Goal: Task Accomplishment & Management: Manage account settings

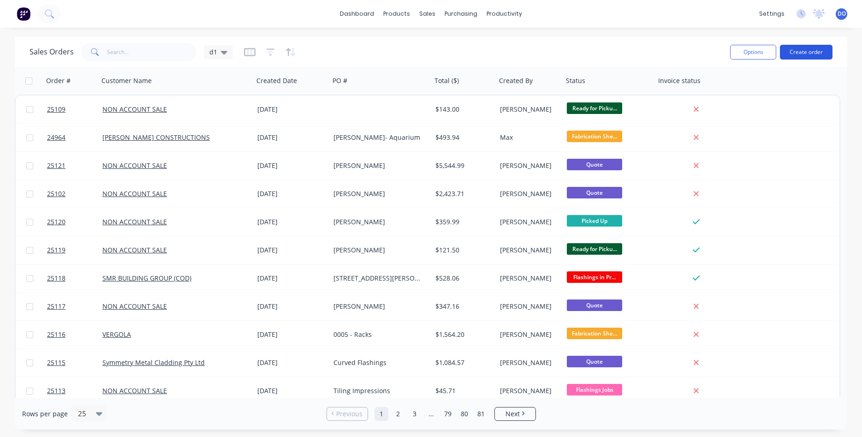
click at [801, 55] on button "Create order" at bounding box center [806, 52] width 53 height 15
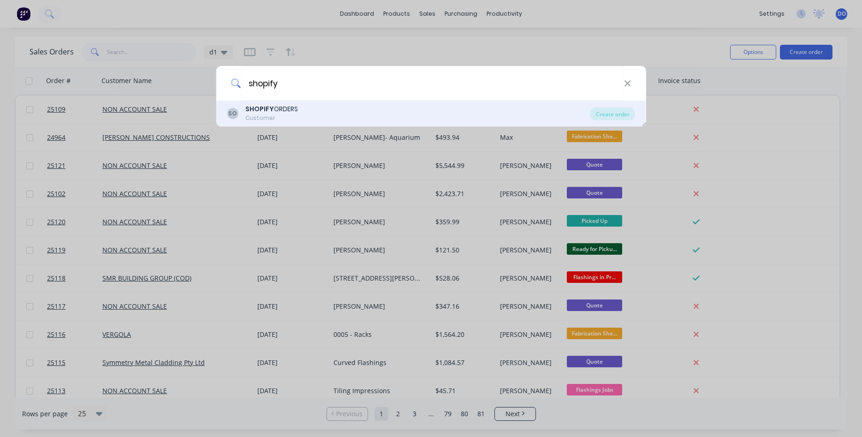
type input "shopify"
click at [280, 113] on div "SHOPIFY ORDERS Customer" at bounding box center [271, 113] width 53 height 18
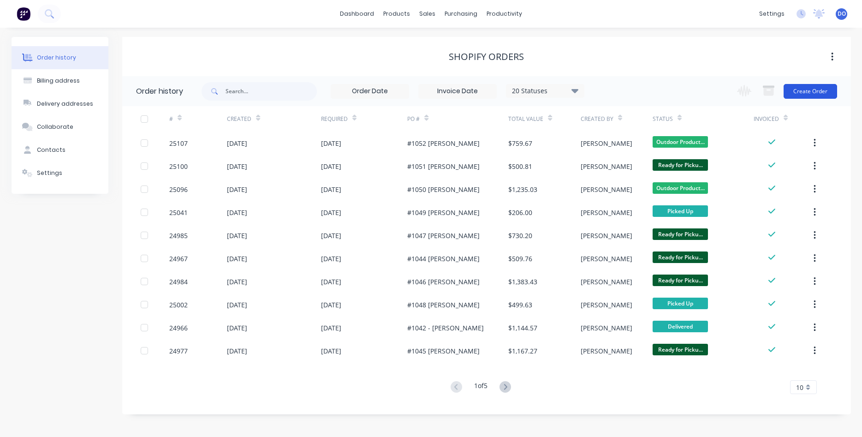
click at [816, 93] on button "Create Order" at bounding box center [809, 91] width 53 height 15
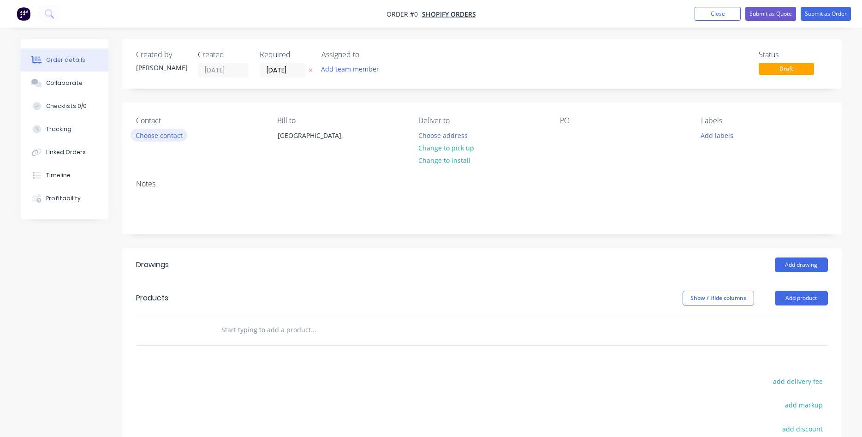
click at [169, 137] on button "Choose contact" at bounding box center [158, 135] width 57 height 12
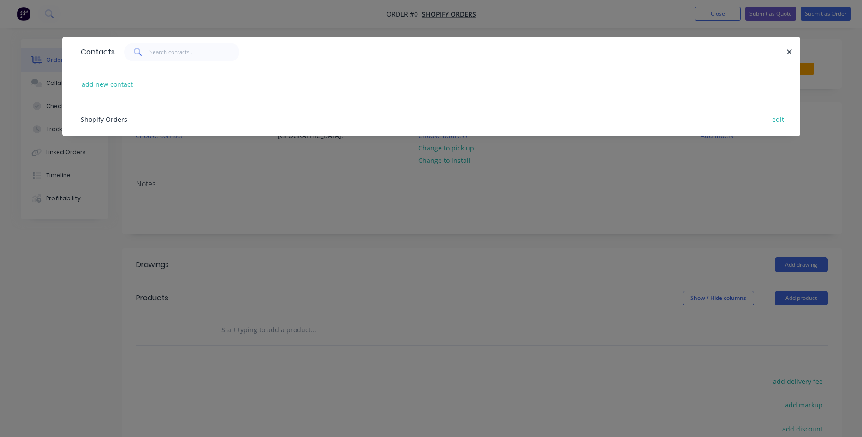
click at [107, 121] on span "Shopify Orders" at bounding box center [104, 119] width 47 height 9
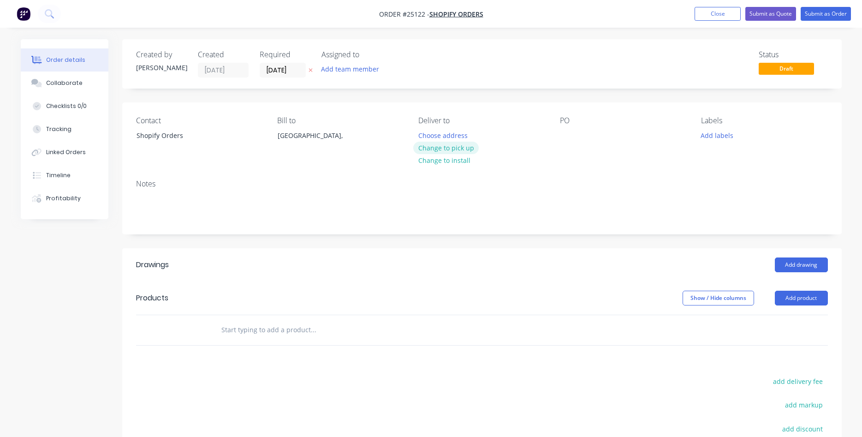
click at [450, 147] on button "Change to pick up" at bounding box center [445, 148] width 65 height 12
click at [564, 133] on div at bounding box center [567, 135] width 15 height 13
click at [798, 300] on button "Add product" at bounding box center [800, 297] width 53 height 15
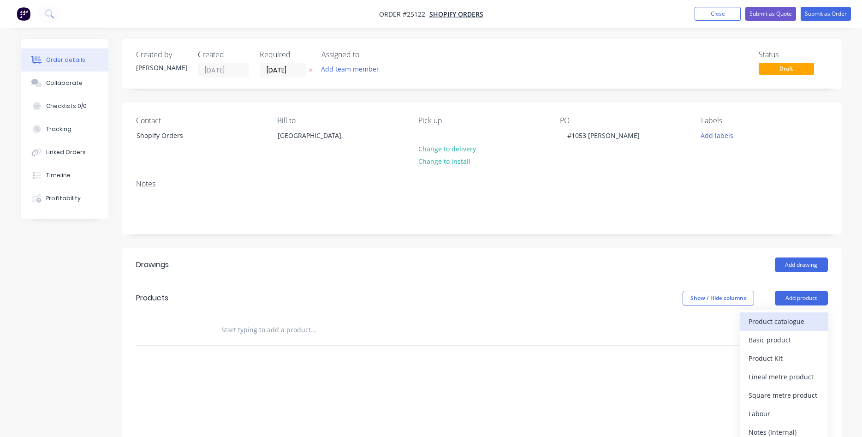
click at [784, 321] on div "Product catalogue" at bounding box center [783, 320] width 71 height 13
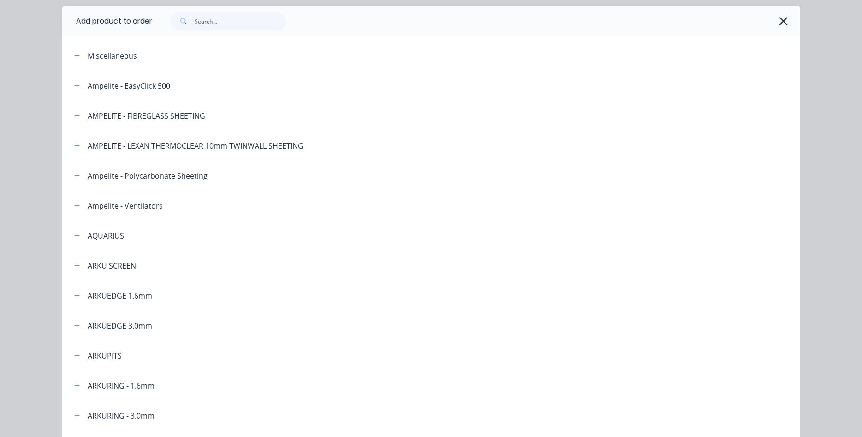
scroll to position [53, 0]
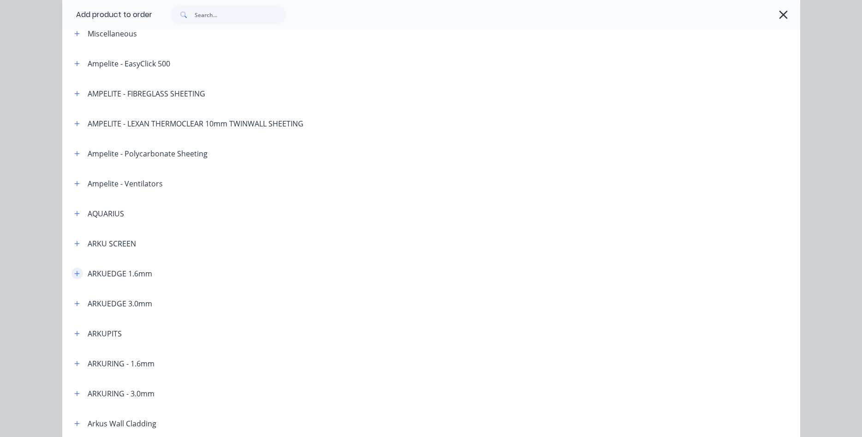
click at [77, 275] on icon "button" at bounding box center [77, 273] width 6 height 6
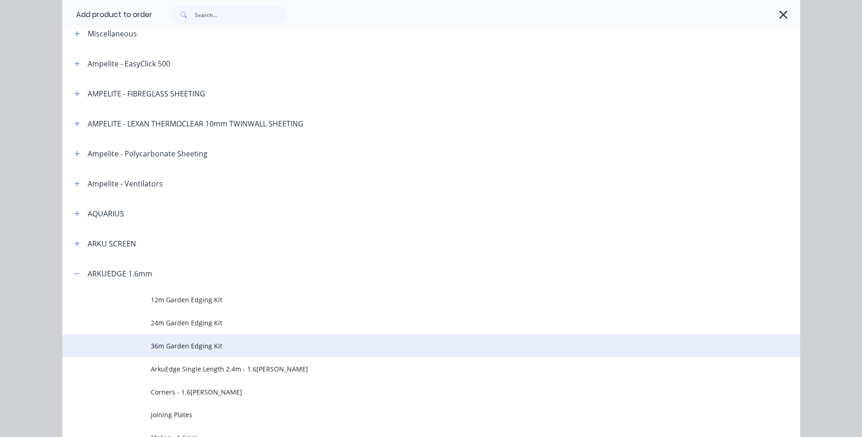
click at [187, 343] on span "36m Garden Edging Kit" at bounding box center [410, 346] width 519 height 10
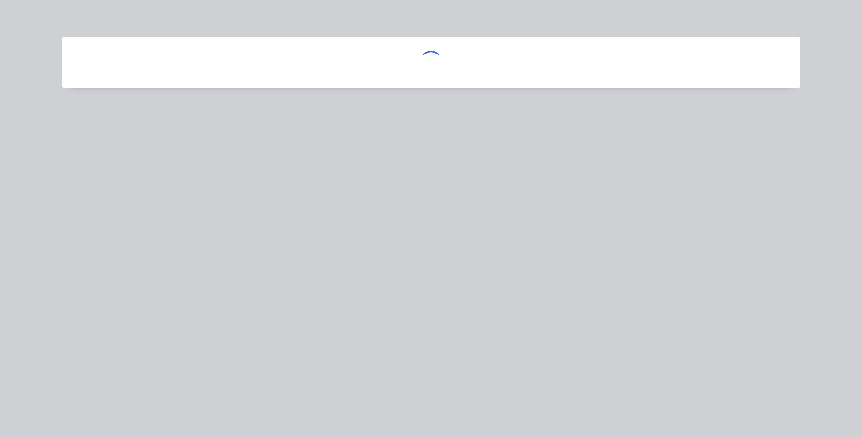
scroll to position [0, 0]
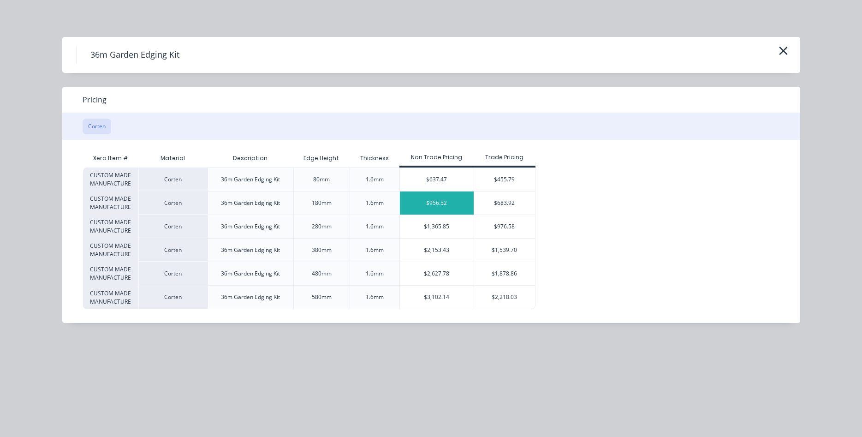
click at [437, 200] on div "$956.52" at bounding box center [437, 202] width 74 height 23
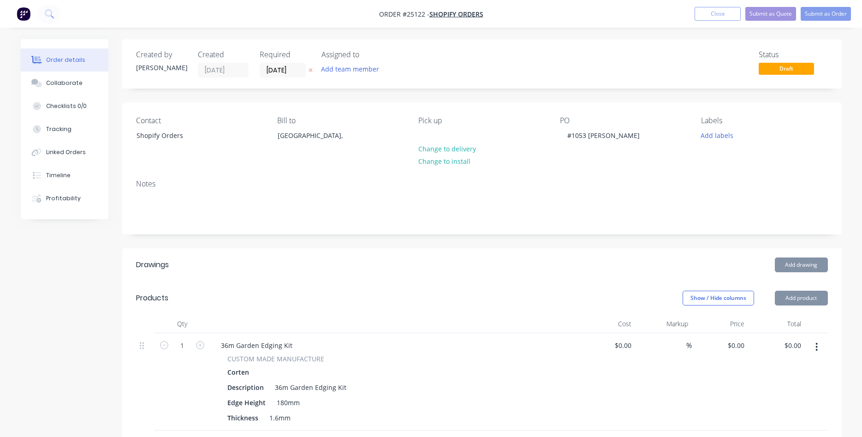
type input "$956.52"
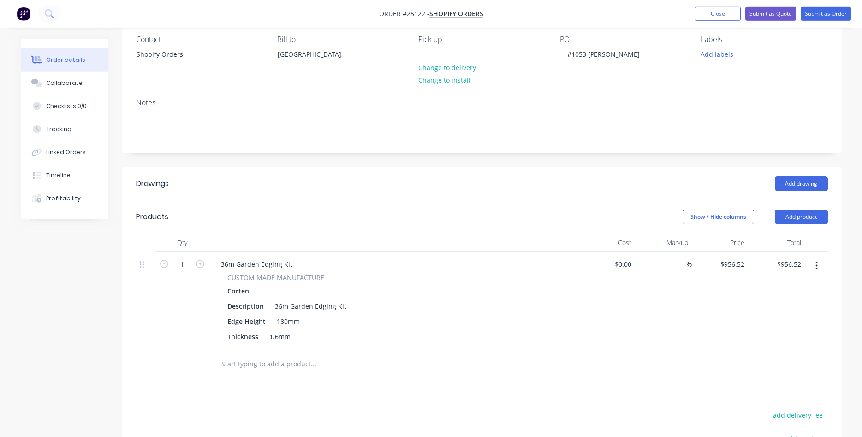
scroll to position [94, 0]
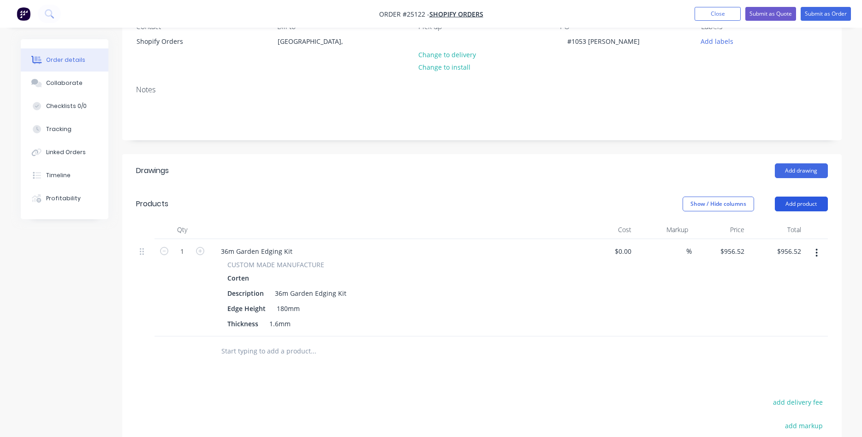
click at [801, 200] on button "Add product" at bounding box center [800, 203] width 53 height 15
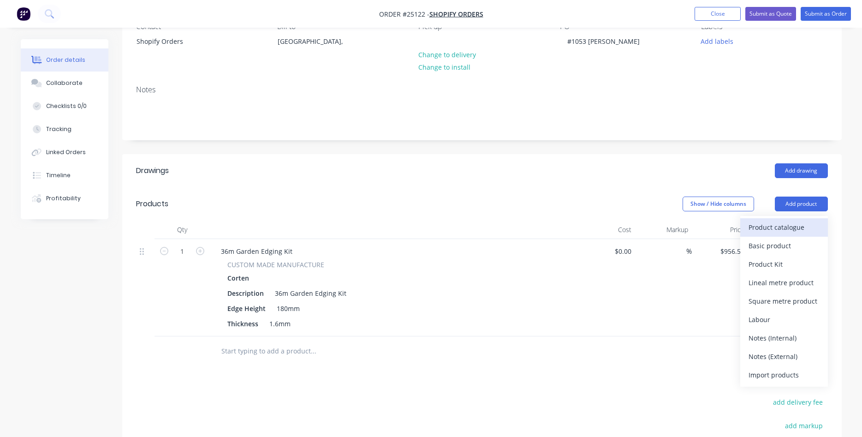
click at [796, 223] on div "Product catalogue" at bounding box center [783, 226] width 71 height 13
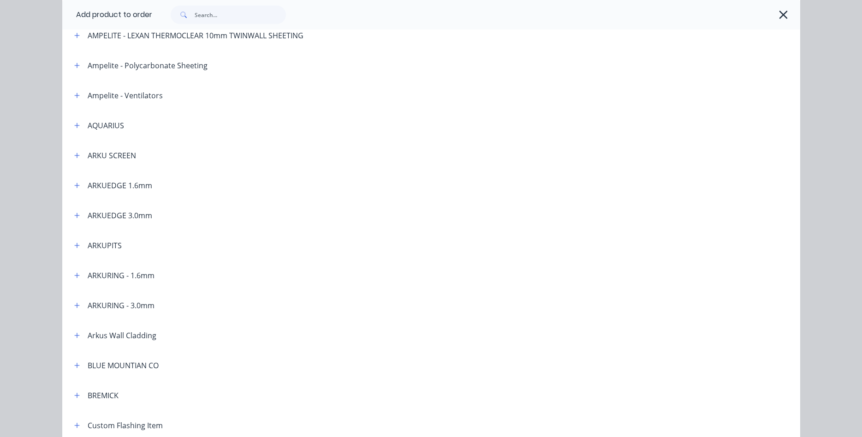
scroll to position [158, 0]
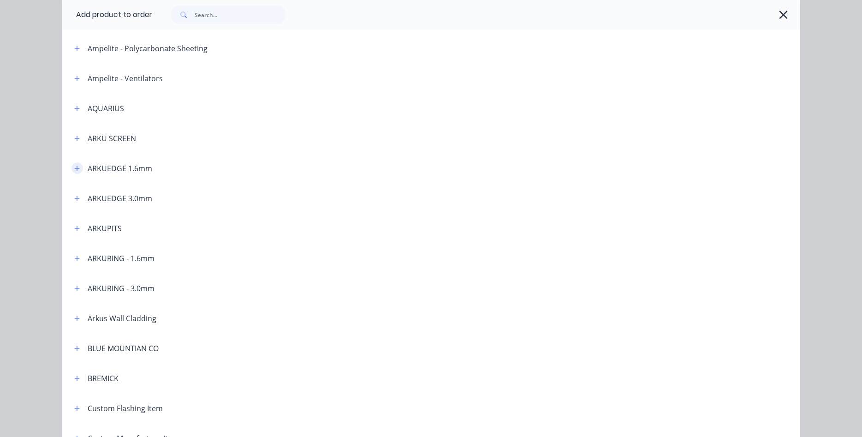
click at [76, 167] on icon "button" at bounding box center [77, 168] width 6 height 6
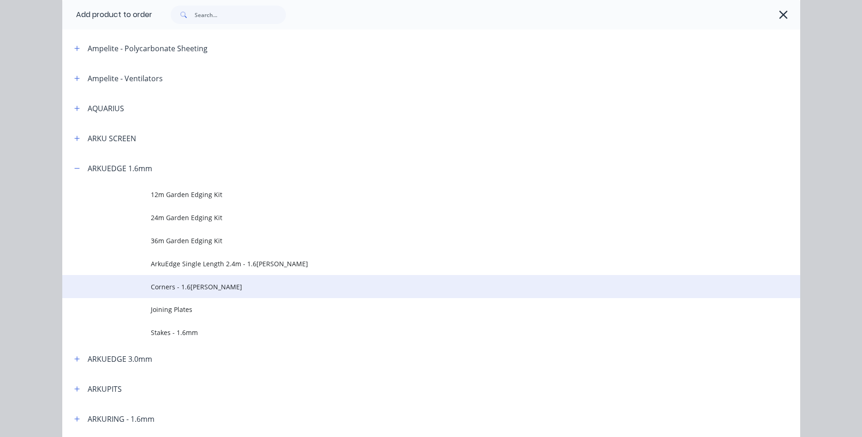
click at [190, 283] on span "Corners - 1.6[PERSON_NAME]" at bounding box center [410, 287] width 519 height 10
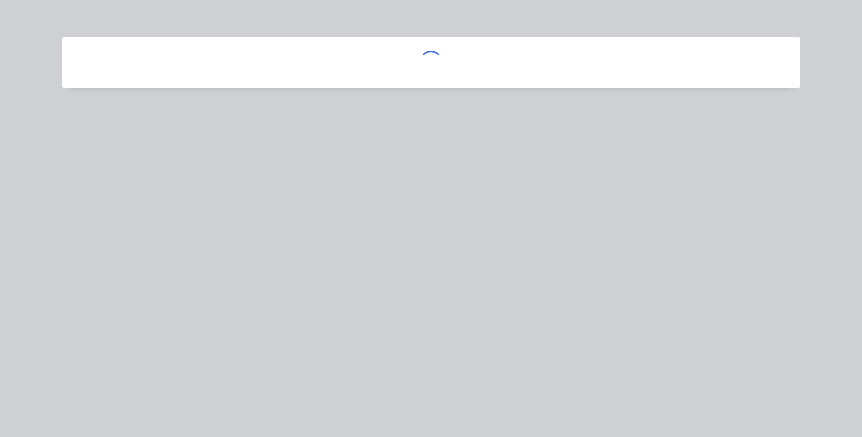
scroll to position [0, 0]
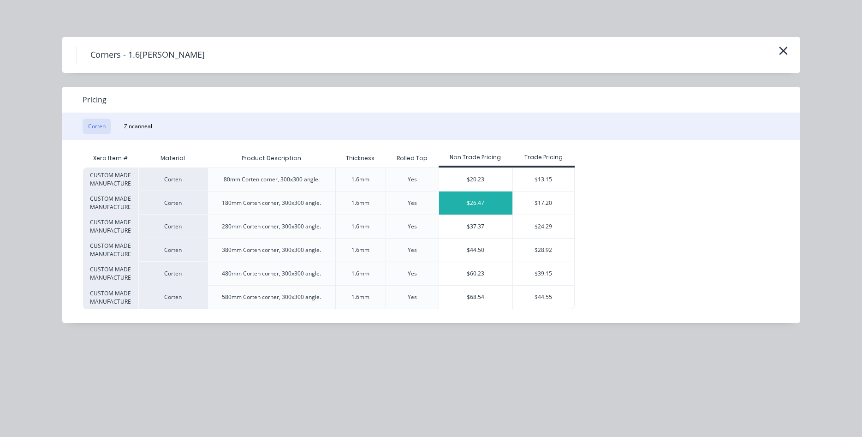
click at [467, 206] on div "$26.47" at bounding box center [476, 202] width 74 height 23
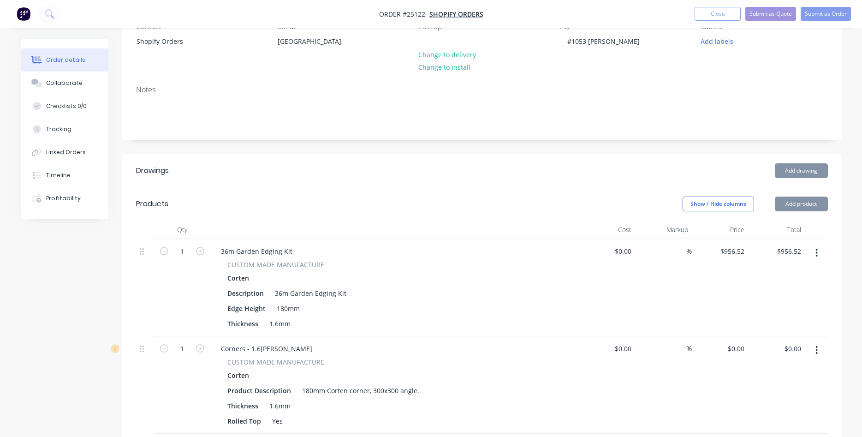
type input "$26.47"
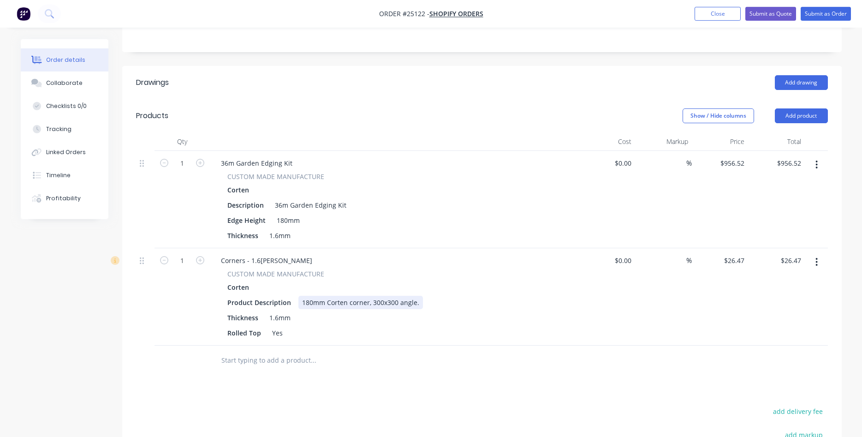
scroll to position [188, 0]
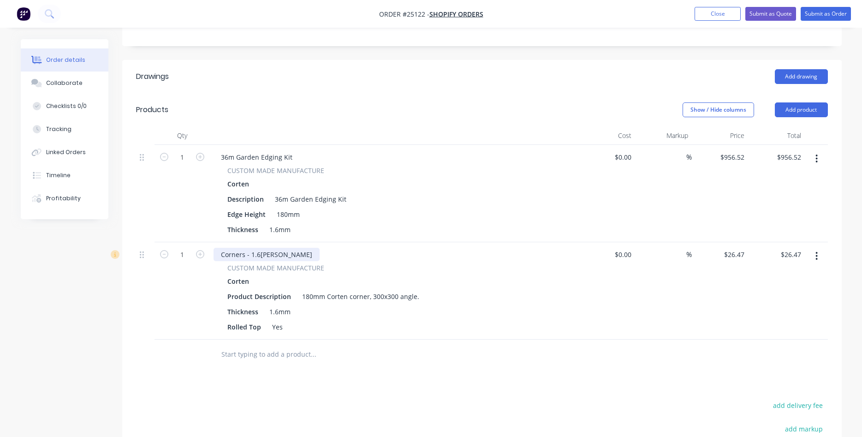
drag, startPoint x: 295, startPoint y: 253, endPoint x: 307, endPoint y: 248, distance: 11.8
click at [296, 253] on div "Corners - 1.6[PERSON_NAME]" at bounding box center [266, 254] width 106 height 13
click at [818, 256] on button "button" at bounding box center [816, 256] width 22 height 17
click at [768, 303] on div "Duplicate" at bounding box center [783, 298] width 71 height 13
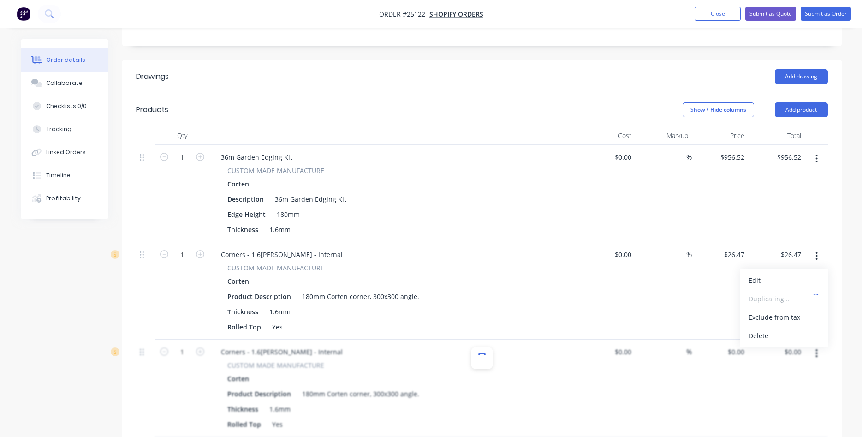
type input "$26.47"
click at [305, 352] on div "Corners - 1.6[PERSON_NAME] - Internal" at bounding box center [281, 351] width 136 height 13
click at [201, 350] on icon "button" at bounding box center [200, 351] width 8 height 8
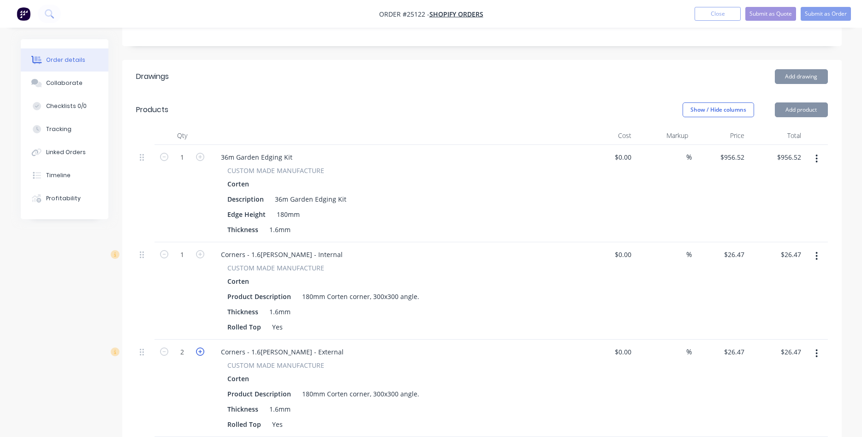
type input "2"
type input "$52.94"
click at [201, 350] on icon "button" at bounding box center [200, 351] width 8 height 8
type input "3"
type input "$79.41"
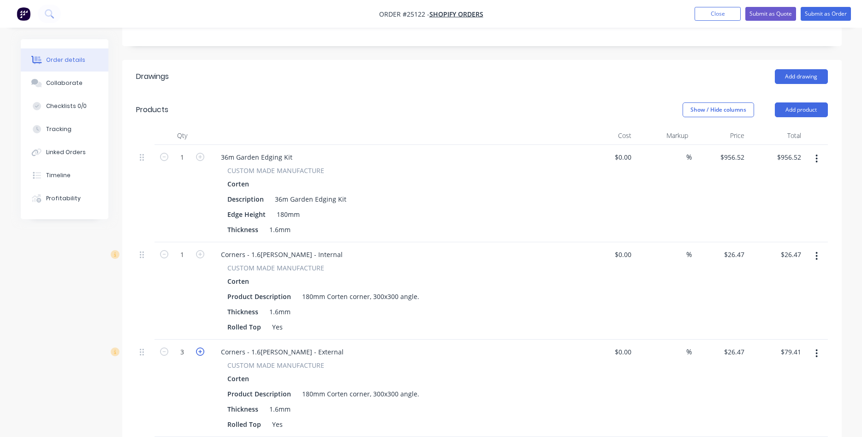
click at [201, 350] on icon "button" at bounding box center [200, 351] width 8 height 8
type input "4"
type input "$105.88"
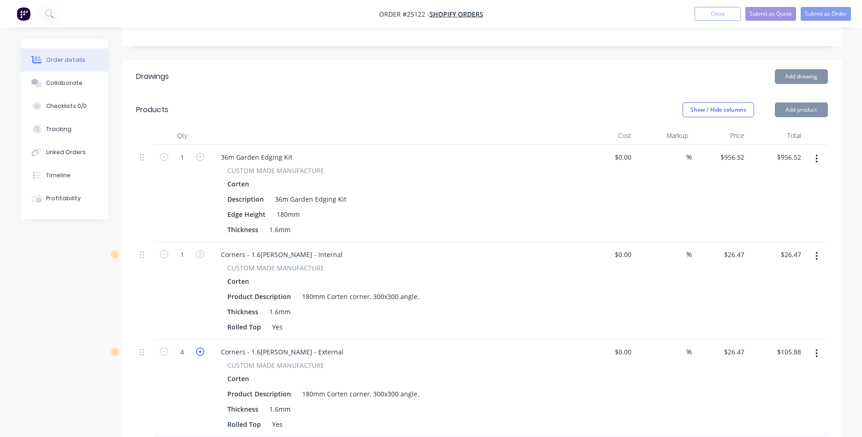
click at [201, 350] on icon "button" at bounding box center [200, 351] width 8 height 8
type input "5"
type input "$132.35"
click at [201, 350] on icon "button" at bounding box center [200, 351] width 8 height 8
type input "6"
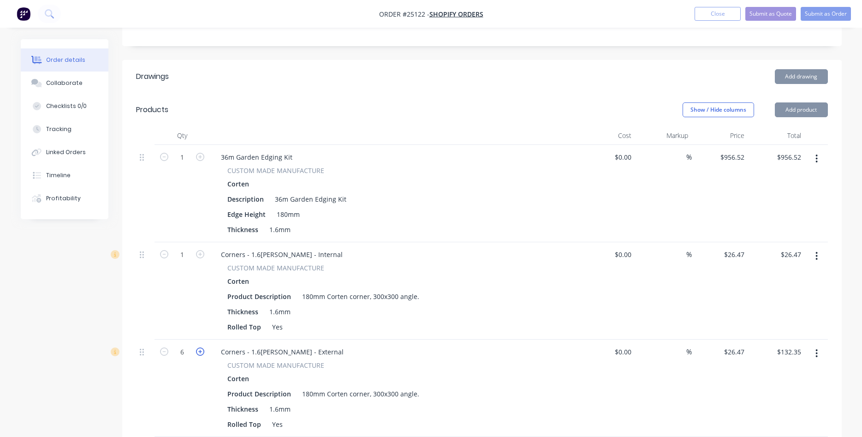
type input "$158.82"
click at [201, 350] on icon "button" at bounding box center [200, 351] width 8 height 8
type input "7"
type input "$185.29"
click at [201, 350] on icon "button" at bounding box center [200, 351] width 8 height 8
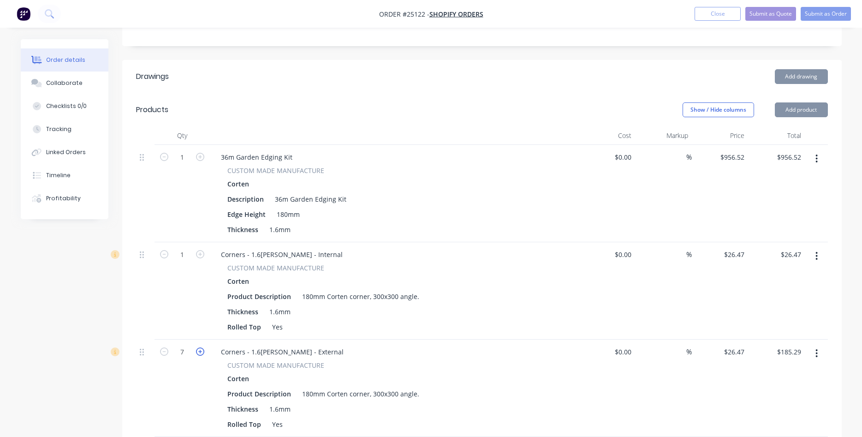
type input "8"
type input "$211.76"
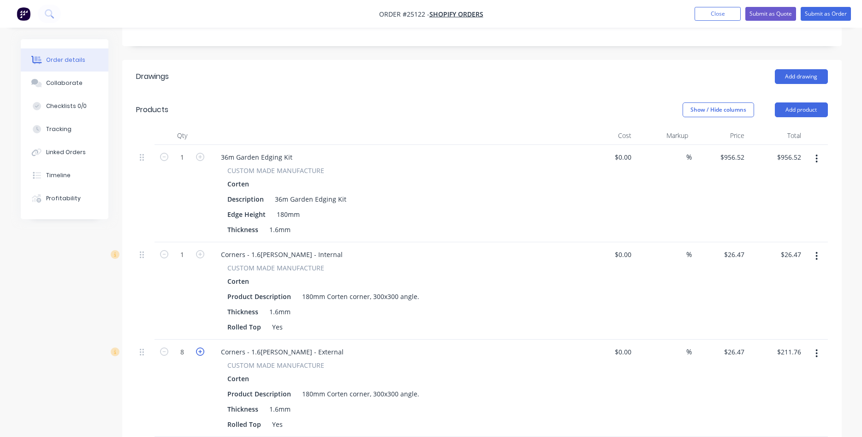
click at [201, 350] on icon "button" at bounding box center [200, 351] width 8 height 8
type input "9"
type input "$238.23"
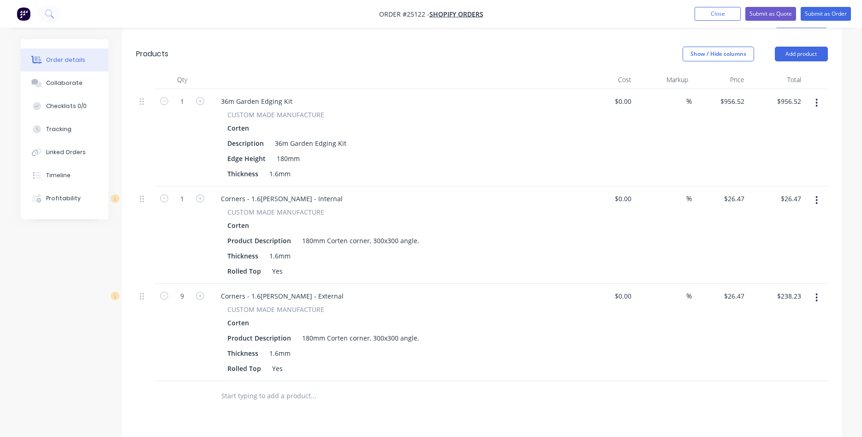
scroll to position [218, 0]
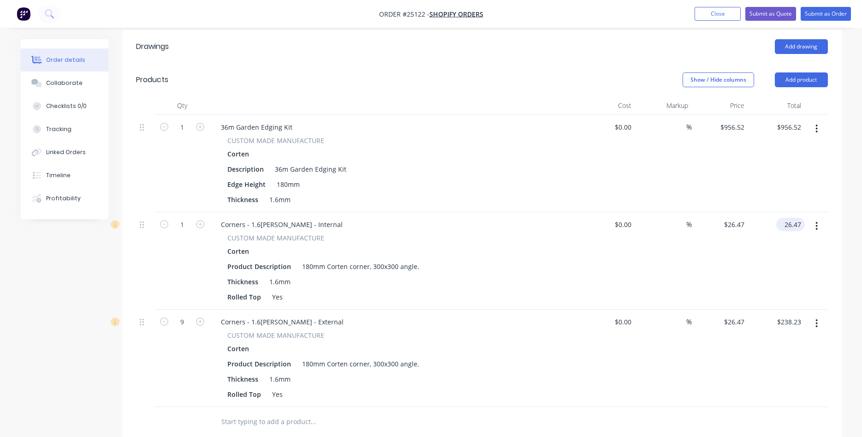
click at [800, 221] on input "26.47" at bounding box center [792, 224] width 25 height 13
click at [801, 227] on input "26.47" at bounding box center [793, 224] width 21 height 13
type input "$26.41"
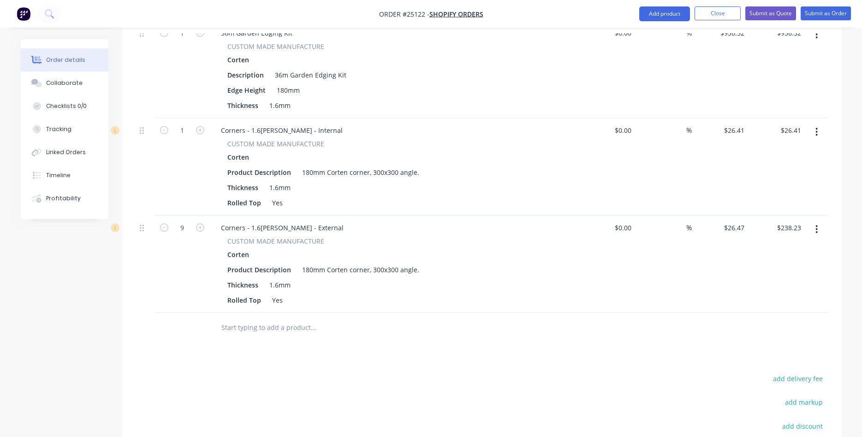
scroll to position [265, 0]
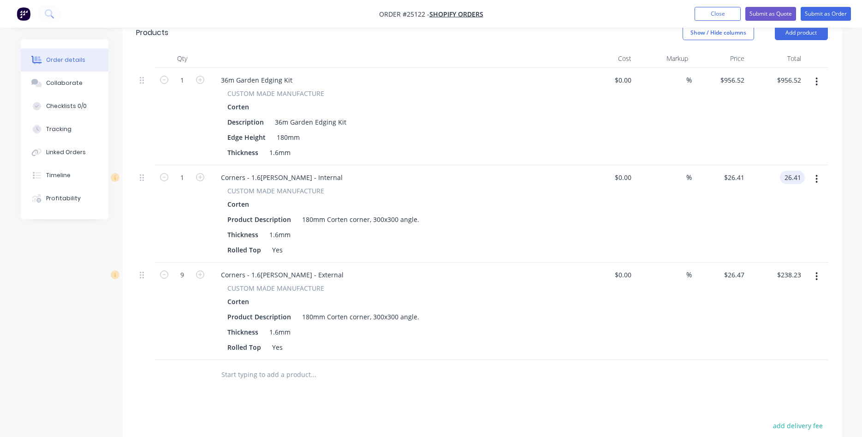
click at [801, 180] on input "26.41" at bounding box center [793, 177] width 21 height 13
type input "$26.42"
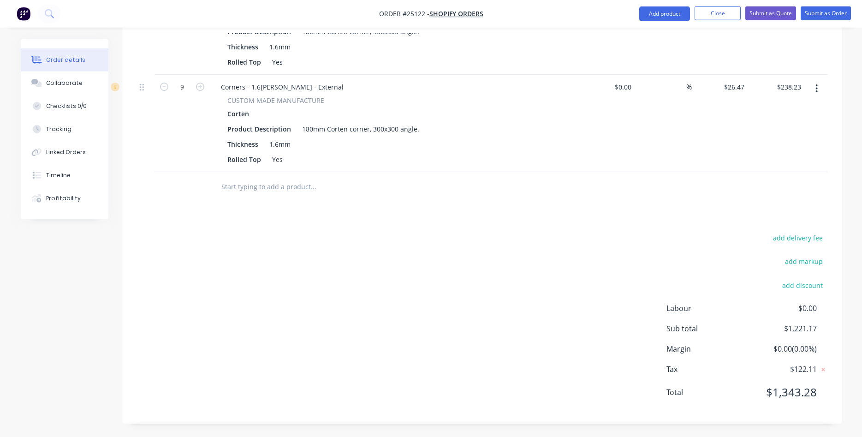
scroll to position [453, 0]
click at [824, 12] on button "Submit as Order" at bounding box center [825, 13] width 50 height 14
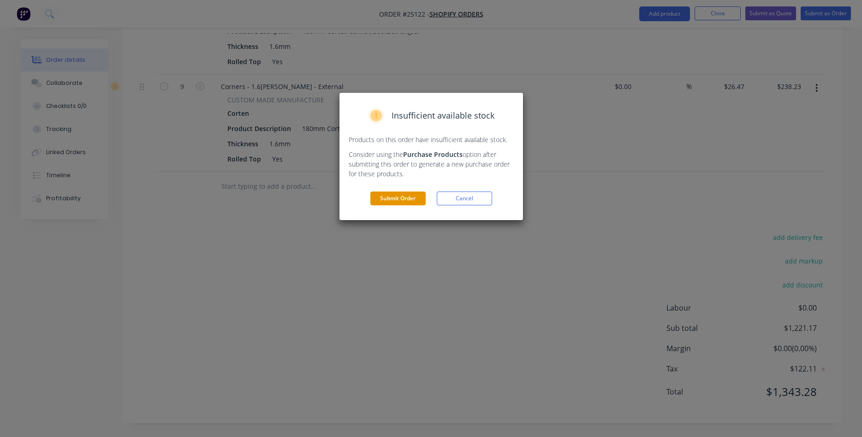
click at [379, 204] on button "Submit Order" at bounding box center [397, 198] width 55 height 14
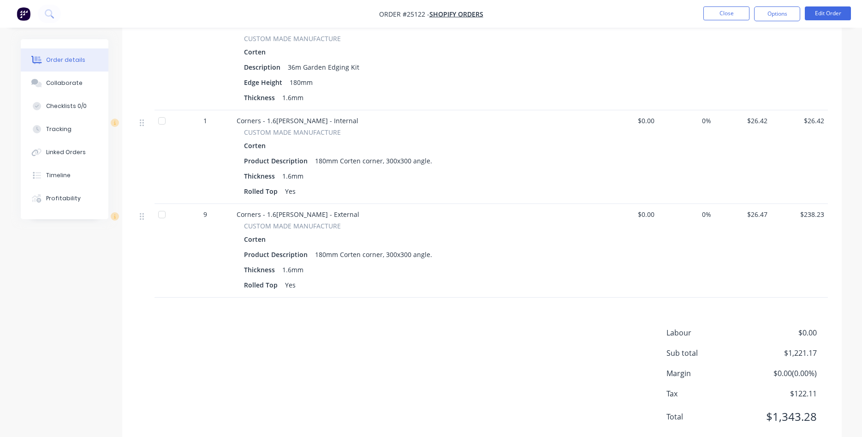
scroll to position [307, 0]
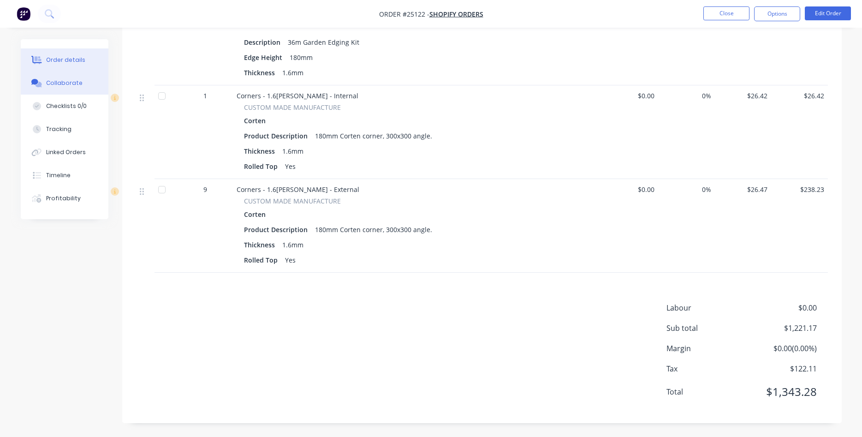
click at [63, 83] on div "Collaborate" at bounding box center [64, 83] width 36 height 8
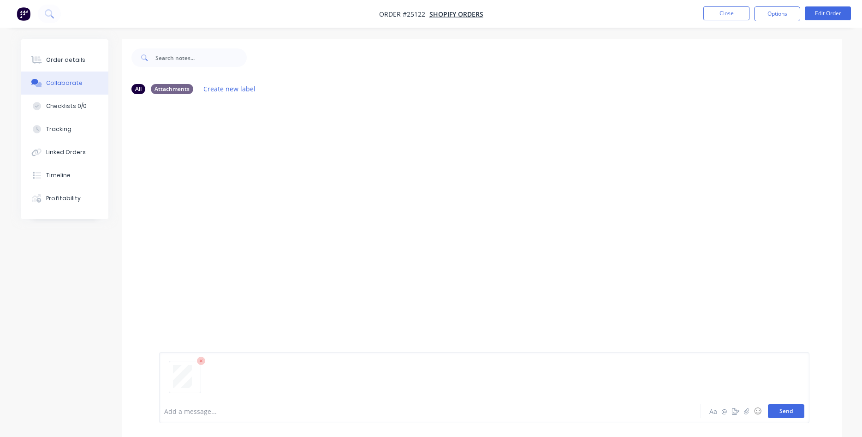
click at [795, 414] on button "Send" at bounding box center [786, 411] width 36 height 14
click at [729, 16] on button "Close" at bounding box center [726, 13] width 46 height 14
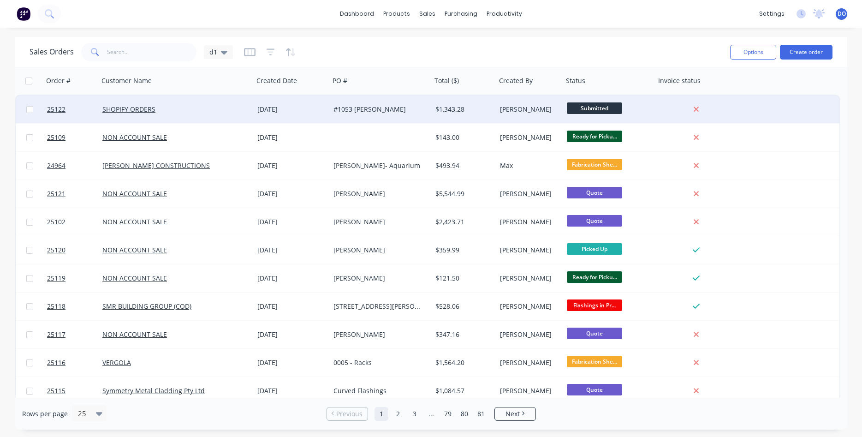
click at [438, 107] on div "$1,343.28" at bounding box center [462, 109] width 54 height 9
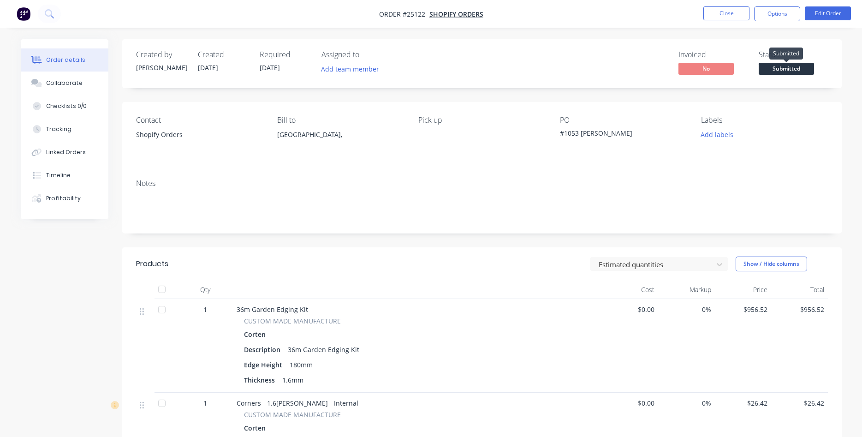
click at [781, 69] on span "Submitted" at bounding box center [785, 69] width 55 height 12
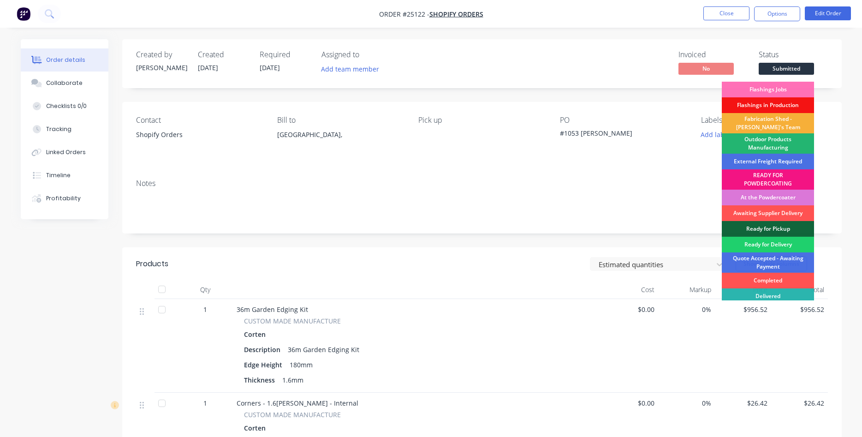
click at [765, 145] on div "Outdoor Products Manufacturing" at bounding box center [767, 143] width 92 height 20
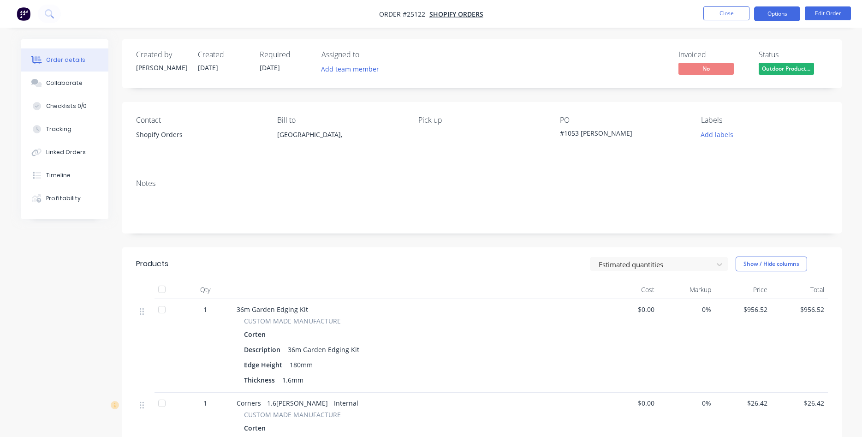
click at [776, 15] on button "Options" at bounding box center [777, 13] width 46 height 15
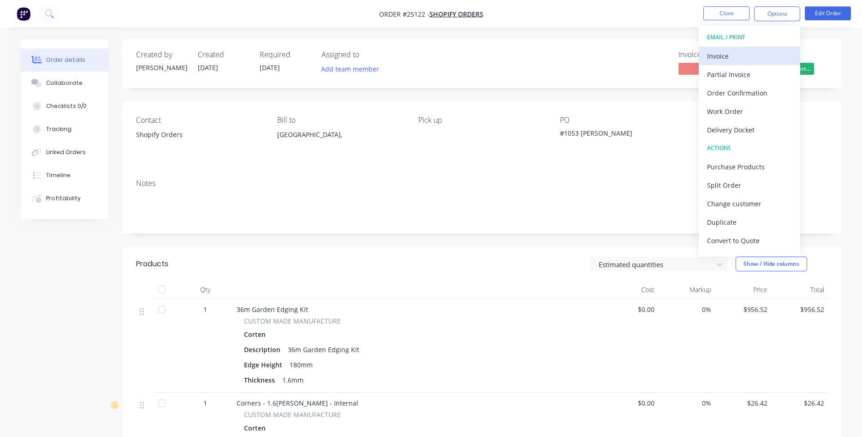
click at [729, 55] on div "Invoice" at bounding box center [749, 55] width 85 height 13
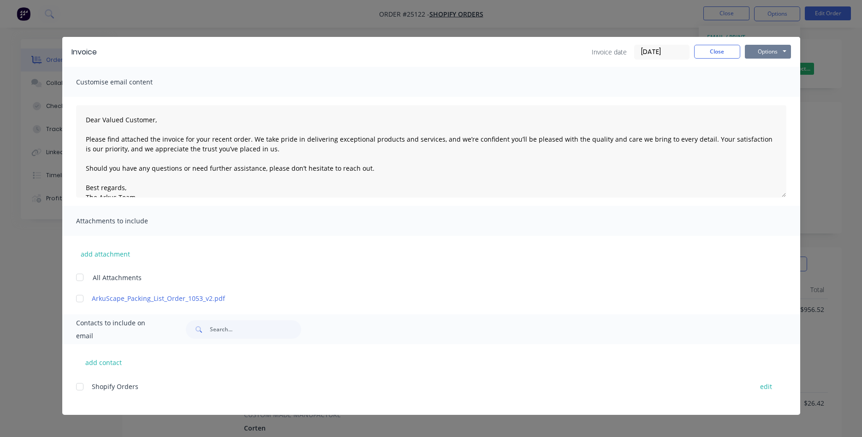
click at [754, 51] on button "Options" at bounding box center [768, 52] width 46 height 14
click at [760, 81] on button "Print" at bounding box center [774, 83] width 59 height 15
click at [717, 51] on button "Close" at bounding box center [717, 52] width 46 height 14
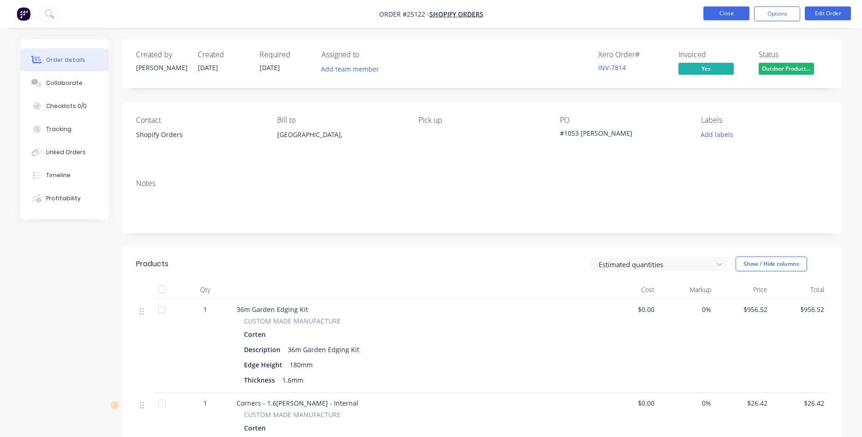
click at [728, 10] on button "Close" at bounding box center [726, 13] width 46 height 14
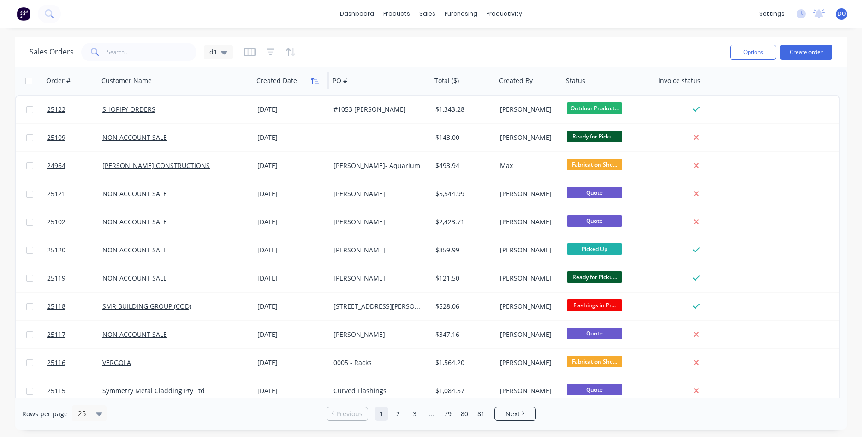
click at [313, 83] on icon "button" at bounding box center [312, 80] width 3 height 6
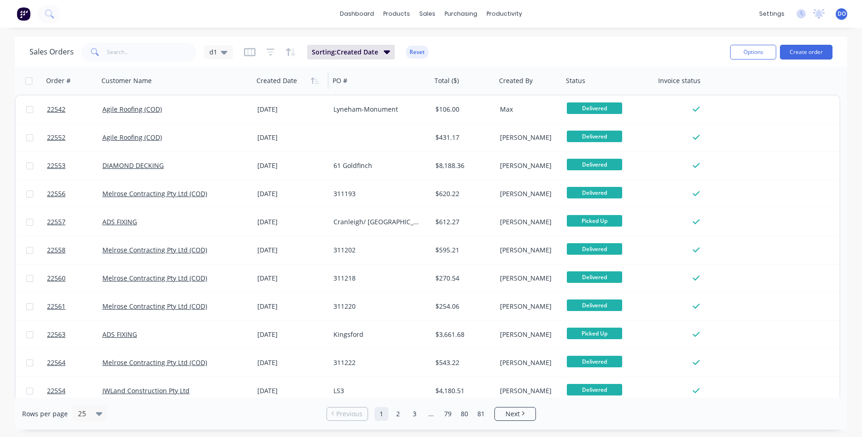
click at [313, 83] on icon "button" at bounding box center [312, 80] width 3 height 6
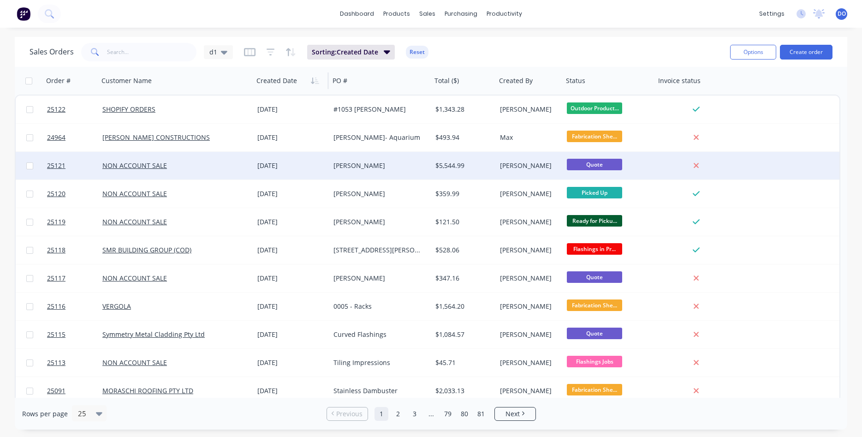
click at [314, 165] on div "[DATE]" at bounding box center [291, 165] width 69 height 9
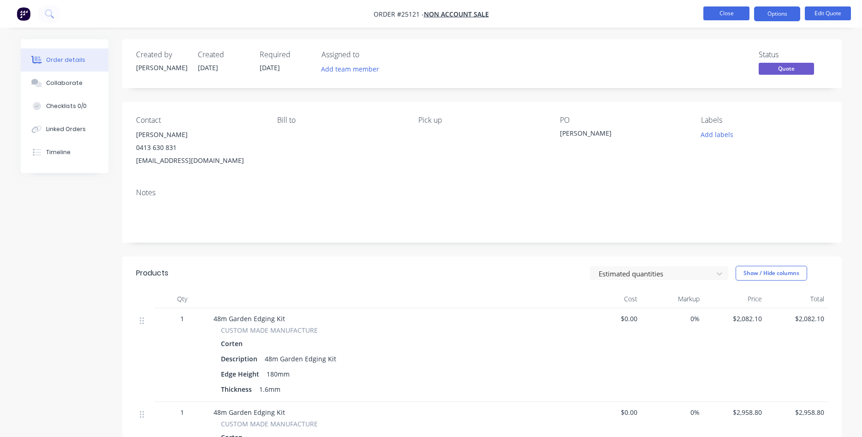
click at [723, 14] on button "Close" at bounding box center [726, 13] width 46 height 14
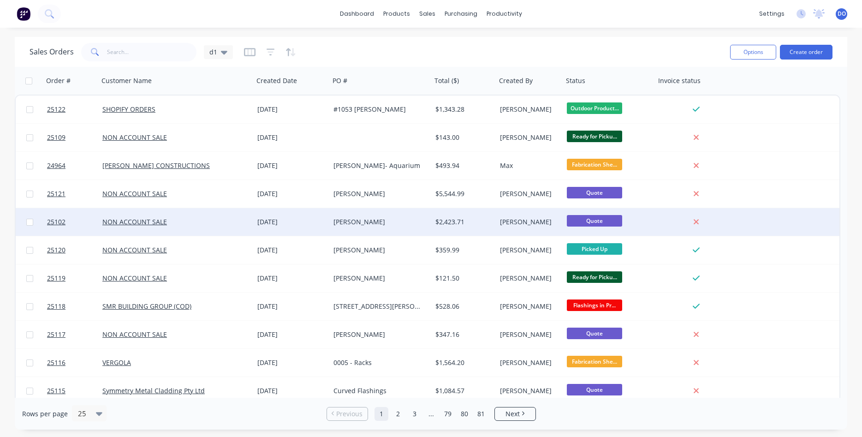
click at [375, 219] on div "[PERSON_NAME]" at bounding box center [378, 221] width 90 height 9
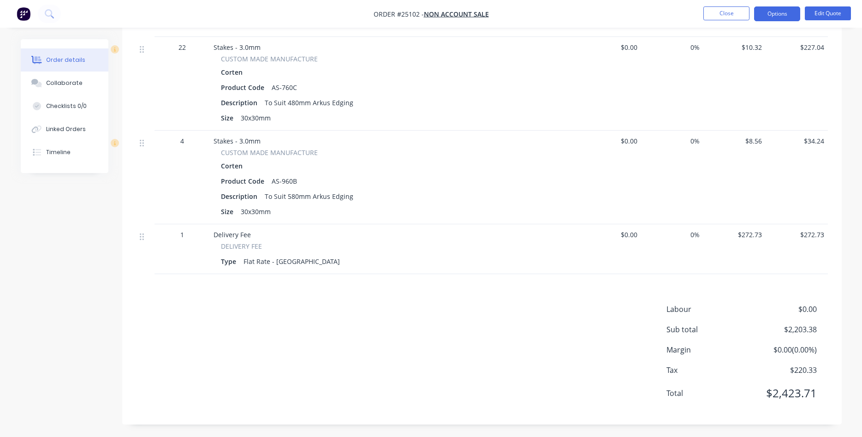
scroll to position [895, 0]
click at [826, 13] on button "Edit Quote" at bounding box center [827, 13] width 46 height 14
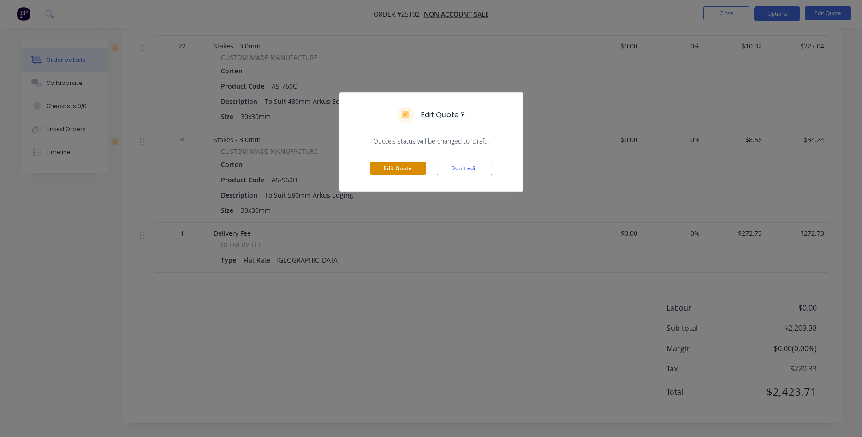
click at [400, 169] on button "Edit Quote" at bounding box center [397, 168] width 55 height 14
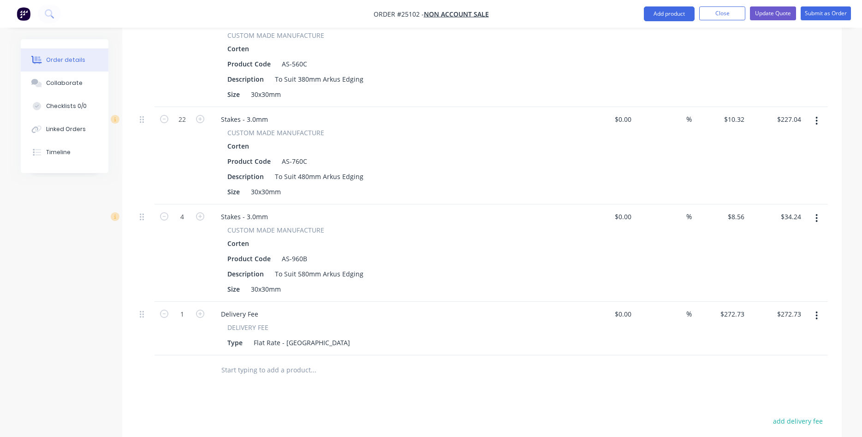
scroll to position [1034, 0]
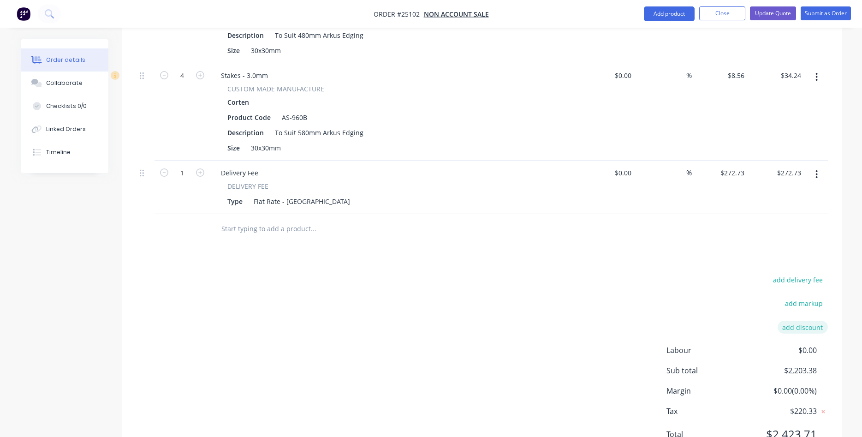
click at [799, 320] on button "add discount" at bounding box center [802, 326] width 50 height 12
click at [782, 320] on input at bounding box center [791, 327] width 41 height 14
type input "10"
click input "submit" at bounding box center [0, 0] width 0 height 0
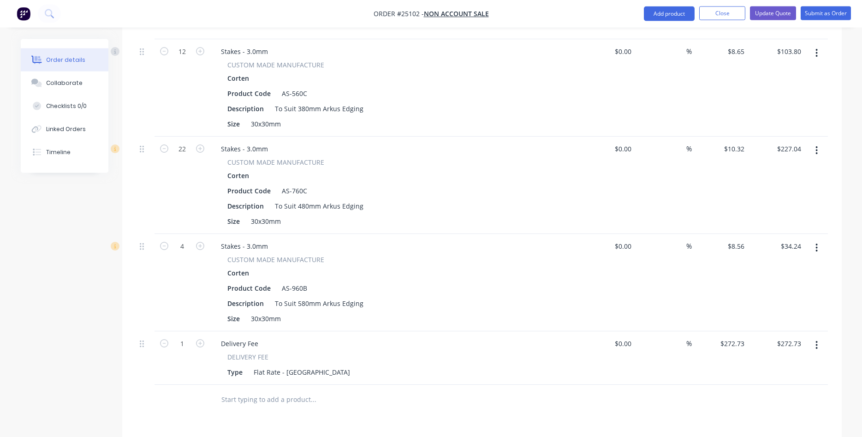
scroll to position [850, 0]
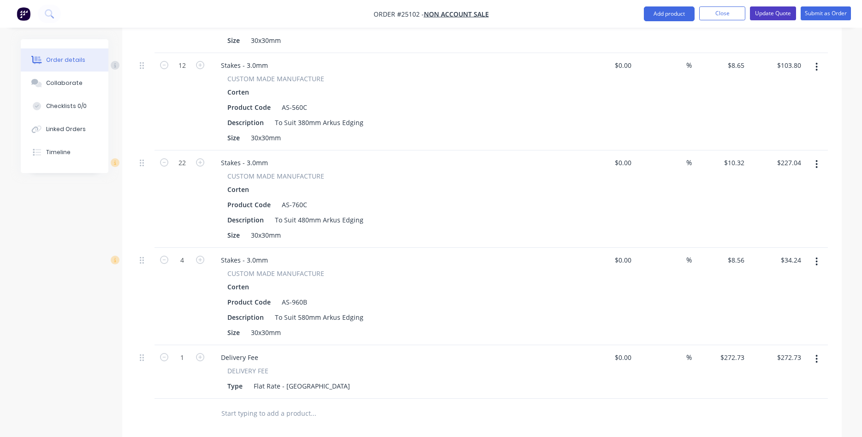
click at [782, 13] on button "Update Quote" at bounding box center [773, 13] width 46 height 14
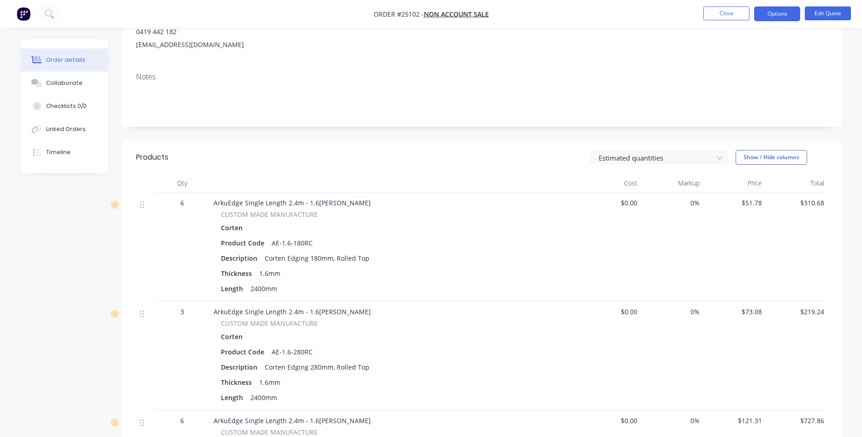
scroll to position [0, 0]
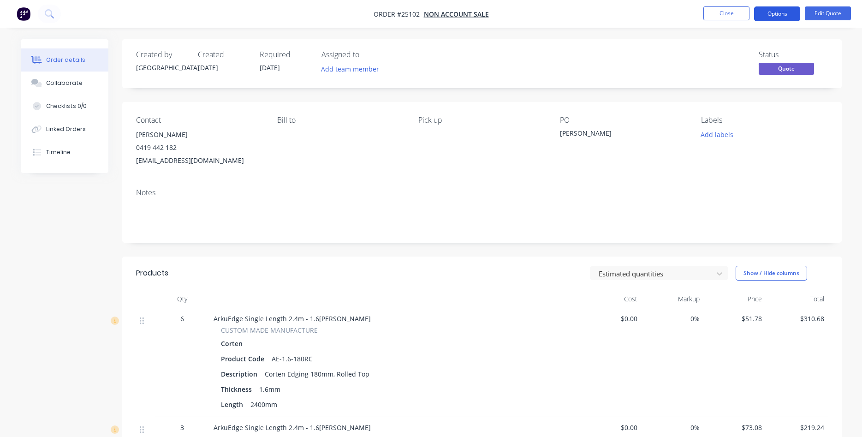
click at [783, 15] on button "Options" at bounding box center [777, 13] width 46 height 15
click at [831, 59] on div "Created by Dallas Created [DATE] Required [DATE] Assigned to Add team member St…" at bounding box center [481, 63] width 719 height 49
click at [795, 69] on span "Quote" at bounding box center [785, 69] width 55 height 12
click at [774, 13] on button "Options" at bounding box center [777, 13] width 46 height 15
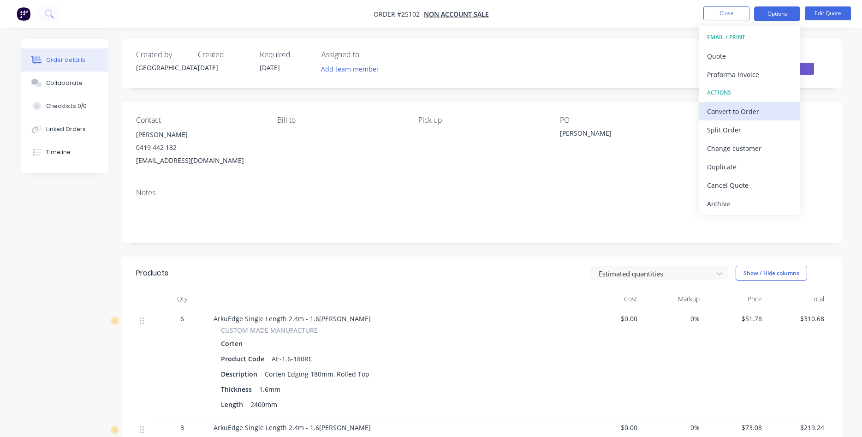
click at [739, 110] on div "Convert to Order" at bounding box center [749, 111] width 85 height 13
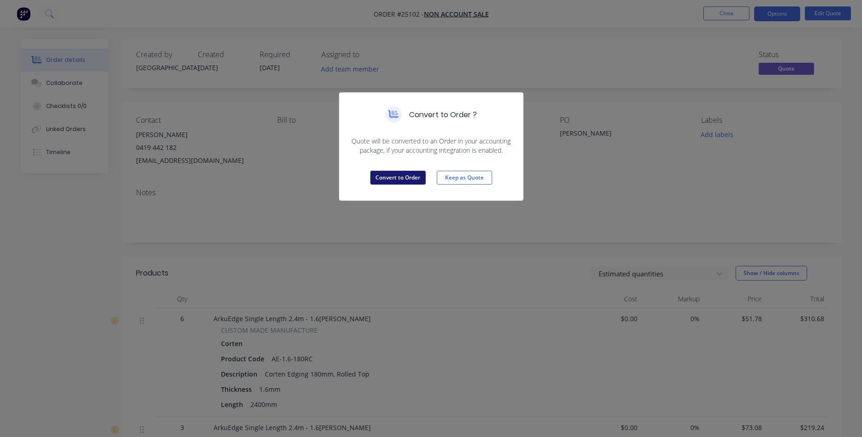
click at [408, 177] on button "Convert to Order" at bounding box center [397, 178] width 55 height 14
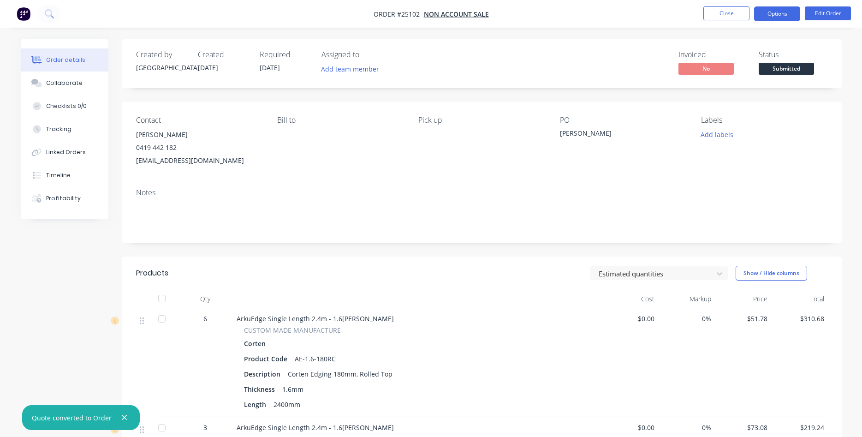
click at [773, 11] on button "Options" at bounding box center [777, 13] width 46 height 15
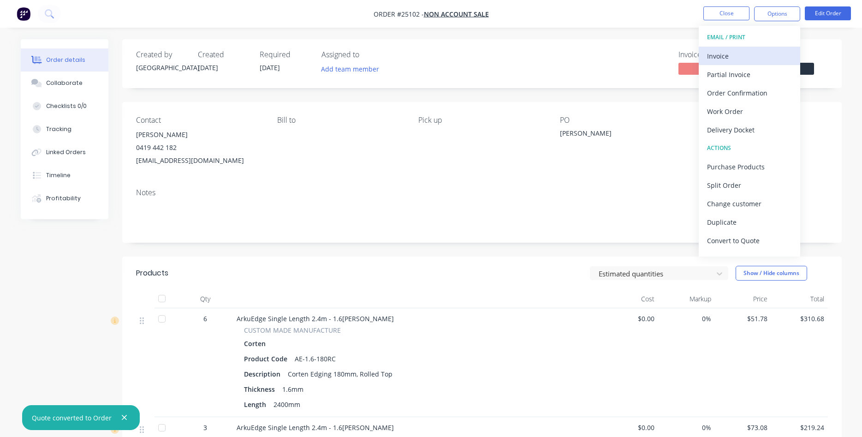
click at [731, 58] on div "Invoice" at bounding box center [749, 55] width 85 height 13
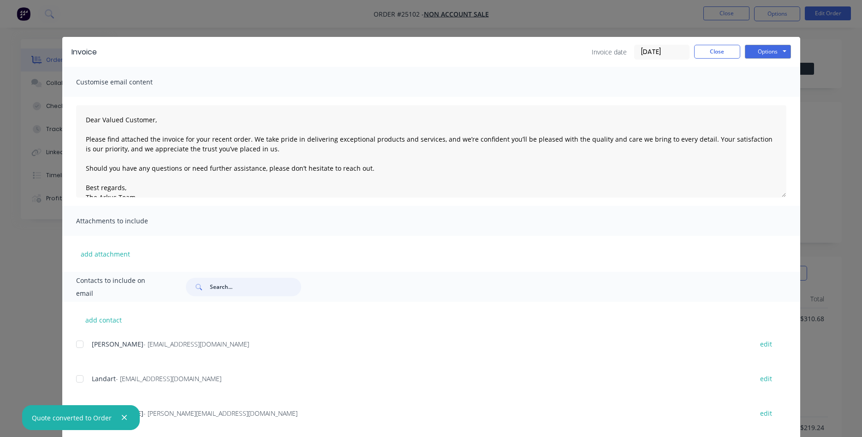
click at [230, 279] on input "text" at bounding box center [255, 287] width 91 height 18
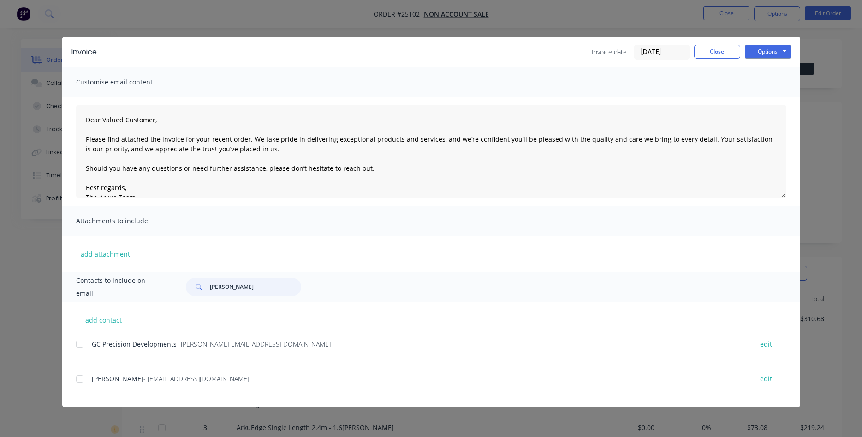
click at [80, 381] on div at bounding box center [80, 378] width 18 height 18
type input "[PERSON_NAME]"
drag, startPoint x: 762, startPoint y: 45, endPoint x: 762, endPoint y: 50, distance: 5.1
click at [762, 47] on button "Options" at bounding box center [768, 52] width 46 height 14
click at [765, 97] on button "Email" at bounding box center [774, 98] width 59 height 15
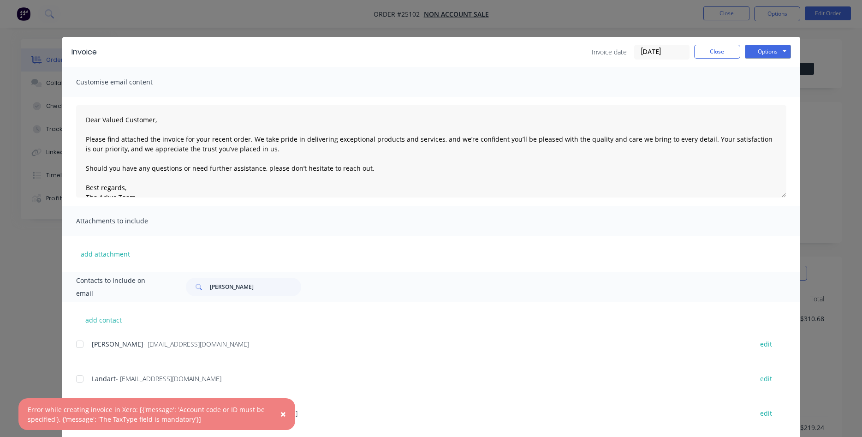
click at [328, 386] on div "Landart - [EMAIL_ADDRESS][DOMAIN_NAME] edit" at bounding box center [438, 384] width 724 height 24
click at [283, 412] on span "×" at bounding box center [283, 413] width 6 height 13
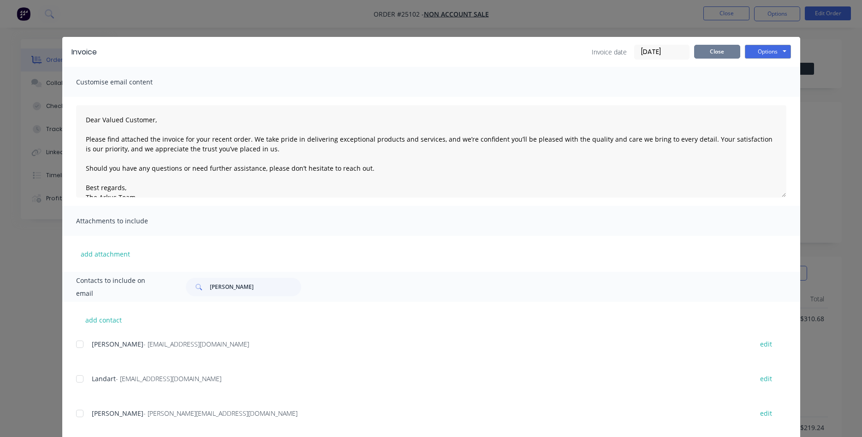
click at [725, 50] on button "Close" at bounding box center [717, 52] width 46 height 14
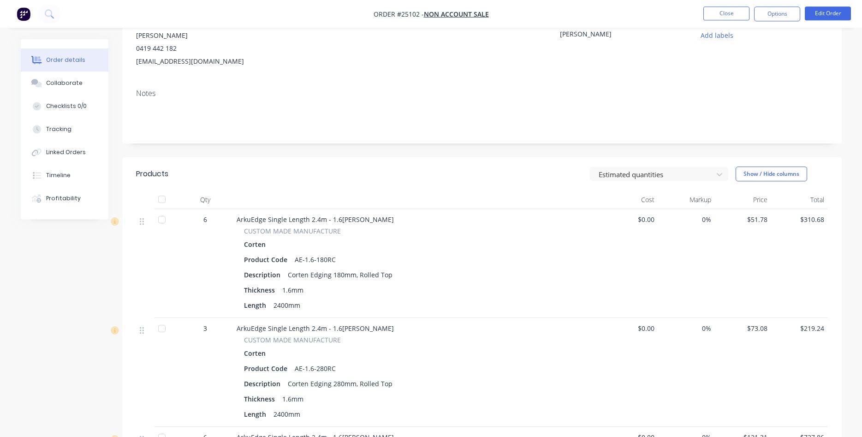
scroll to position [94, 0]
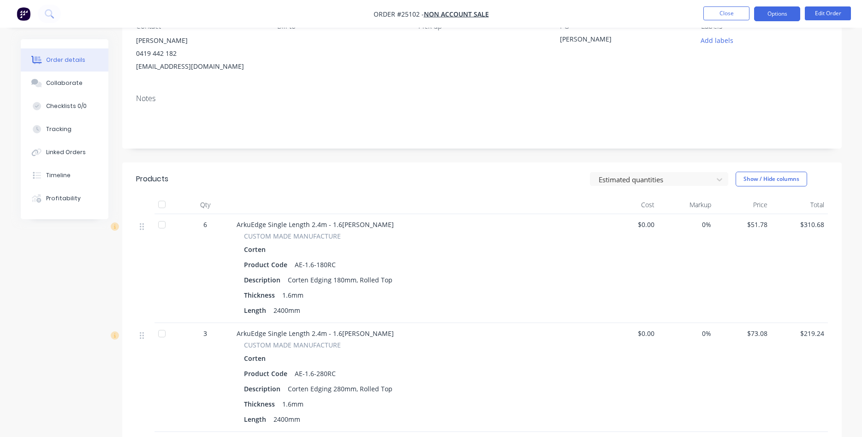
click at [769, 11] on button "Options" at bounding box center [777, 13] width 46 height 15
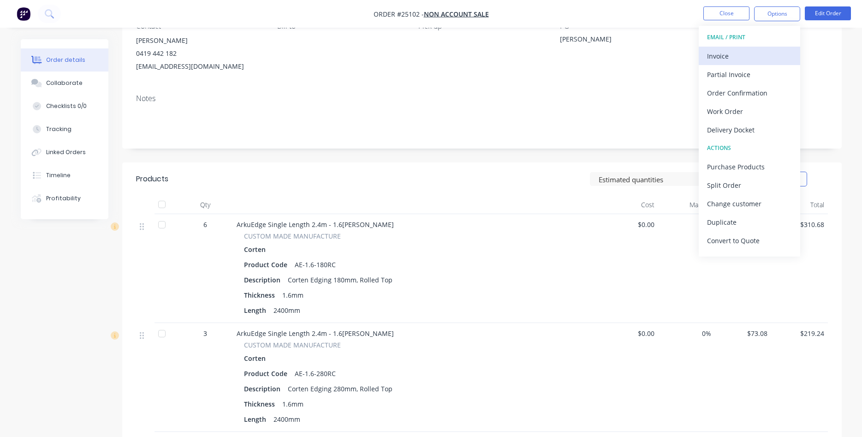
click at [741, 59] on div "Invoice" at bounding box center [749, 55] width 85 height 13
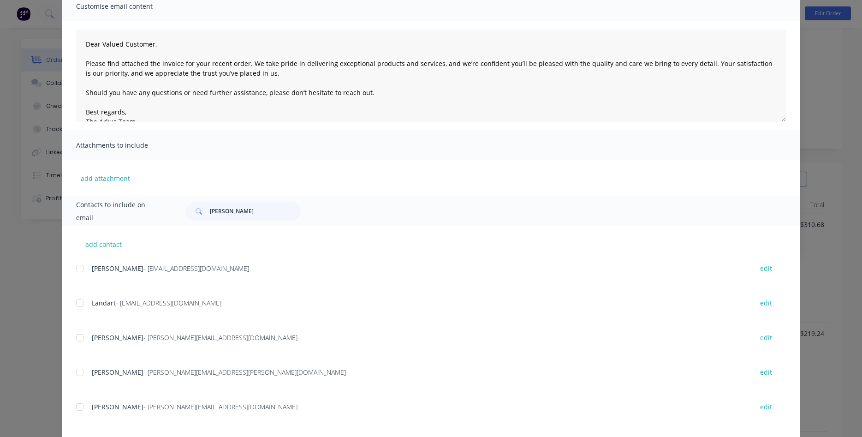
scroll to position [132, 0]
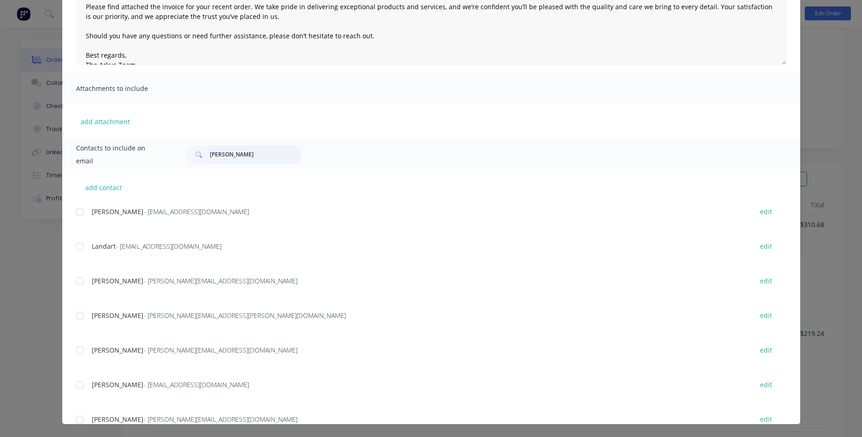
click at [246, 152] on input "[PERSON_NAME]" at bounding box center [255, 154] width 91 height 18
type input "[PERSON_NAME]"
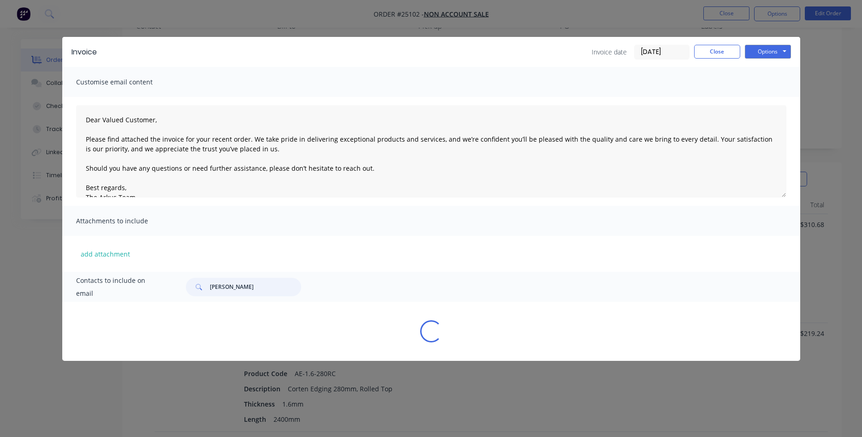
scroll to position [0, 0]
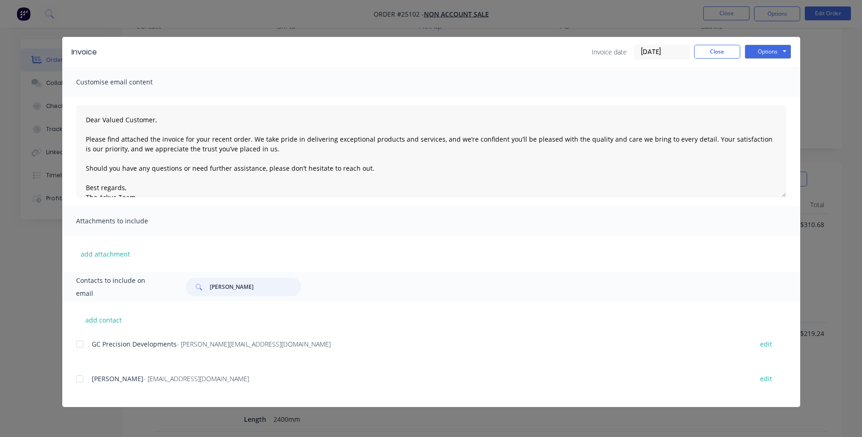
click at [80, 380] on div at bounding box center [80, 378] width 18 height 18
click at [758, 50] on button "Options" at bounding box center [768, 52] width 46 height 14
click at [762, 96] on button "Email" at bounding box center [774, 98] width 59 height 15
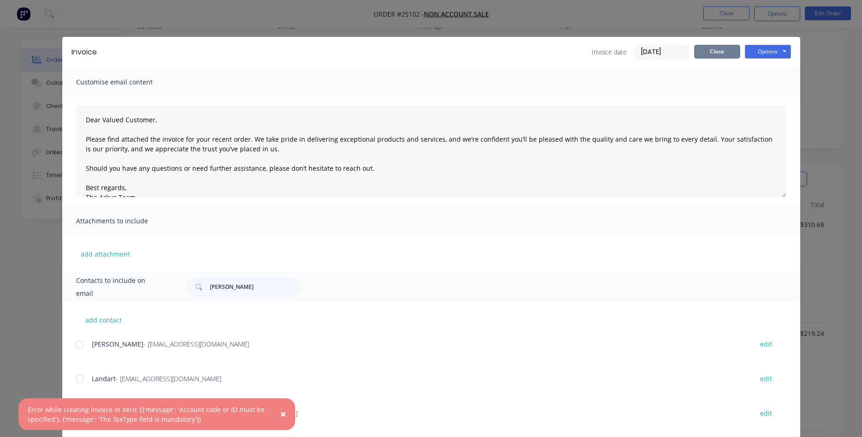
click at [717, 49] on button "Close" at bounding box center [717, 52] width 46 height 14
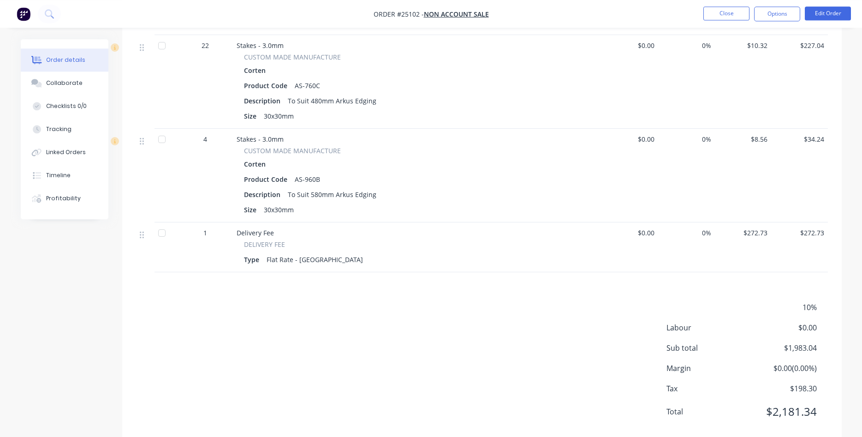
scroll to position [915, 0]
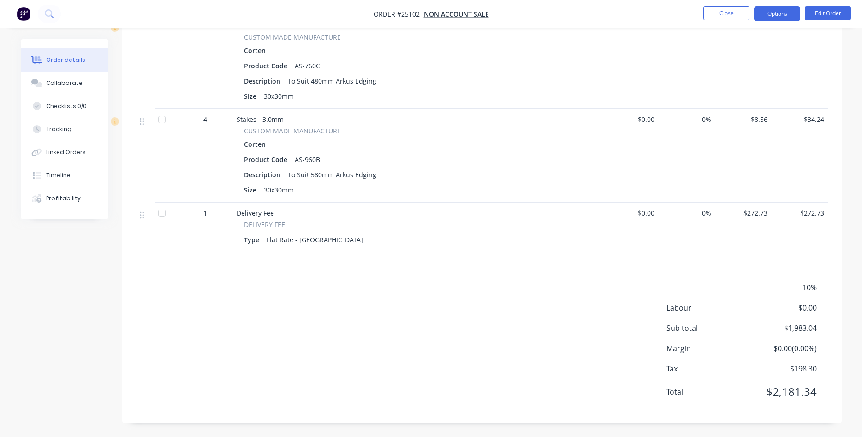
click at [786, 17] on button "Options" at bounding box center [777, 13] width 46 height 15
click at [803, 286] on span "10%" at bounding box center [782, 287] width 68 height 11
click at [768, 18] on button "Options" at bounding box center [777, 13] width 46 height 15
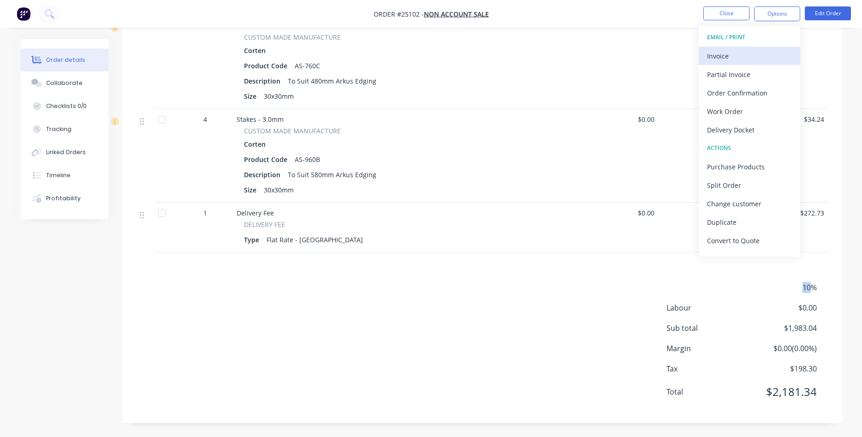
click at [728, 53] on div "Invoice" at bounding box center [749, 55] width 85 height 13
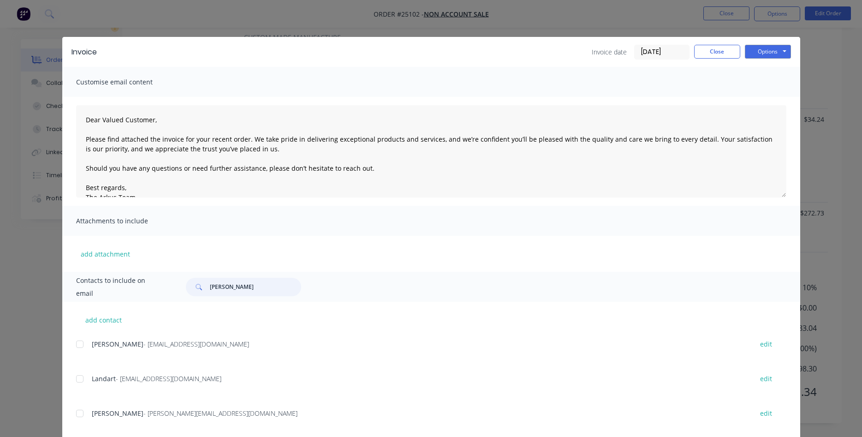
click at [237, 284] on input "[PERSON_NAME]" at bounding box center [255, 287] width 91 height 18
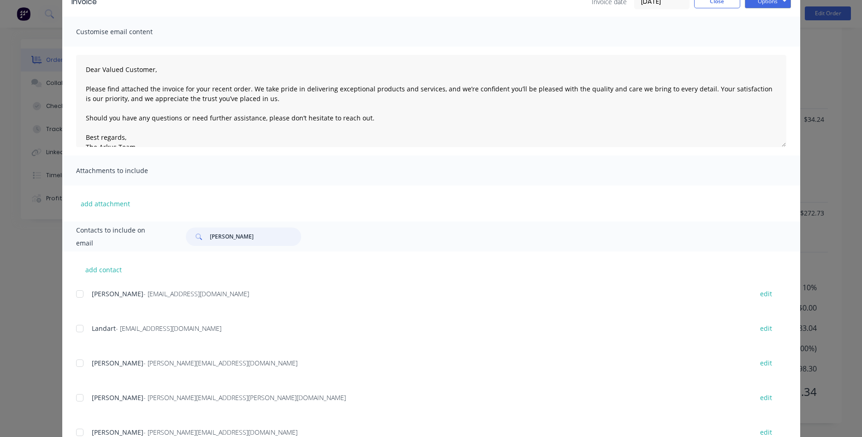
scroll to position [132, 0]
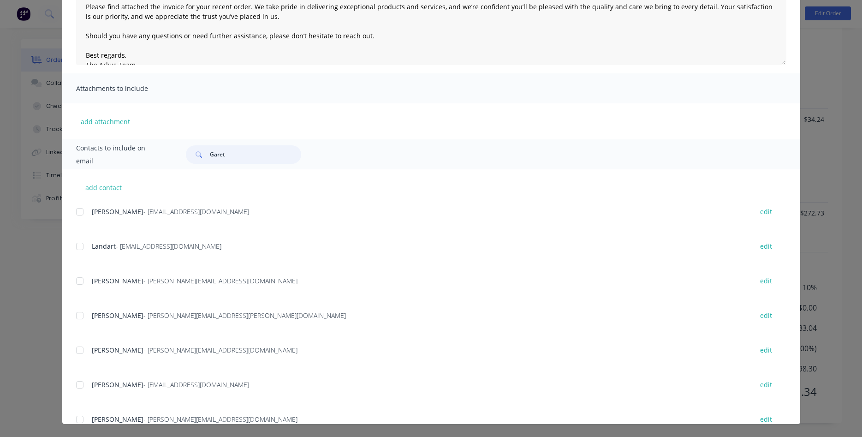
type input "[PERSON_NAME]"
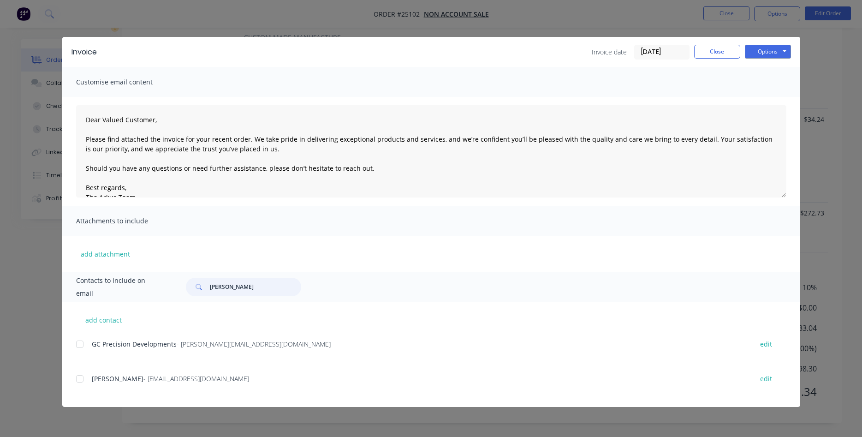
click at [80, 380] on div at bounding box center [80, 378] width 18 height 18
click at [773, 50] on button "Options" at bounding box center [768, 52] width 46 height 14
click at [771, 100] on button "Email" at bounding box center [774, 98] width 59 height 15
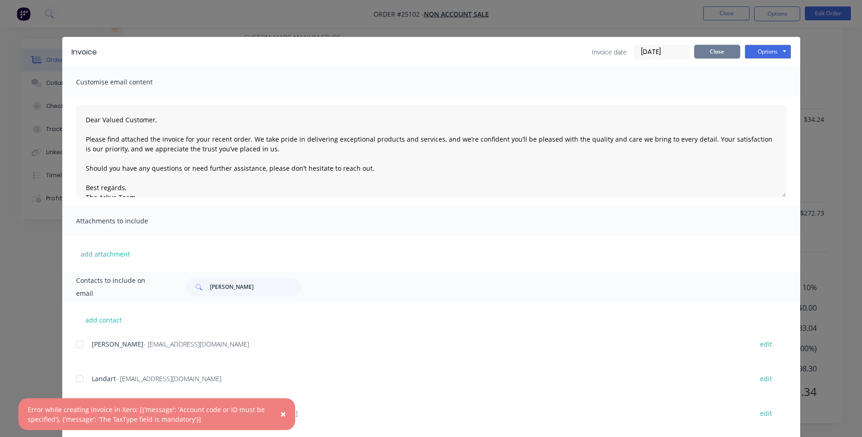
click at [731, 52] on button "Close" at bounding box center [717, 52] width 46 height 14
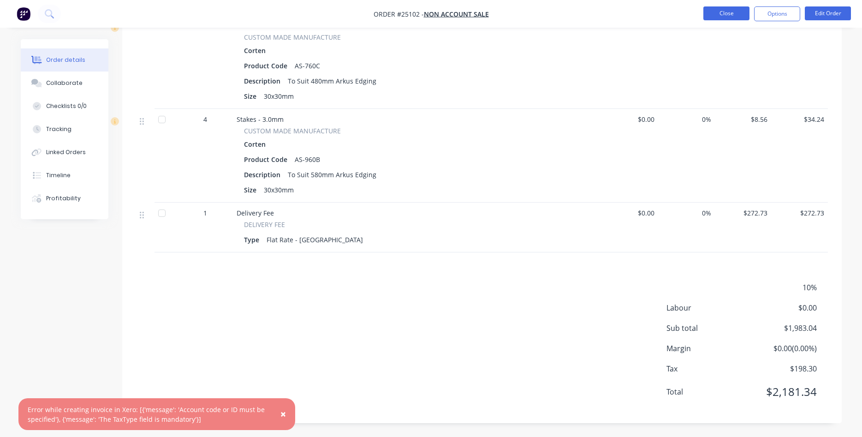
click at [728, 14] on button "Close" at bounding box center [726, 13] width 46 height 14
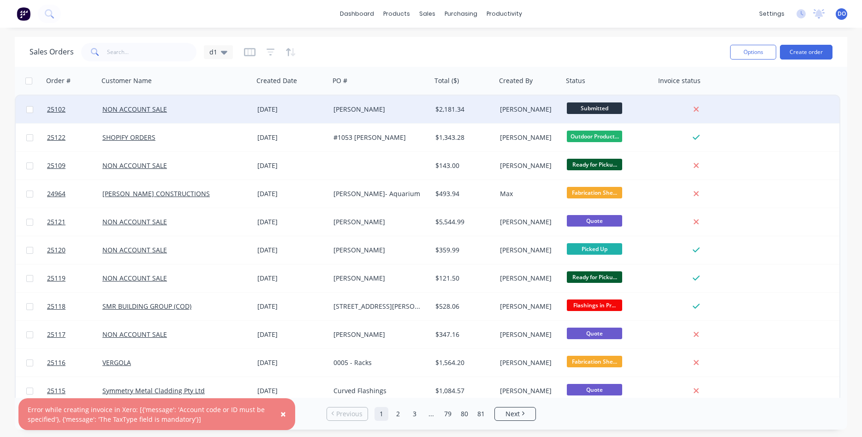
click at [361, 107] on div "[PERSON_NAME]" at bounding box center [378, 109] width 90 height 9
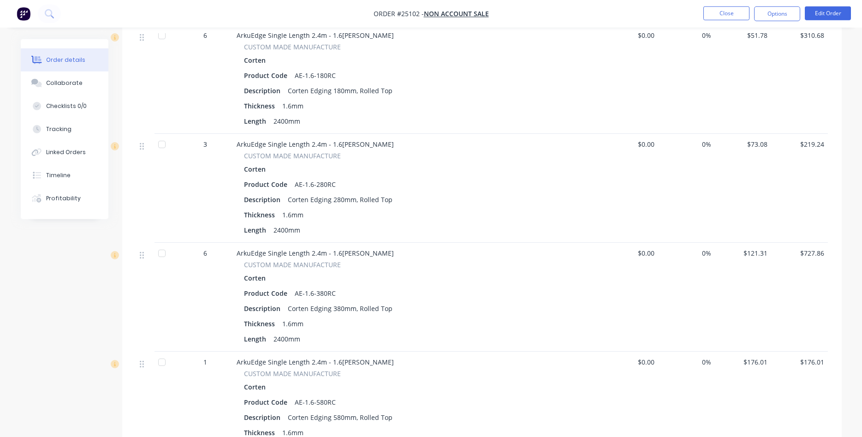
scroll to position [329, 0]
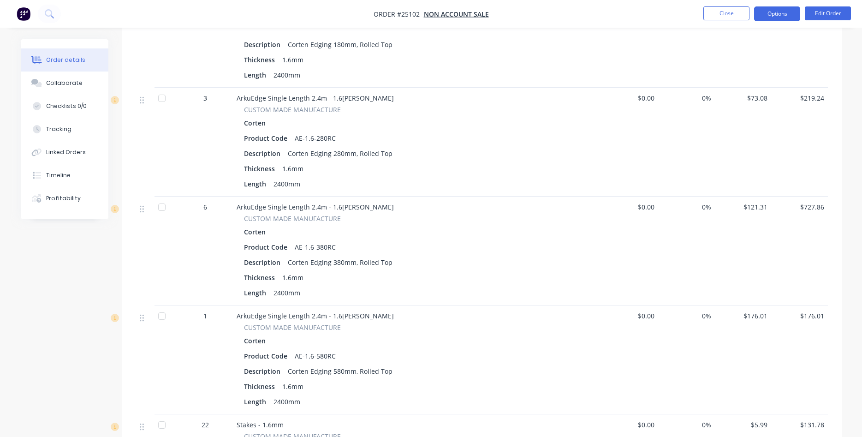
click at [786, 10] on button "Options" at bounding box center [777, 13] width 46 height 15
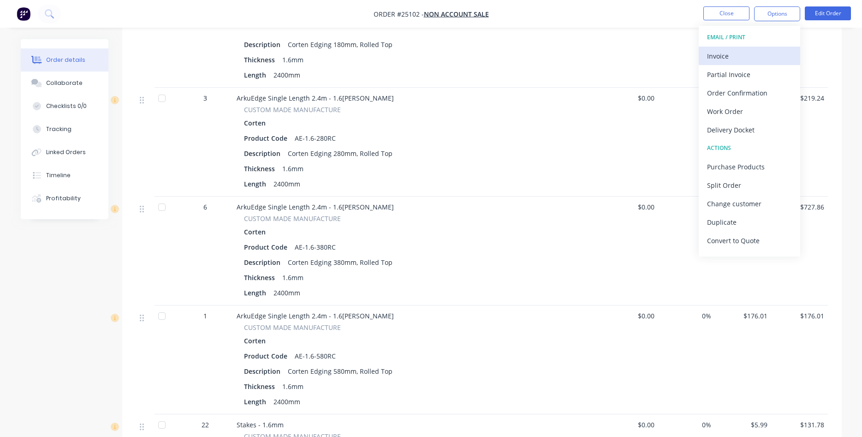
click at [720, 60] on div "Invoice" at bounding box center [749, 55] width 85 height 13
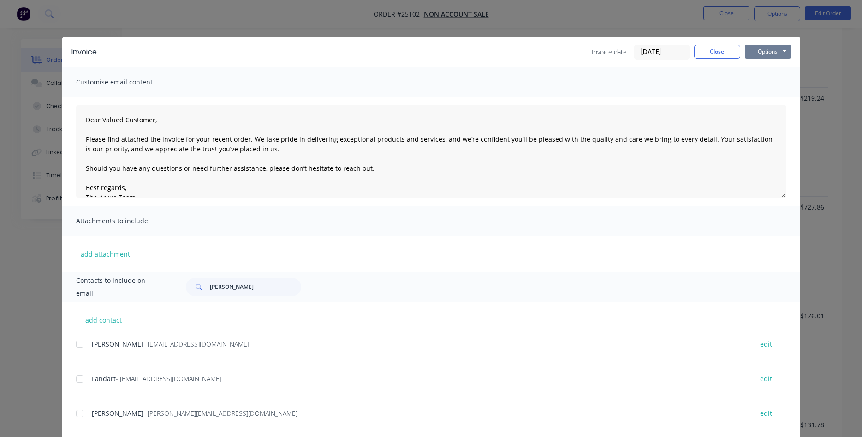
click at [767, 51] on button "Options" at bounding box center [768, 52] width 46 height 14
click at [768, 97] on button "Email" at bounding box center [774, 98] width 59 height 15
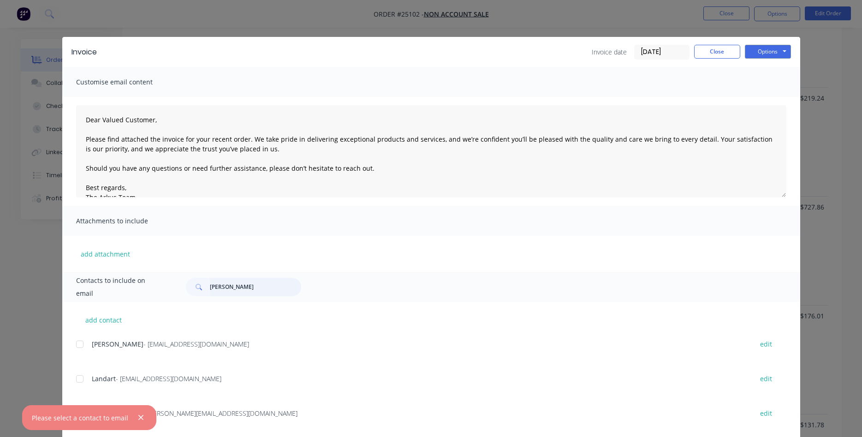
click at [243, 286] on input "[PERSON_NAME]" at bounding box center [255, 287] width 91 height 18
type input "[PERSON_NAME]"
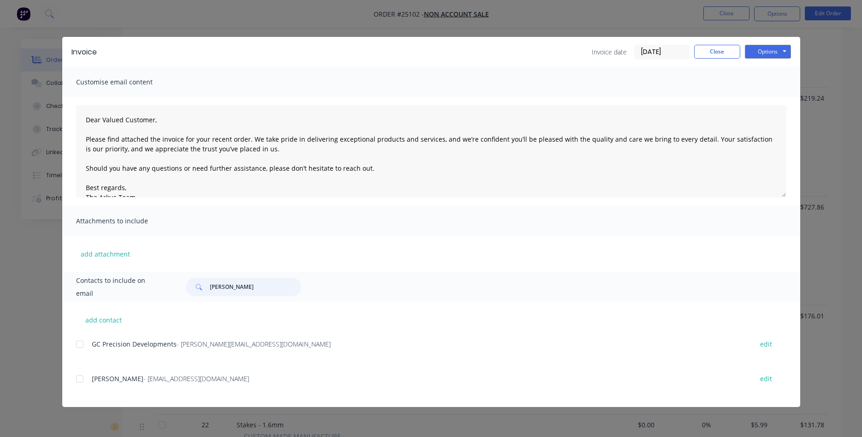
click at [77, 378] on div at bounding box center [80, 378] width 18 height 18
click at [770, 49] on button "Options" at bounding box center [768, 52] width 46 height 14
click at [775, 95] on button "Email" at bounding box center [774, 98] width 59 height 15
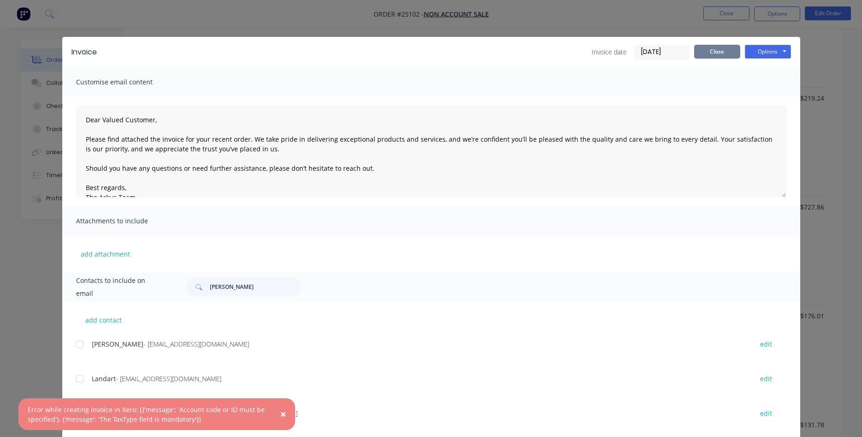
click at [717, 55] on button "Close" at bounding box center [717, 52] width 46 height 14
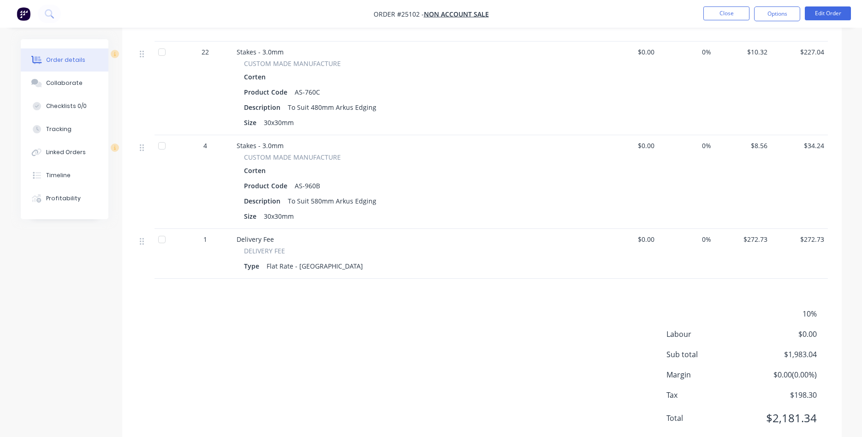
scroll to position [893, 0]
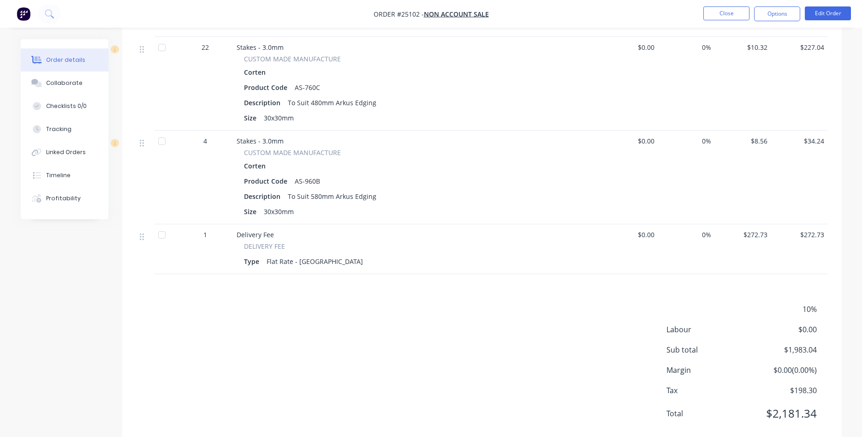
click at [803, 309] on span "10%" at bounding box center [782, 308] width 68 height 11
click at [814, 306] on span "10%" at bounding box center [782, 308] width 68 height 11
click at [828, 13] on button "Edit Order" at bounding box center [827, 13] width 46 height 14
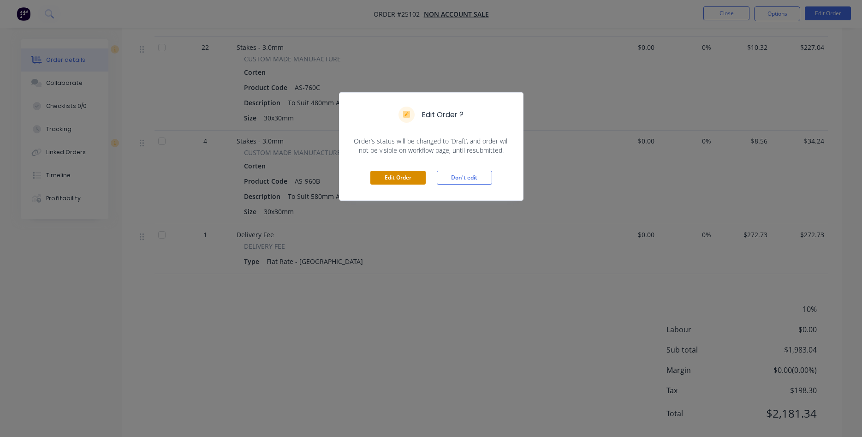
click at [414, 182] on button "Edit Order" at bounding box center [397, 178] width 55 height 14
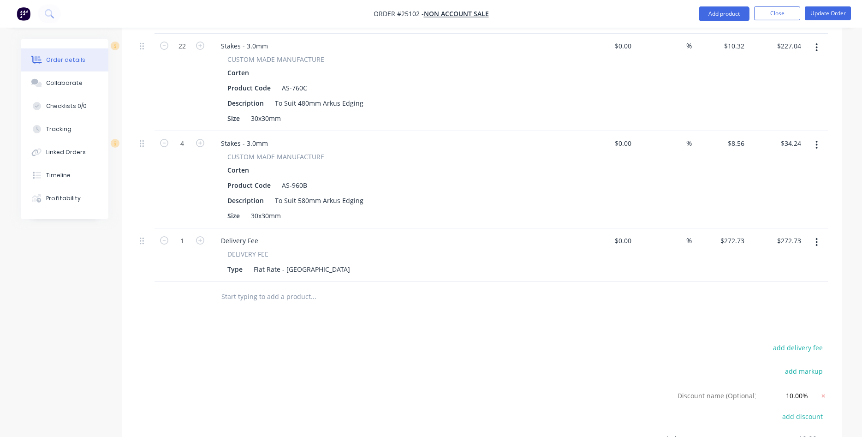
scroll to position [1085, 0]
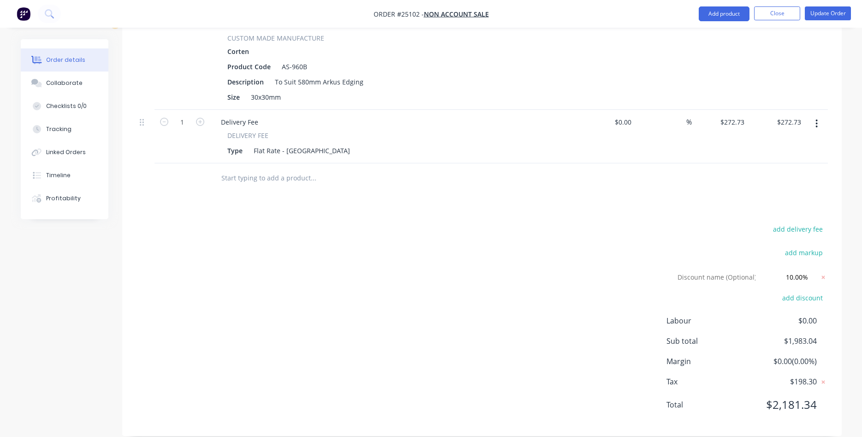
click at [733, 223] on div "add delivery fee" at bounding box center [769, 235] width 115 height 24
click at [796, 291] on button "add discount" at bounding box center [802, 297] width 50 height 12
click at [820, 296] on icon at bounding box center [822, 300] width 9 height 9
click at [821, 275] on icon at bounding box center [822, 279] width 9 height 9
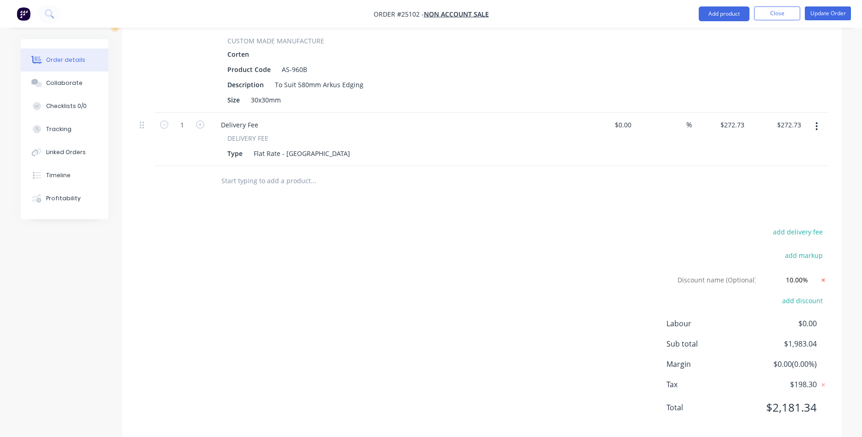
scroll to position [1064, 0]
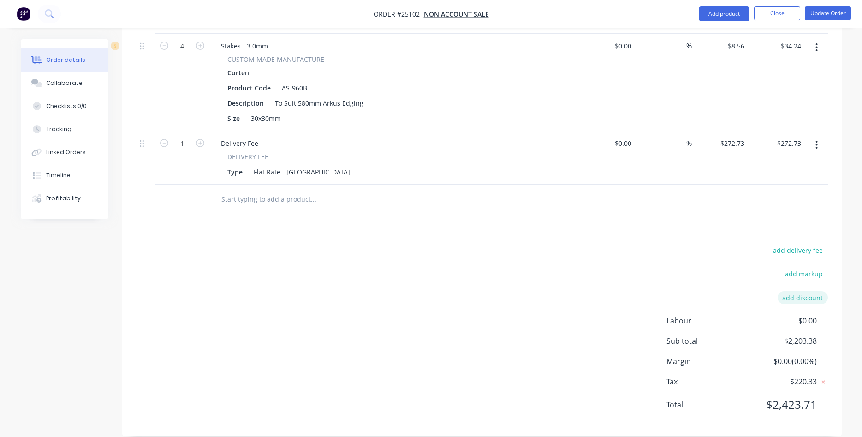
click at [800, 291] on button "add discount" at bounding box center [802, 297] width 50 height 12
drag, startPoint x: 757, startPoint y: 285, endPoint x: 671, endPoint y: 280, distance: 85.9
click at [669, 279] on div "add delivery fee add markup Discount name (Optional) 0% Labour $0.00 Sub total …" at bounding box center [481, 335] width 691 height 176
type input "Trade Special"
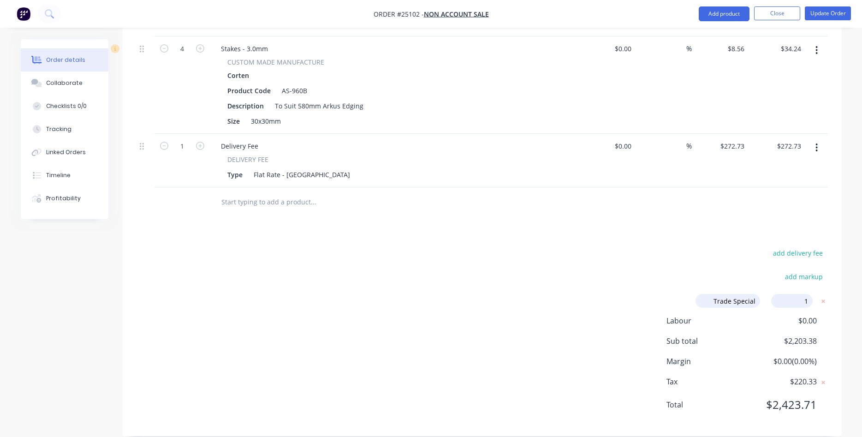
type input "10"
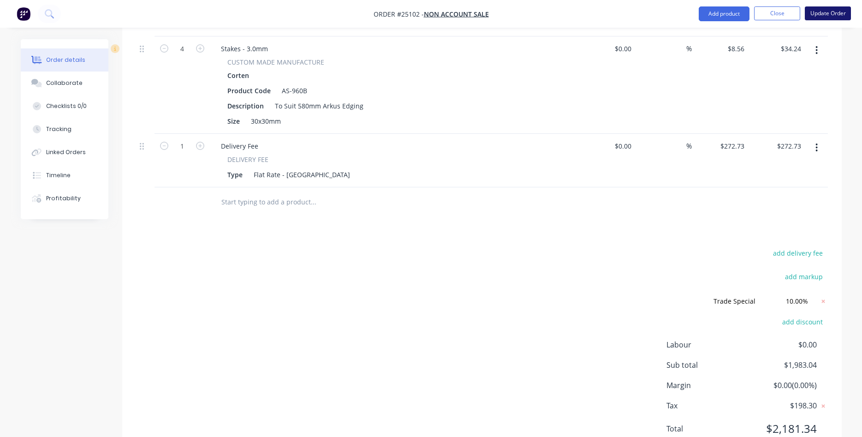
click at [838, 12] on button "Update Order" at bounding box center [827, 13] width 46 height 14
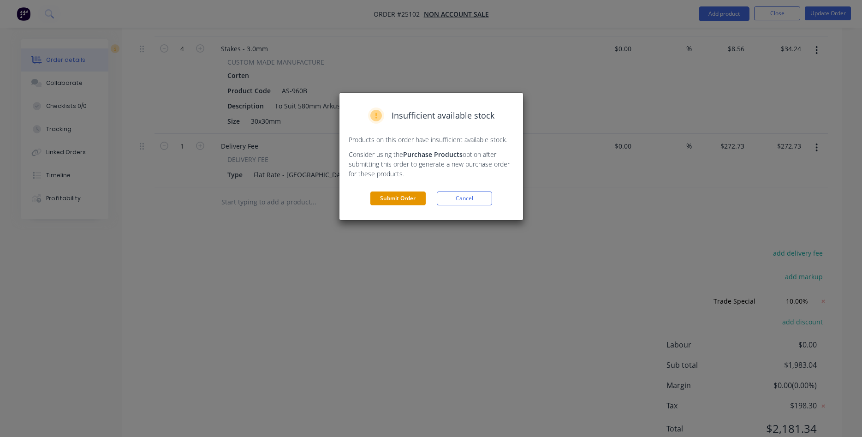
click at [406, 195] on button "Submit Order" at bounding box center [397, 198] width 55 height 14
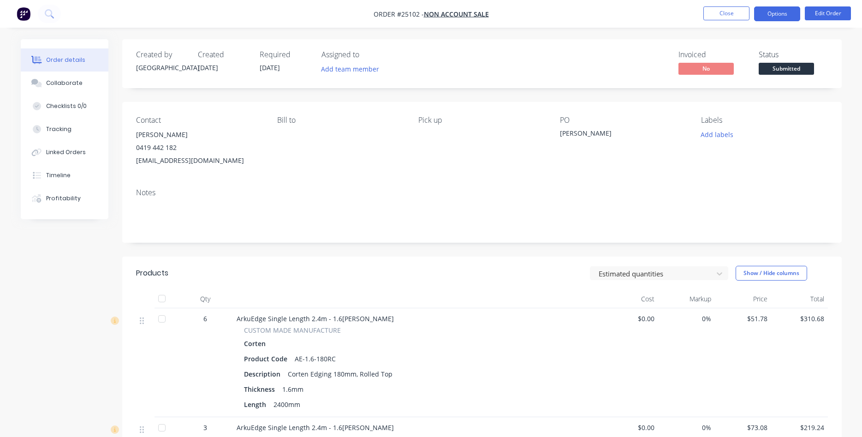
click at [780, 17] on button "Options" at bounding box center [777, 13] width 46 height 15
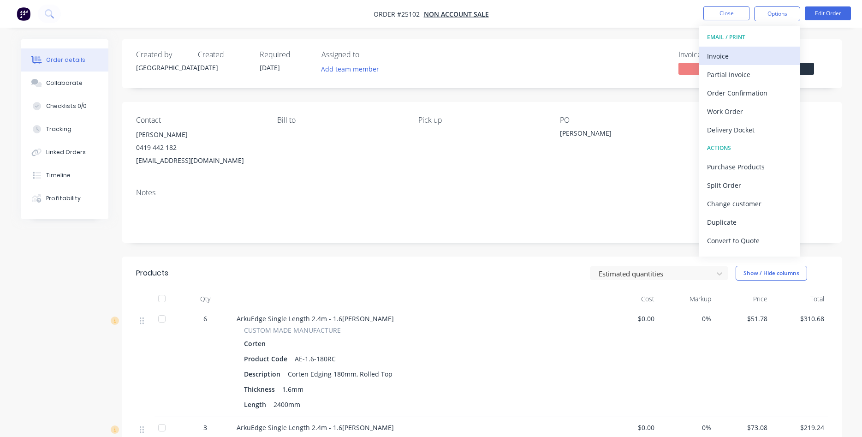
click at [740, 56] on div "Invoice" at bounding box center [749, 55] width 85 height 13
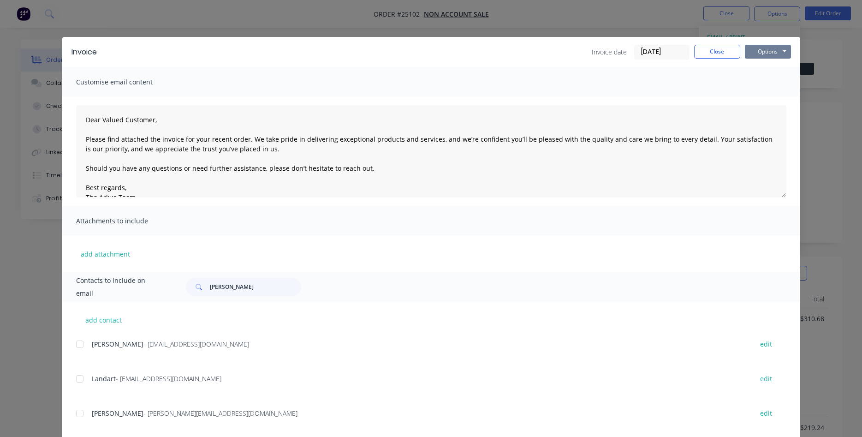
click at [761, 51] on button "Options" at bounding box center [768, 52] width 46 height 14
click at [238, 294] on input "[PERSON_NAME]" at bounding box center [255, 287] width 91 height 18
type input "[PERSON_NAME]"
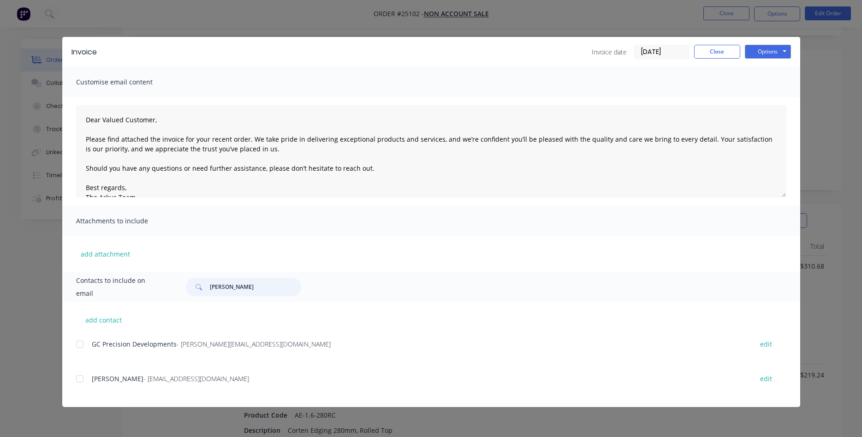
scroll to position [141, 0]
click at [78, 382] on div at bounding box center [80, 378] width 18 height 18
click at [762, 53] on button "Options" at bounding box center [768, 52] width 46 height 14
click at [771, 97] on button "Email" at bounding box center [774, 98] width 59 height 15
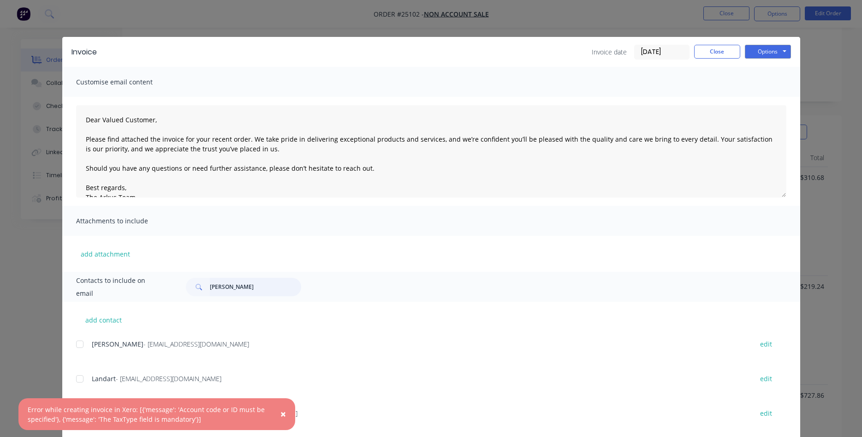
click at [238, 286] on input "[PERSON_NAME]" at bounding box center [255, 287] width 91 height 18
click at [717, 49] on button "Close" at bounding box center [717, 52] width 46 height 14
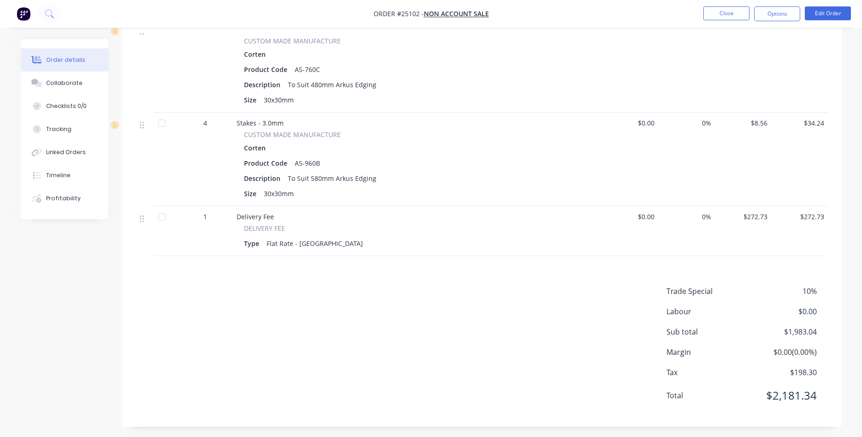
scroll to position [915, 0]
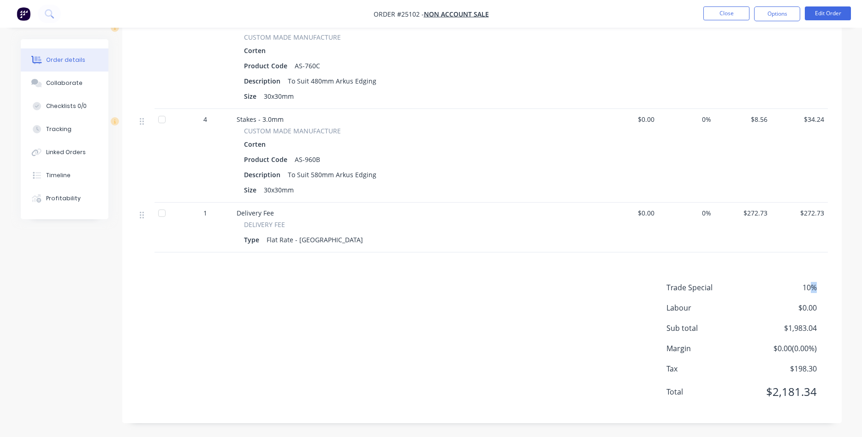
drag, startPoint x: 815, startPoint y: 288, endPoint x: 810, endPoint y: 285, distance: 5.8
click at [812, 287] on span "10%" at bounding box center [782, 287] width 68 height 11
click at [810, 285] on span "10%" at bounding box center [782, 287] width 68 height 11
click at [804, 283] on span "10%" at bounding box center [782, 287] width 68 height 11
click at [821, 11] on button "Edit Order" at bounding box center [827, 13] width 46 height 14
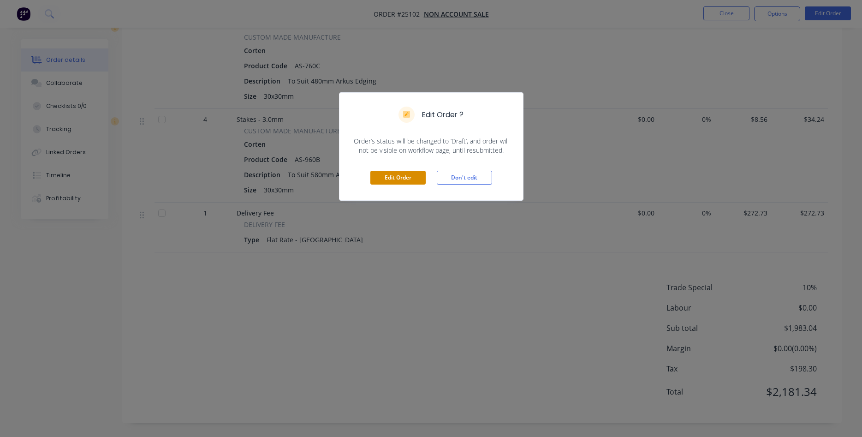
click at [395, 176] on button "Edit Order" at bounding box center [397, 178] width 55 height 14
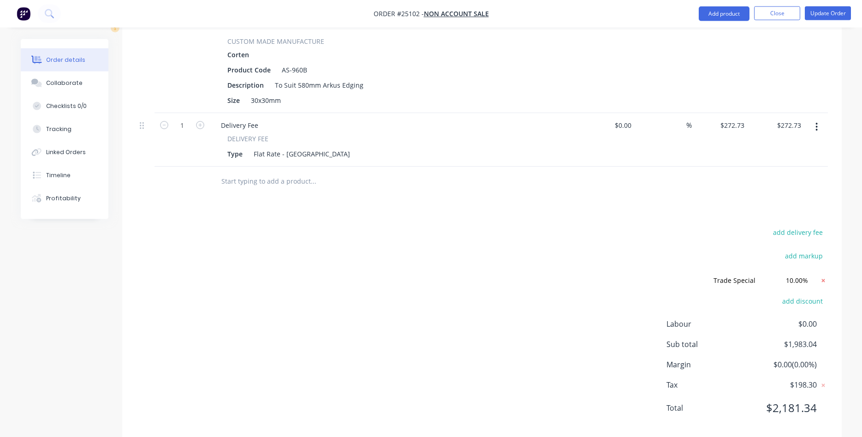
scroll to position [1085, 0]
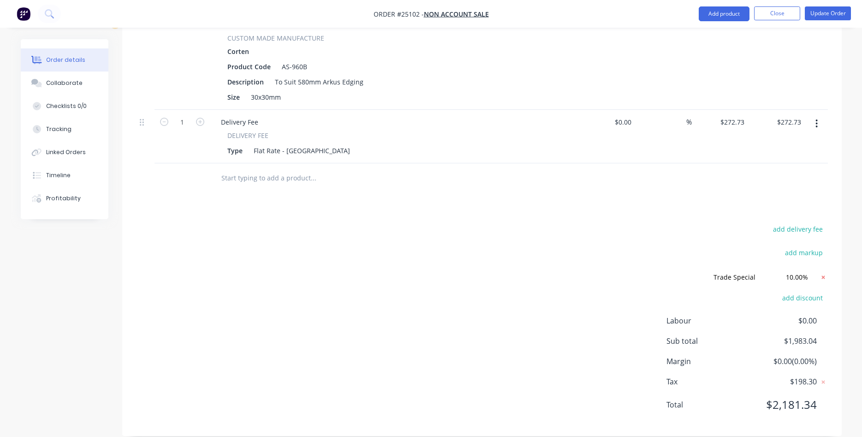
click at [823, 272] on icon at bounding box center [822, 276] width 9 height 9
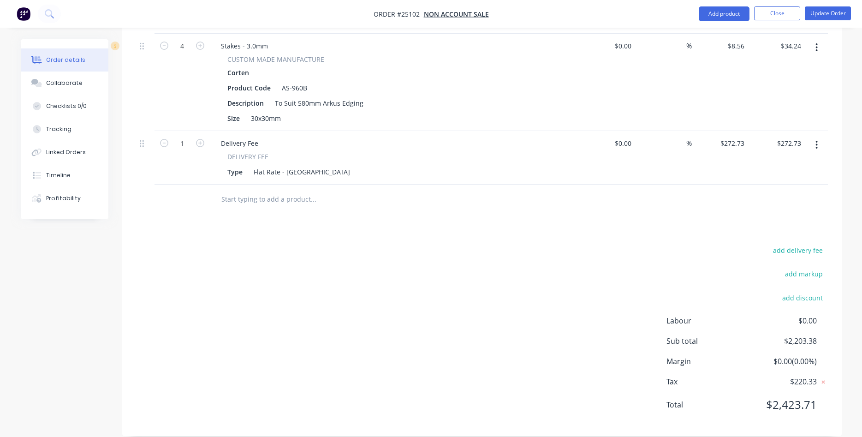
click at [745, 245] on div "add delivery fee" at bounding box center [769, 256] width 115 height 24
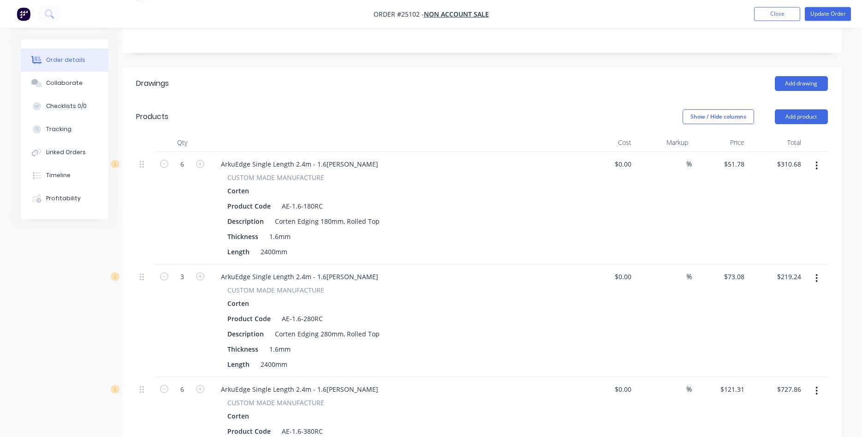
scroll to position [218, 0]
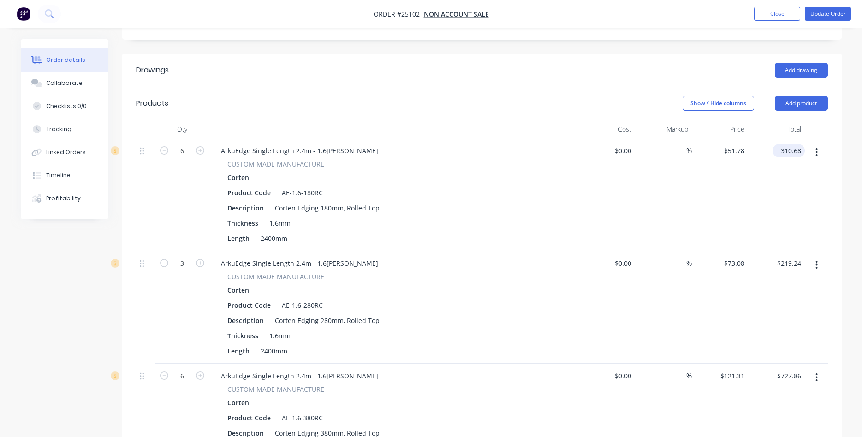
click at [797, 144] on input "310.68" at bounding box center [790, 150] width 29 height 13
type input "279.34"
type input "$46.5567"
type input "$279.34"
click at [791, 256] on input "219.24" at bounding box center [792, 262] width 25 height 13
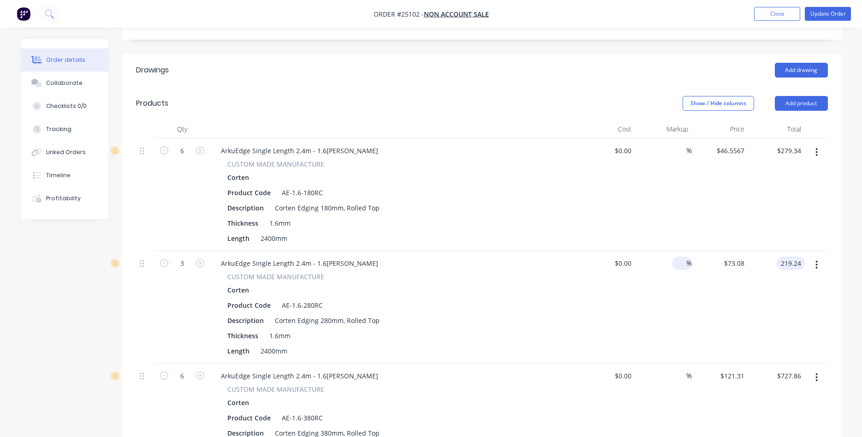
type input "$219.24"
click at [689, 258] on span "%" at bounding box center [689, 263] width 6 height 11
type input "-10"
type input "0"
type input "$0.00"
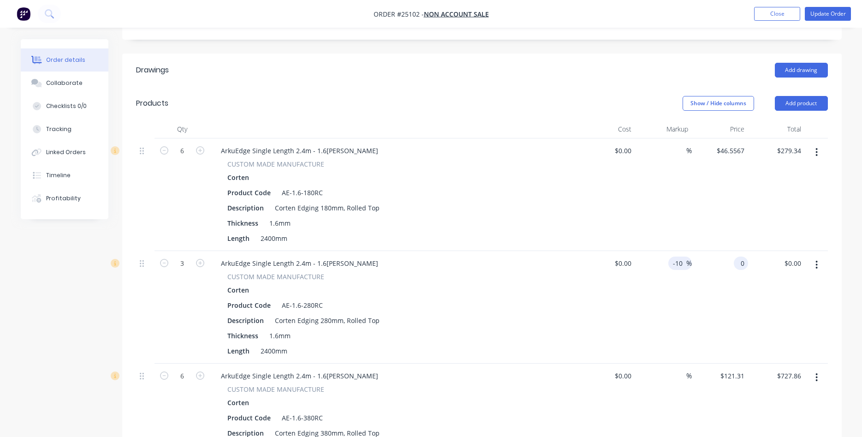
type input "$0.00"
click at [685, 256] on div "-10 -10" at bounding box center [679, 262] width 14 height 13
click at [685, 256] on input "-10" at bounding box center [679, 262] width 14 height 13
type input "-"
type input "$0.00"
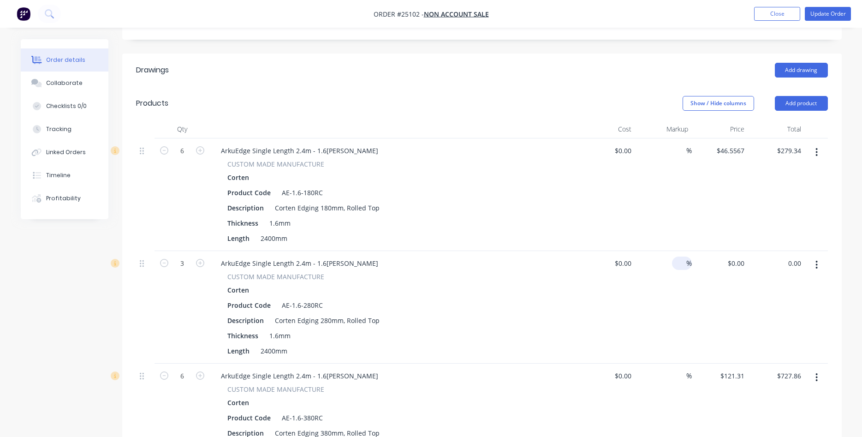
type input "$0.00"
click at [816, 260] on icon "button" at bounding box center [816, 265] width 2 height 10
click at [795, 256] on input "0.00" at bounding box center [793, 262] width 21 height 13
type input "$197.32"
type input "$65.7733"
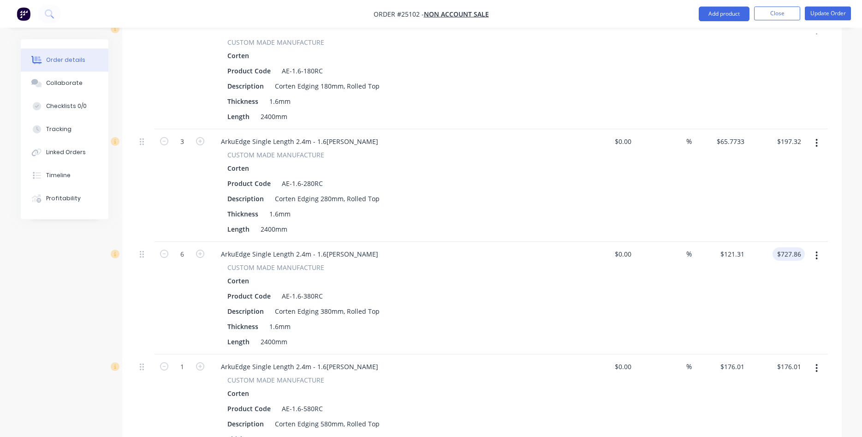
scroll to position [359, 0]
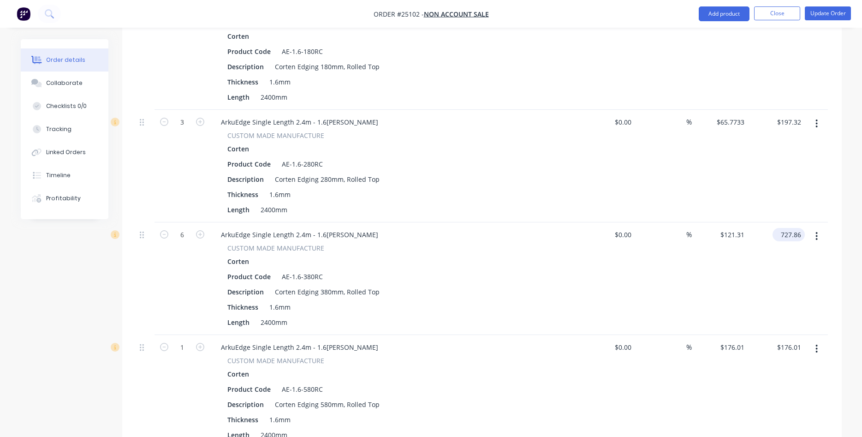
click at [802, 228] on input "727.86" at bounding box center [790, 234] width 29 height 13
type input "$655.07"
type input "$109.1783"
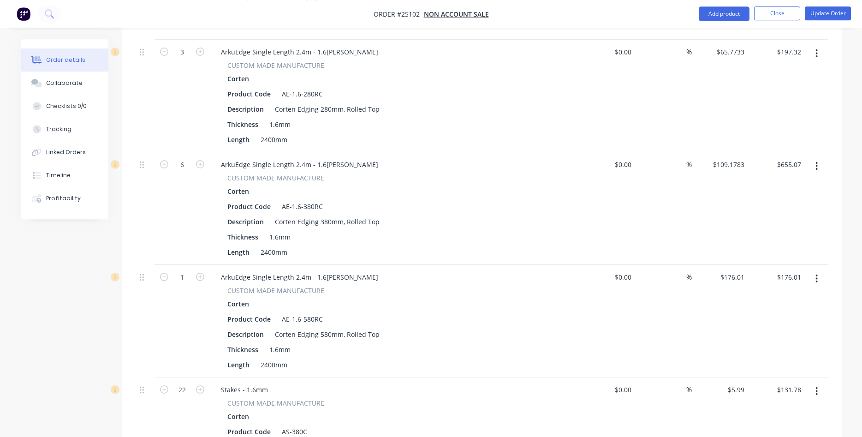
scroll to position [453, 0]
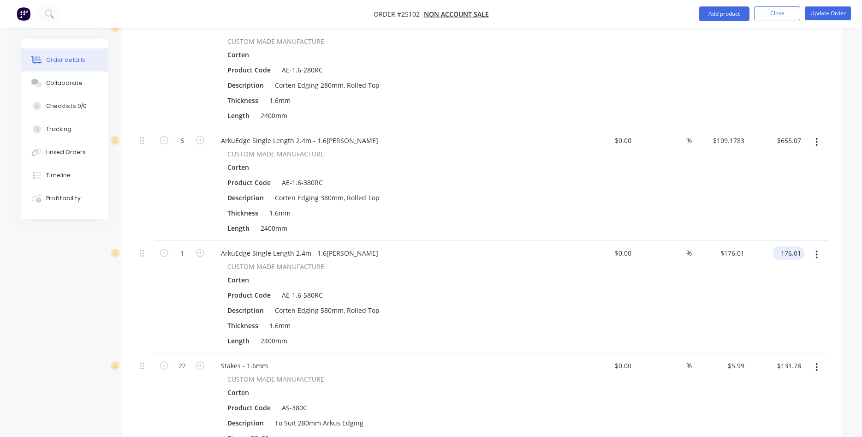
click at [795, 246] on input "176.01" at bounding box center [790, 252] width 29 height 13
type input "$158.41"
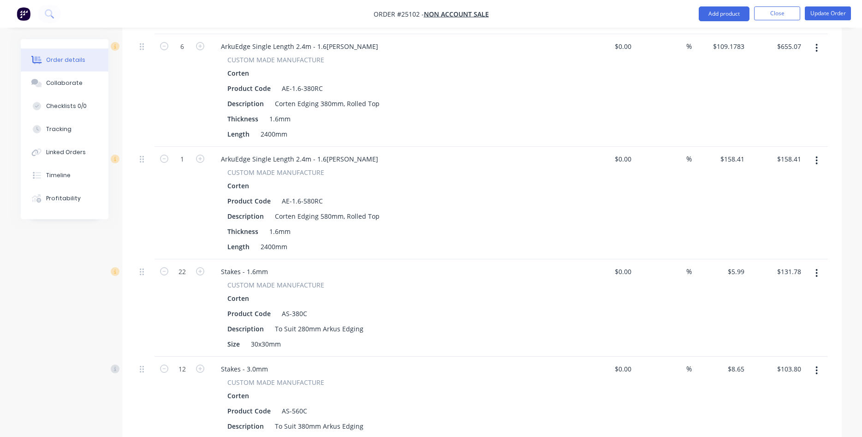
scroll to position [594, 0]
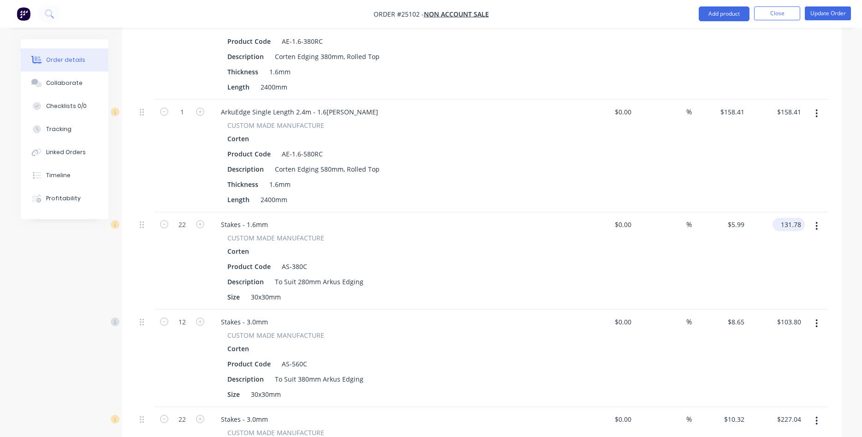
click at [798, 218] on input "131.78" at bounding box center [790, 224] width 29 height 13
type input "$118.60"
type input "$5.3909"
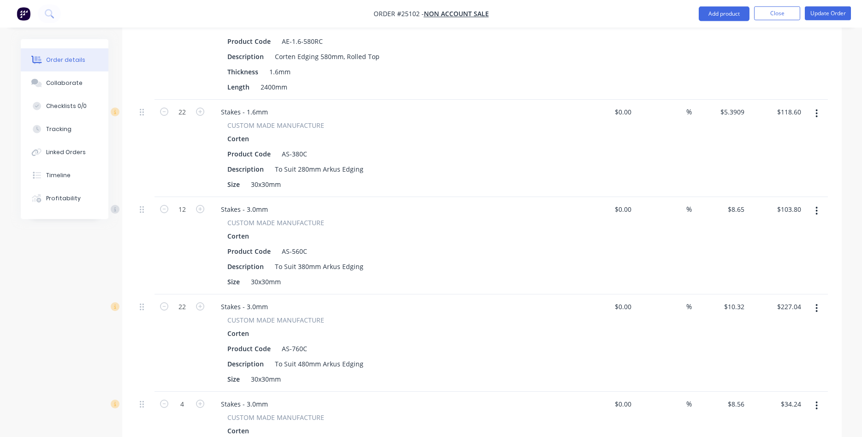
scroll to position [735, 0]
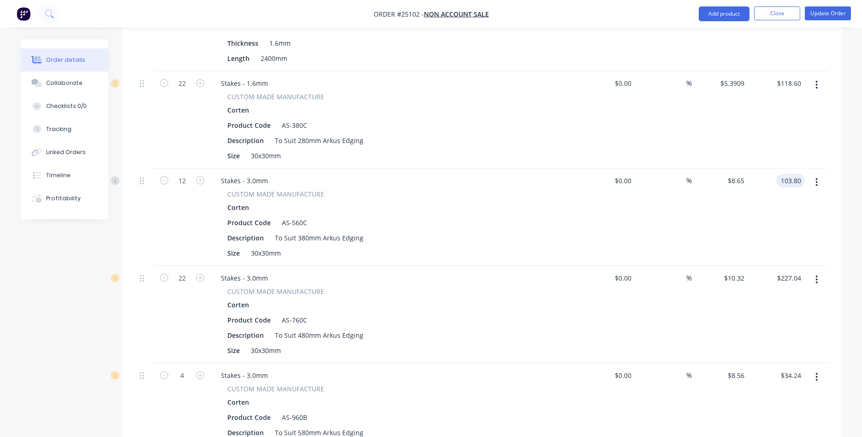
click at [788, 174] on input "103.80" at bounding box center [792, 180] width 25 height 13
type input "$93.42"
type input "$7.785"
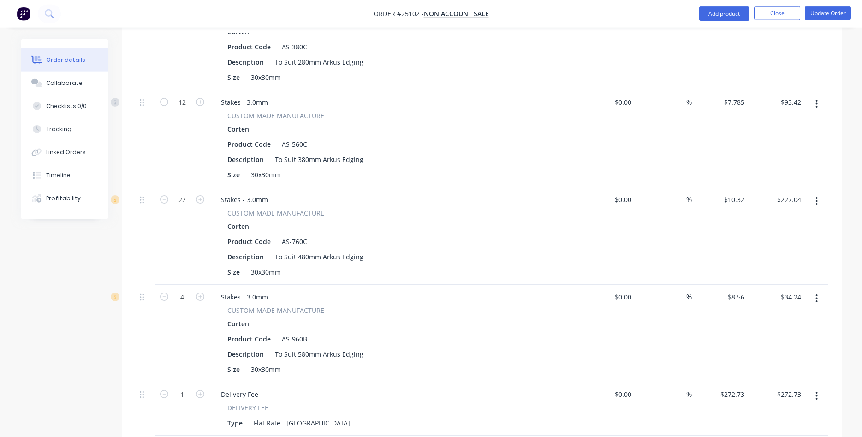
scroll to position [829, 0]
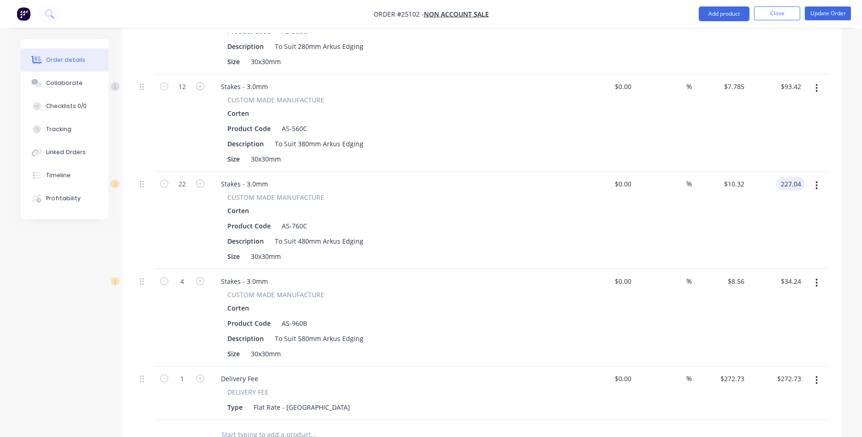
click at [788, 177] on input "227.04" at bounding box center [792, 183] width 25 height 13
type input "$204.34"
type input "$9.2882"
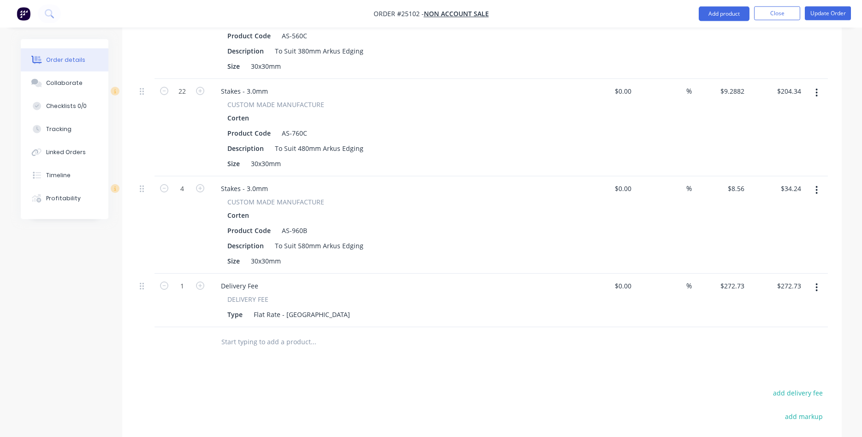
scroll to position [923, 0]
click at [796, 180] on input "34.24" at bounding box center [793, 186] width 21 height 13
type input "$30.82"
type input "$7.705"
click at [799, 278] on input "272.73" at bounding box center [792, 284] width 25 height 13
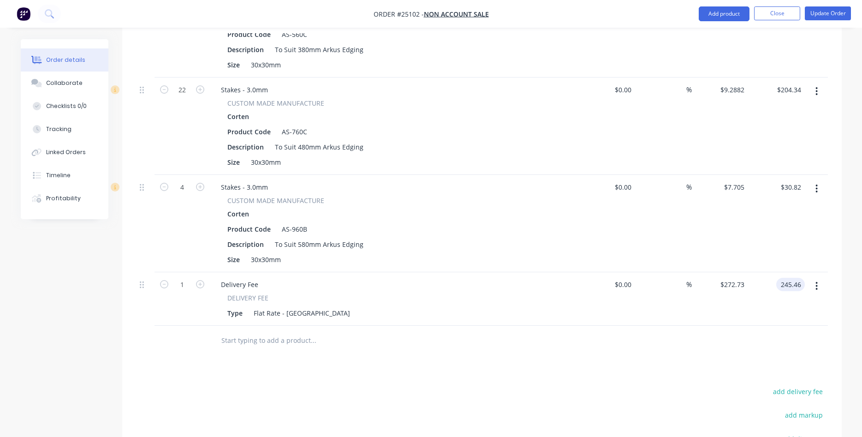
type input "$245.46"
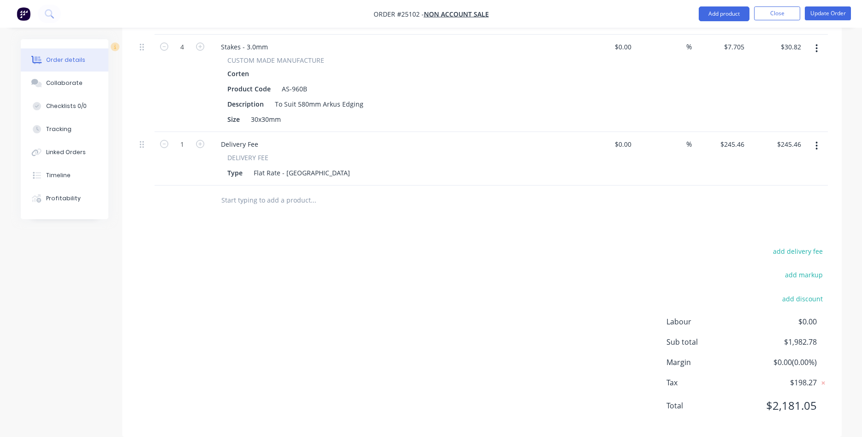
scroll to position [1064, 0]
click at [831, 13] on button "Update Order" at bounding box center [827, 13] width 46 height 14
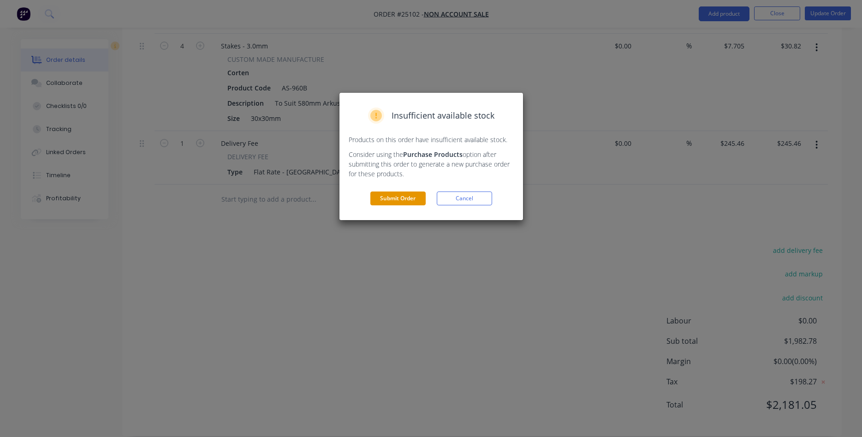
click at [405, 198] on button "Submit Order" at bounding box center [397, 198] width 55 height 14
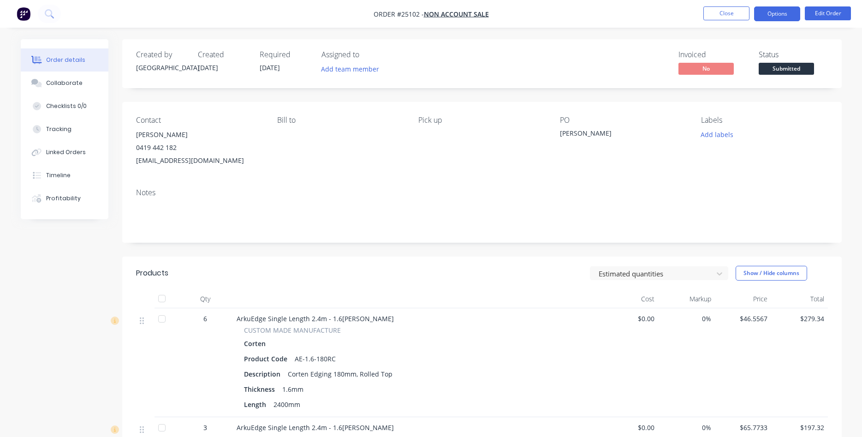
click at [774, 11] on button "Options" at bounding box center [777, 13] width 46 height 15
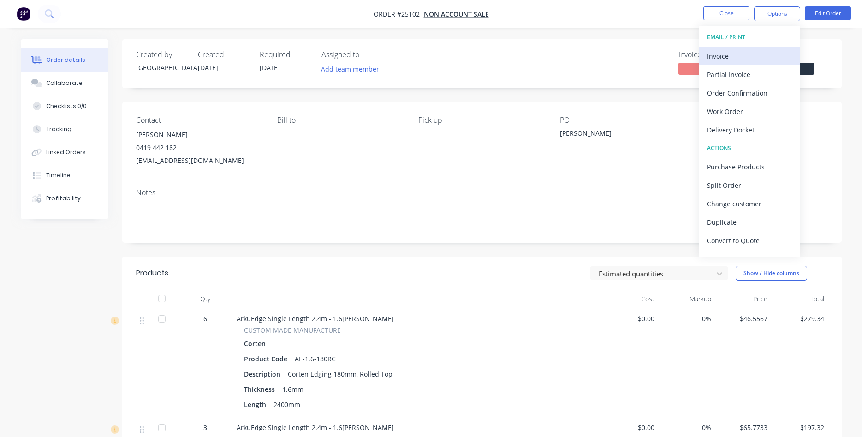
click at [733, 54] on div "Invoice" at bounding box center [749, 55] width 85 height 13
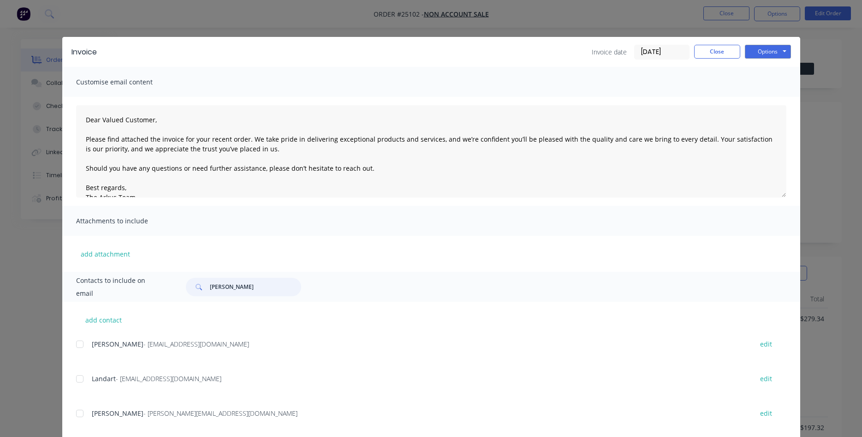
click at [242, 287] on input "[PERSON_NAME]" at bounding box center [255, 287] width 91 height 18
type input "[PERSON_NAME]"
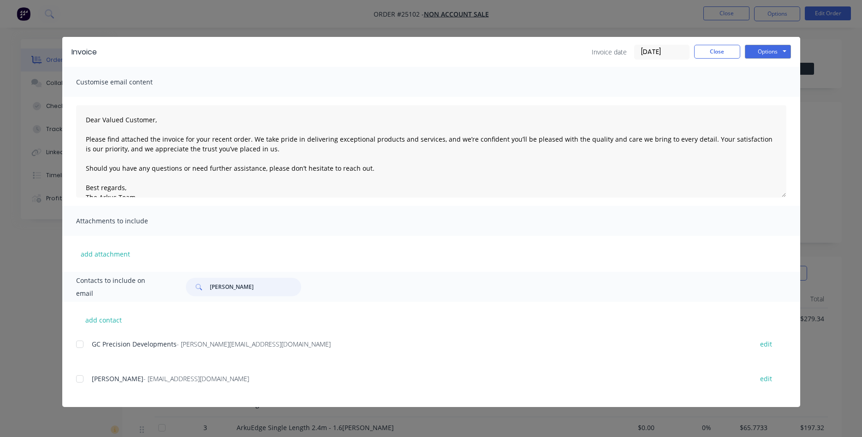
click at [80, 378] on div at bounding box center [80, 378] width 18 height 18
click at [777, 53] on button "Options" at bounding box center [768, 52] width 46 height 14
click at [769, 99] on button "Email" at bounding box center [774, 98] width 59 height 15
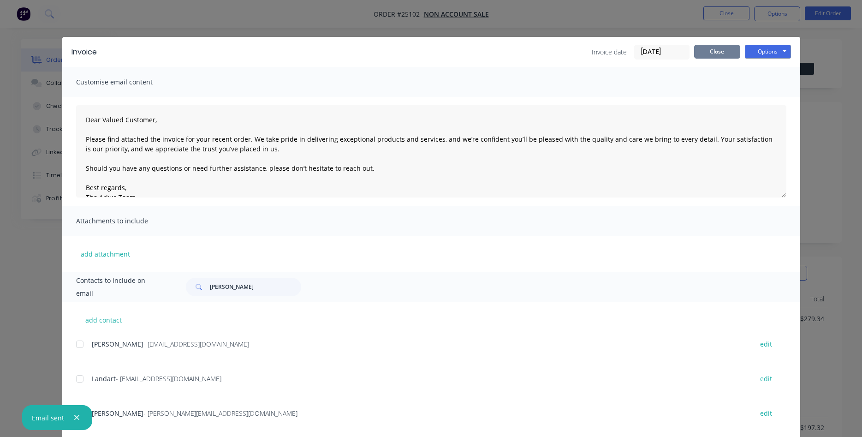
click at [715, 50] on button "Close" at bounding box center [717, 52] width 46 height 14
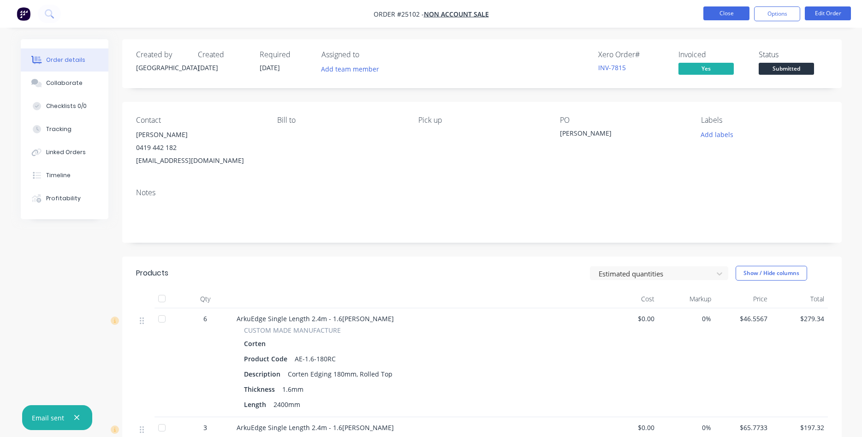
click at [733, 13] on button "Close" at bounding box center [726, 13] width 46 height 14
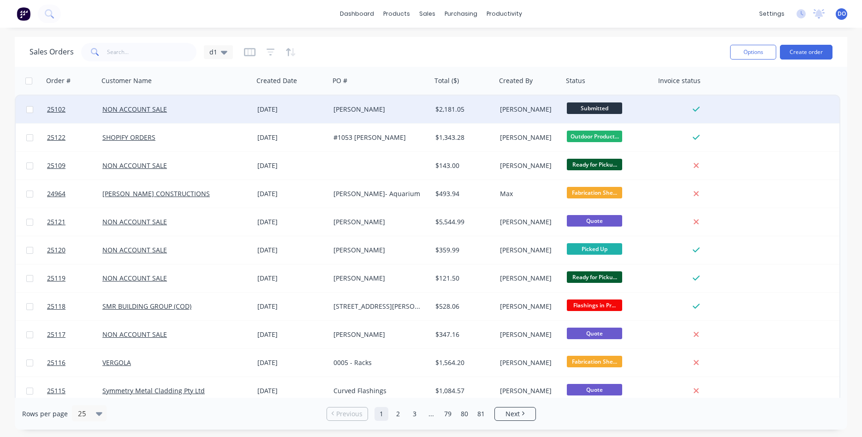
click at [581, 110] on span "Submitted" at bounding box center [594, 108] width 55 height 12
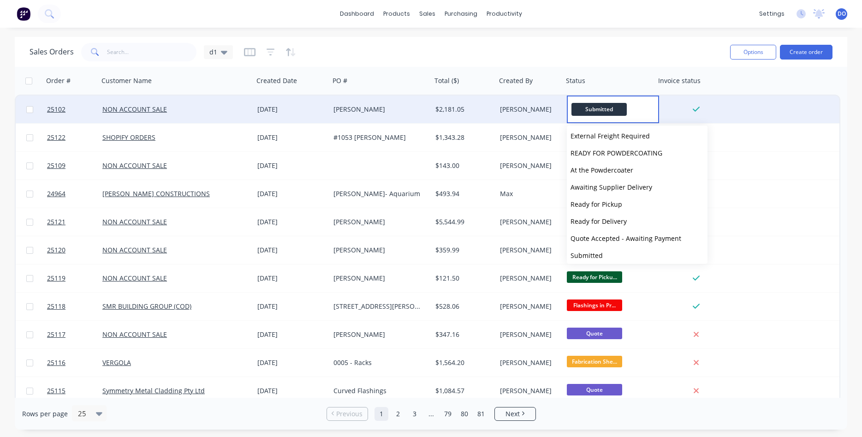
scroll to position [105, 0]
click at [613, 199] on span "Quote Accepted - Awaiting Payment" at bounding box center [625, 203] width 111 height 9
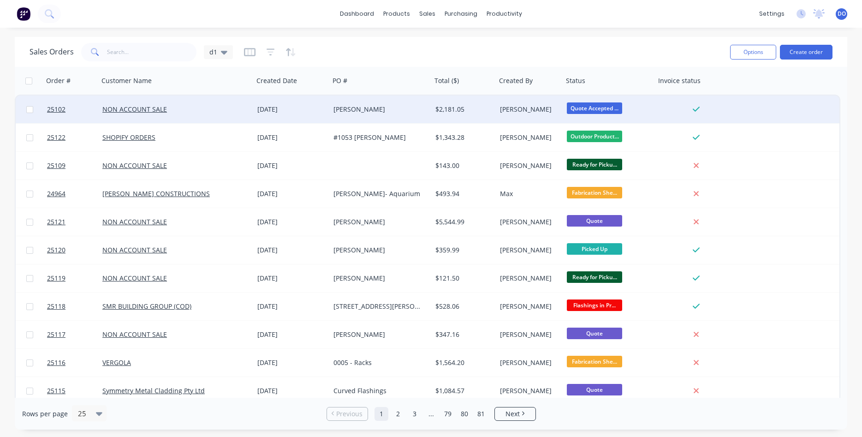
click at [361, 106] on div "[PERSON_NAME]" at bounding box center [378, 109] width 90 height 9
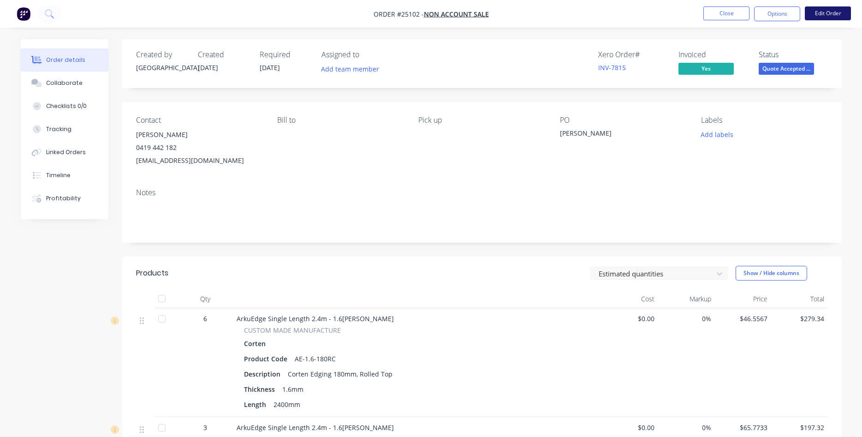
click at [833, 14] on button "Edit Order" at bounding box center [827, 13] width 46 height 14
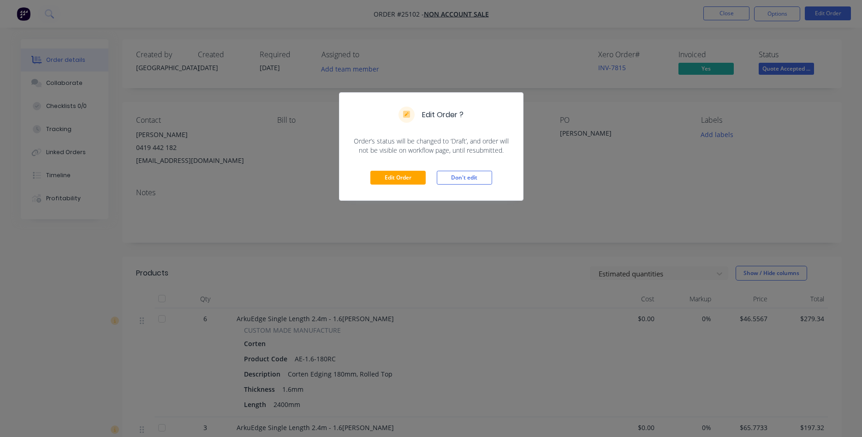
click at [399, 168] on div "Edit Order Don't edit" at bounding box center [430, 177] width 183 height 45
click at [401, 175] on button "Edit Order" at bounding box center [397, 178] width 55 height 14
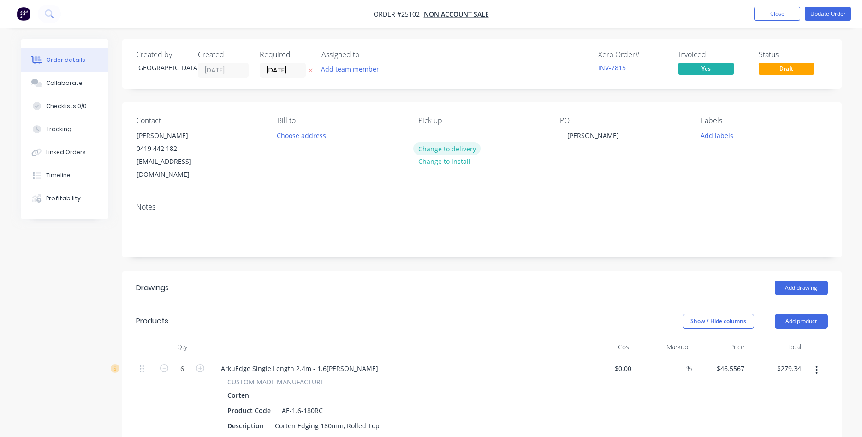
click at [453, 152] on button "Change to delivery" at bounding box center [446, 148] width 67 height 12
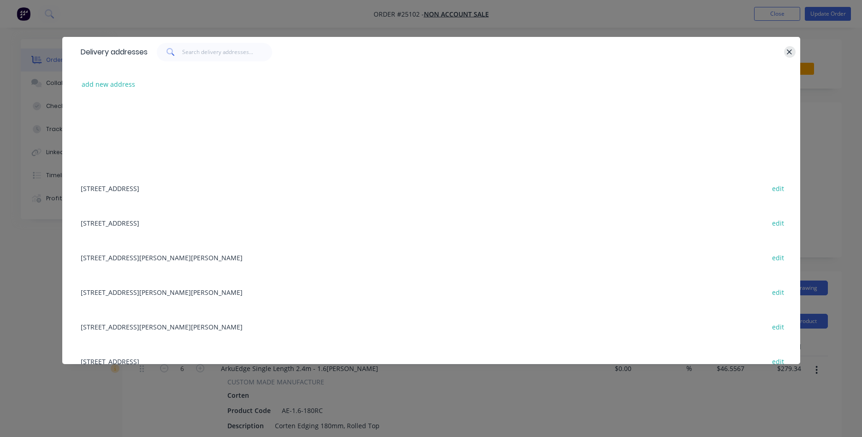
click at [792, 48] on icon "button" at bounding box center [789, 52] width 6 height 8
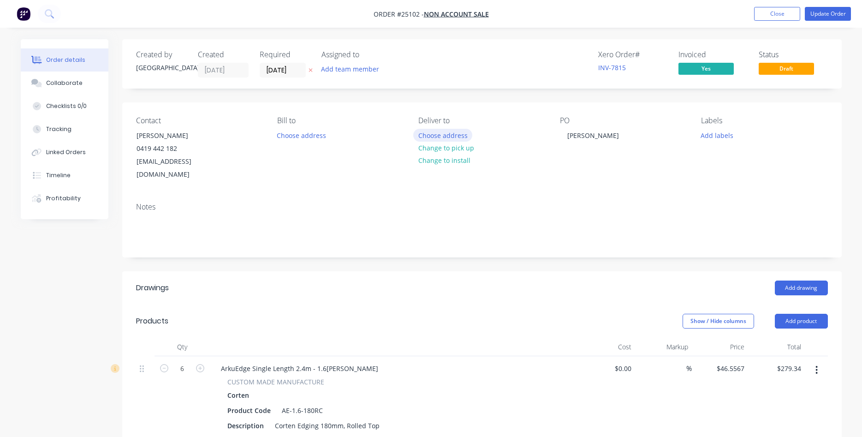
click at [451, 138] on button "Choose address" at bounding box center [442, 135] width 59 height 12
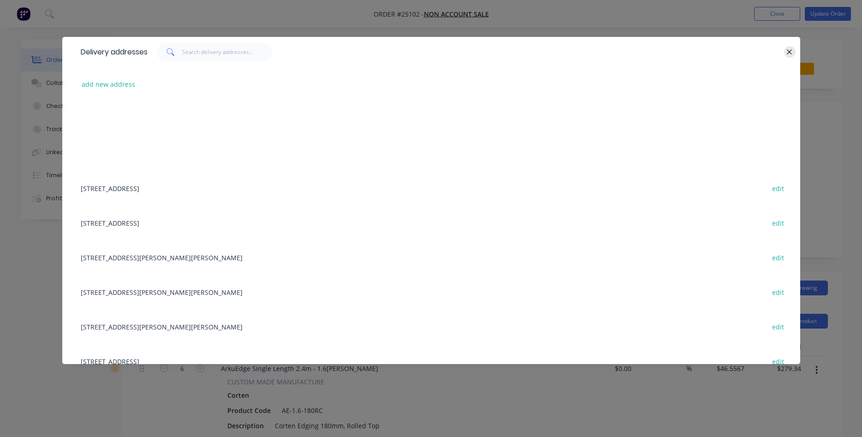
click at [787, 48] on icon "button" at bounding box center [789, 52] width 6 height 8
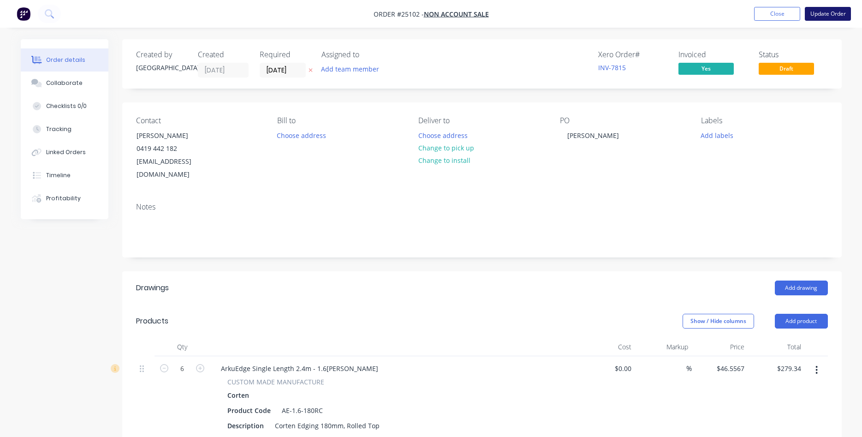
click at [818, 12] on button "Update Order" at bounding box center [827, 14] width 46 height 14
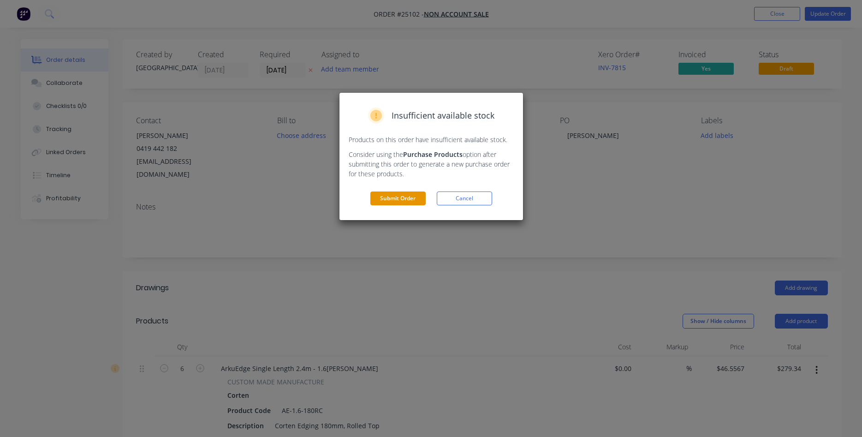
click at [399, 200] on button "Submit Order" at bounding box center [397, 198] width 55 height 14
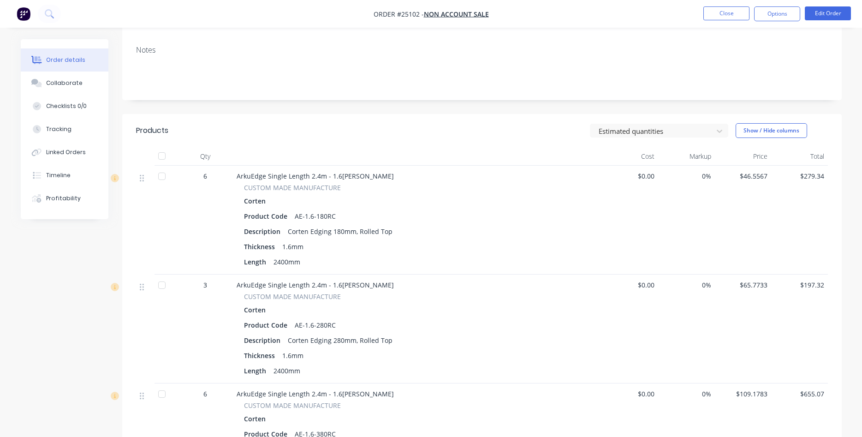
scroll to position [1, 0]
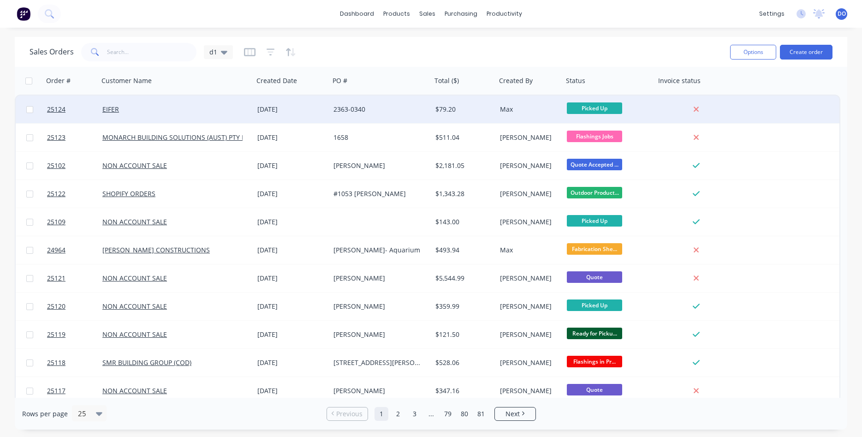
click at [662, 110] on div at bounding box center [696, 109] width 74 height 8
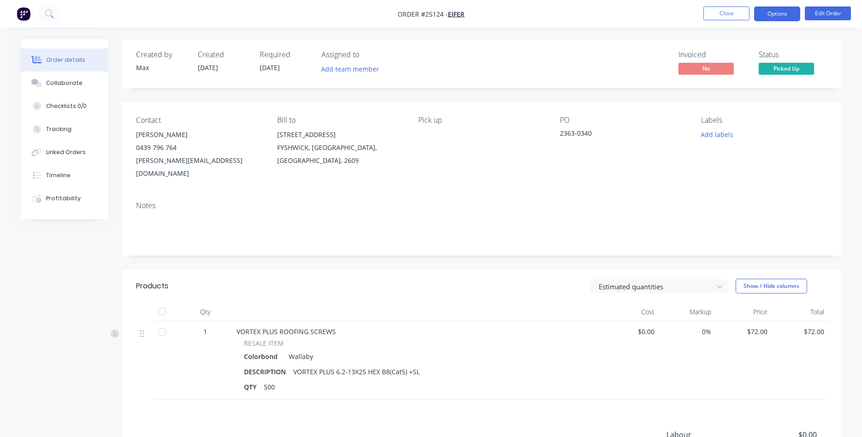
click at [777, 10] on button "Options" at bounding box center [777, 13] width 46 height 15
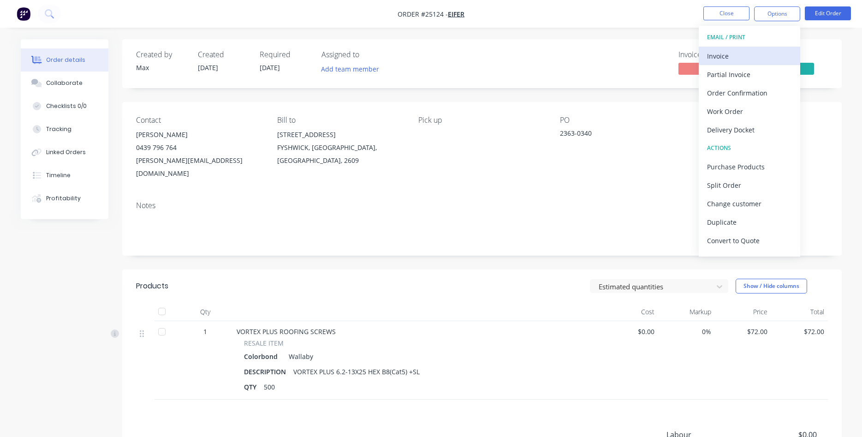
click at [723, 57] on div "Invoice" at bounding box center [749, 55] width 85 height 13
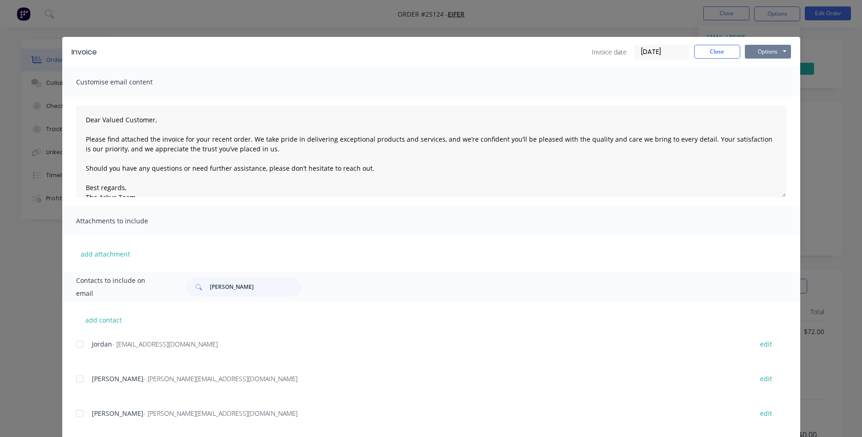
click at [761, 49] on button "Options" at bounding box center [768, 52] width 46 height 14
click at [766, 84] on button "Print" at bounding box center [774, 83] width 59 height 15
click at [716, 53] on button "Close" at bounding box center [717, 52] width 46 height 14
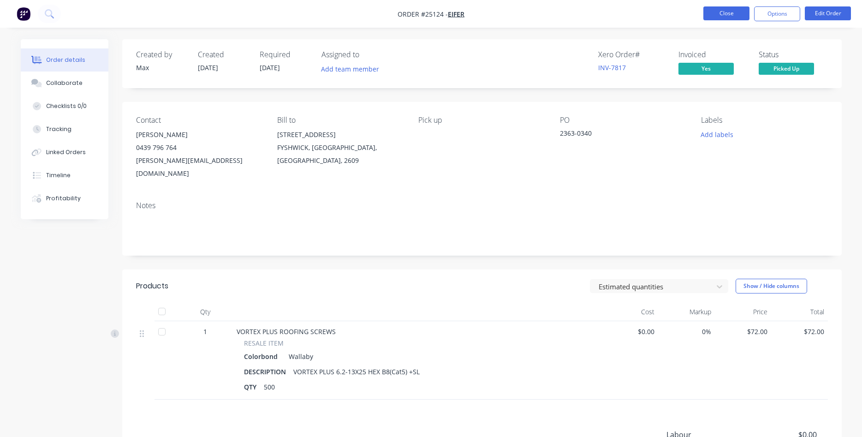
click at [727, 14] on button "Close" at bounding box center [726, 13] width 46 height 14
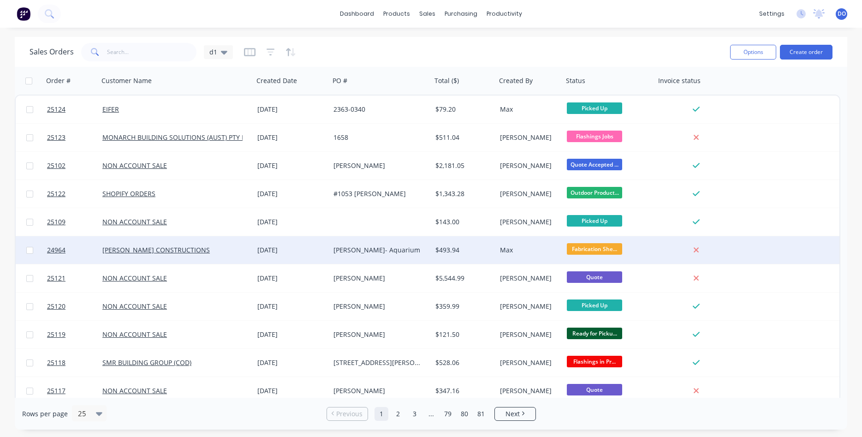
click at [419, 253] on div "[PERSON_NAME]- Aquarium" at bounding box center [378, 249] width 90 height 9
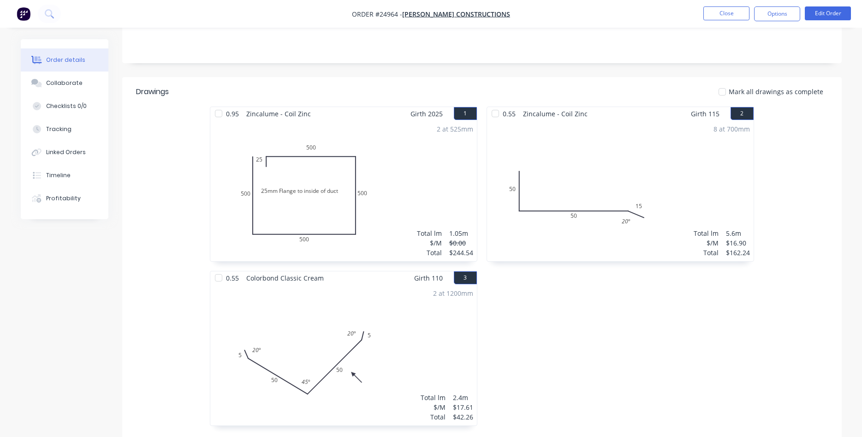
scroll to position [141, 0]
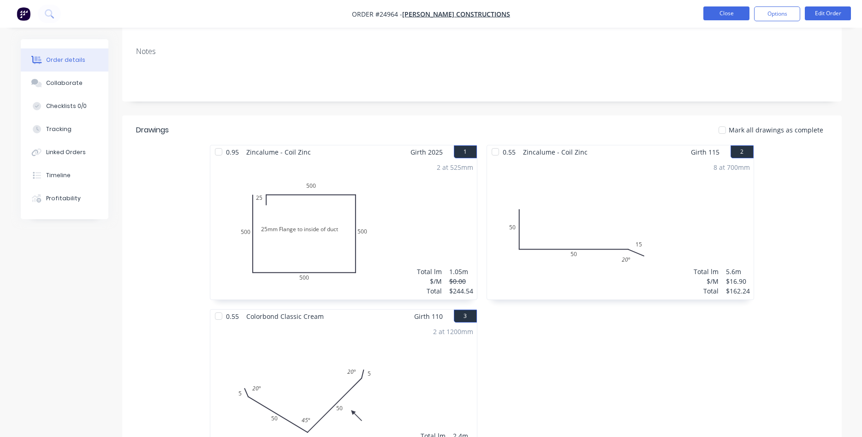
click at [727, 13] on button "Close" at bounding box center [726, 13] width 46 height 14
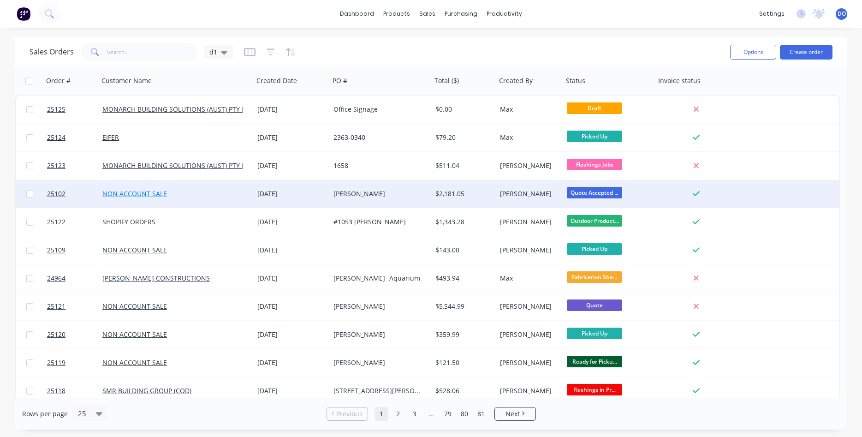
click at [149, 192] on link "NON ACCOUNT SALE" at bounding box center [134, 193] width 65 height 9
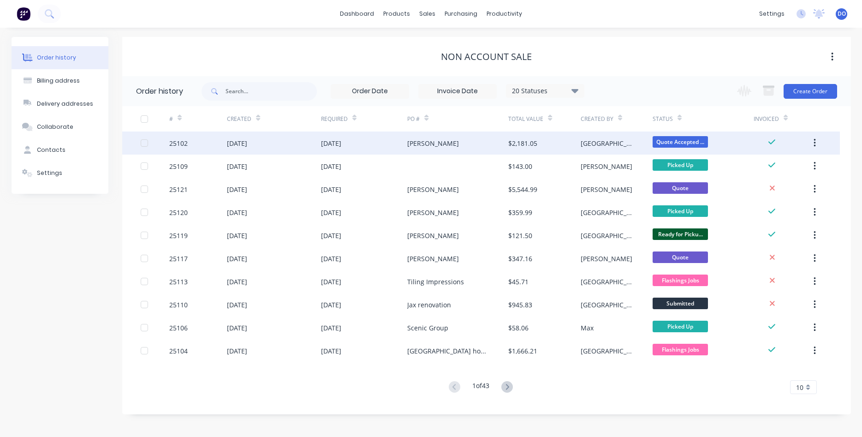
click at [341, 142] on div "[DATE]" at bounding box center [331, 143] width 20 height 10
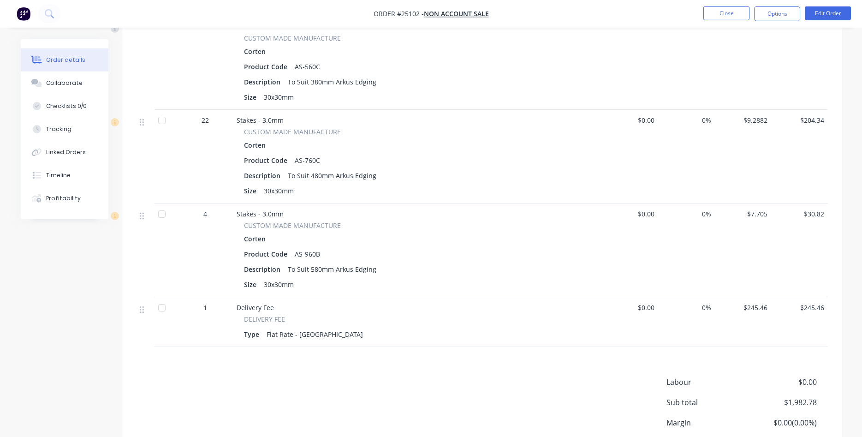
scroll to position [846, 0]
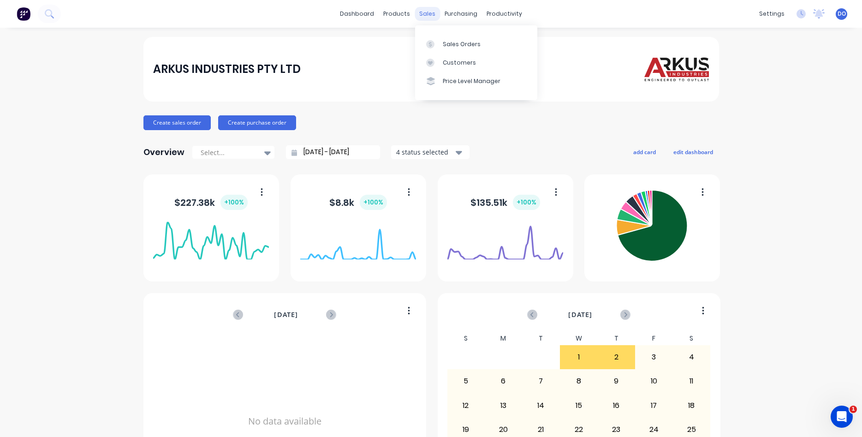
click at [425, 13] on div "sales" at bounding box center [426, 14] width 25 height 14
click at [418, 46] on div "Product Catalogue" at bounding box center [437, 44] width 57 height 8
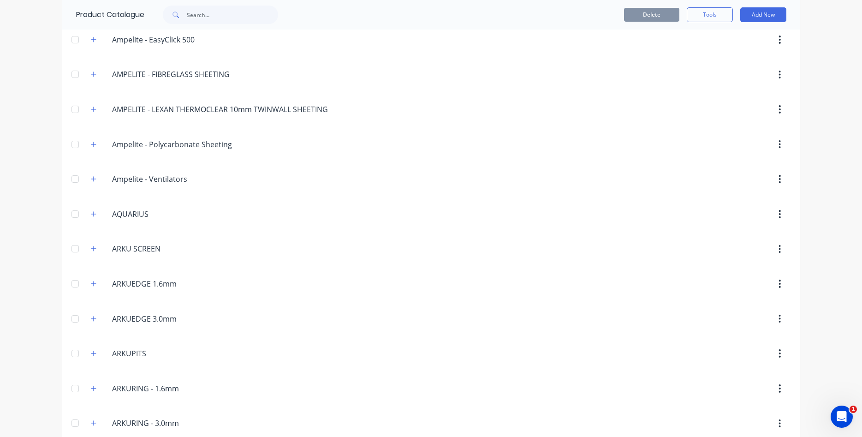
scroll to position [105, 0]
click at [96, 282] on icon "button" at bounding box center [94, 282] width 6 height 6
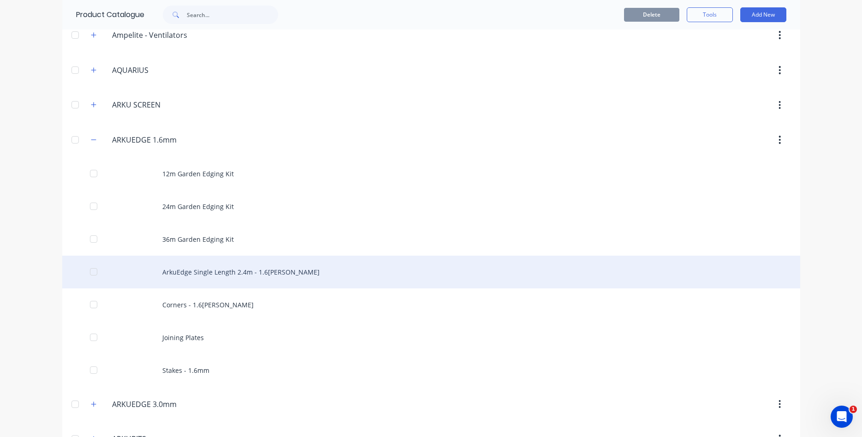
scroll to position [263, 0]
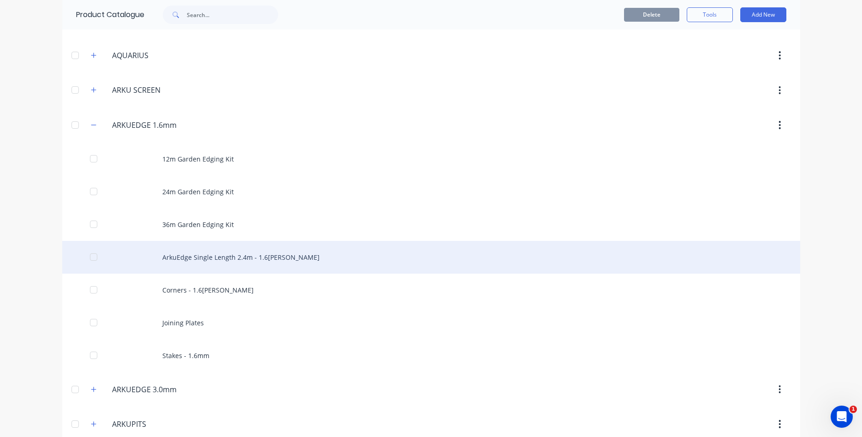
click at [238, 261] on div "ArkuEdge Single Length 2.4m - 1.6[PERSON_NAME]" at bounding box center [431, 257] width 738 height 33
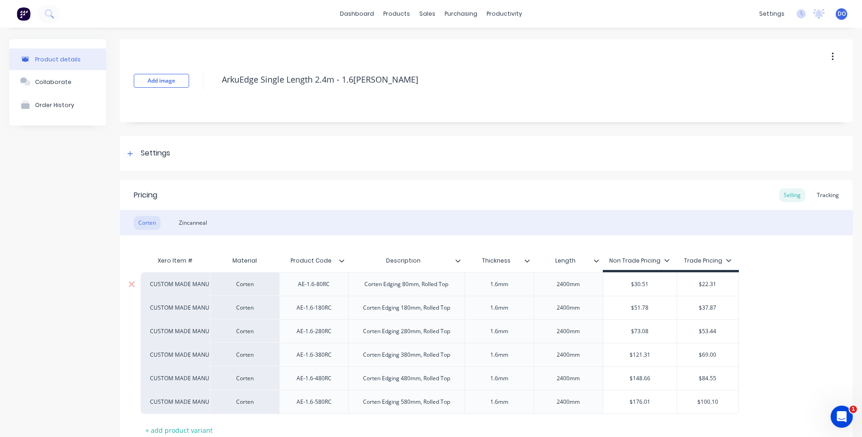
click at [195, 288] on div "CUSTOM MADE MANUFACTURE" at bounding box center [175, 284] width 69 height 24
click at [170, 283] on div "CUSTOM MADE MANUFACTURE" at bounding box center [175, 284] width 51 height 8
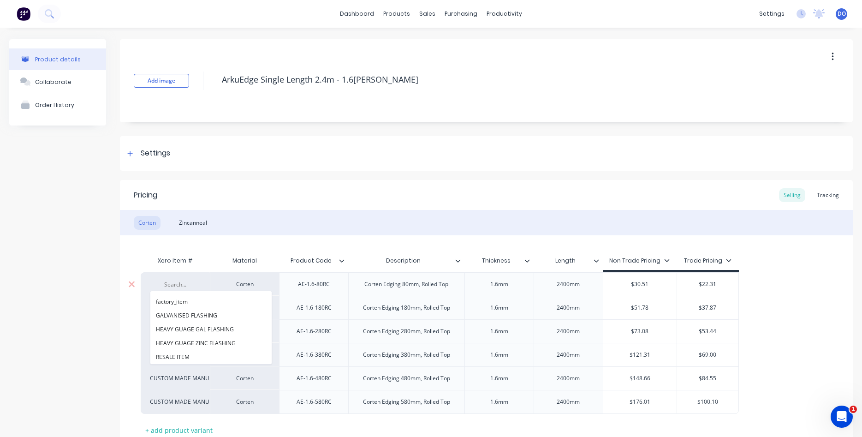
scroll to position [135, 0]
click at [295, 224] on div "Corten Zincanneal" at bounding box center [486, 222] width 733 height 25
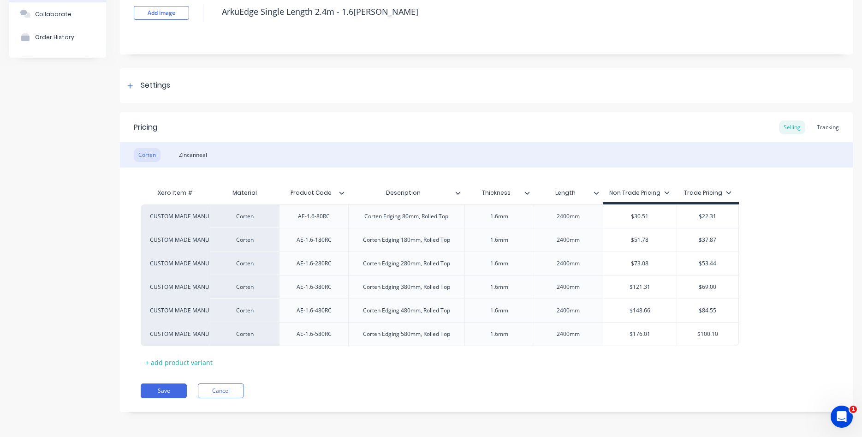
scroll to position [68, 0]
click at [176, 387] on button "Save" at bounding box center [164, 390] width 46 height 15
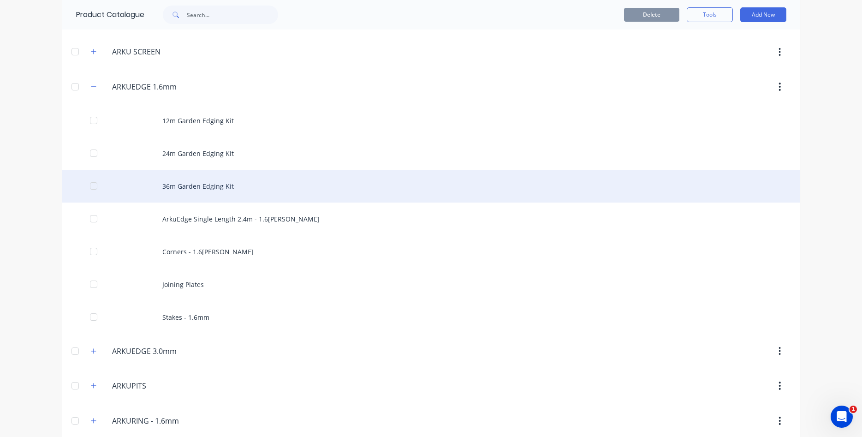
scroll to position [315, 0]
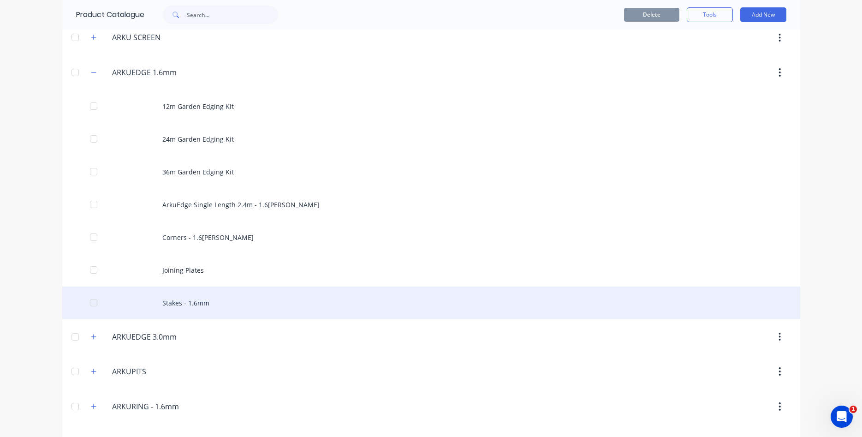
click at [187, 300] on div "Stakes - 1.6mm" at bounding box center [431, 302] width 738 height 33
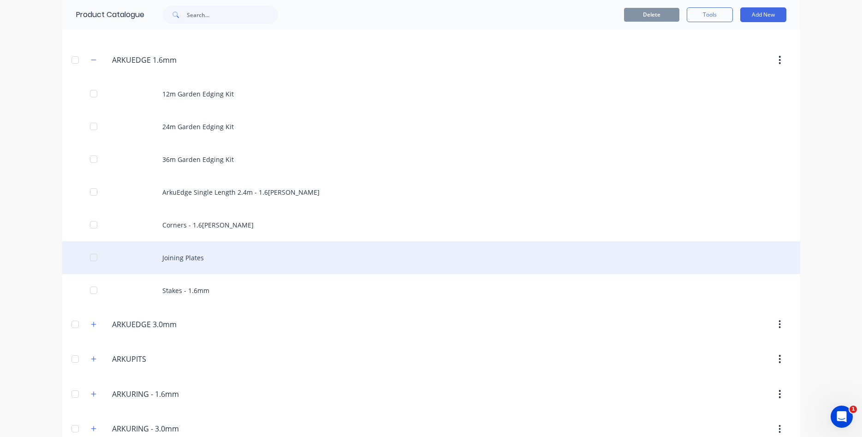
scroll to position [368, 0]
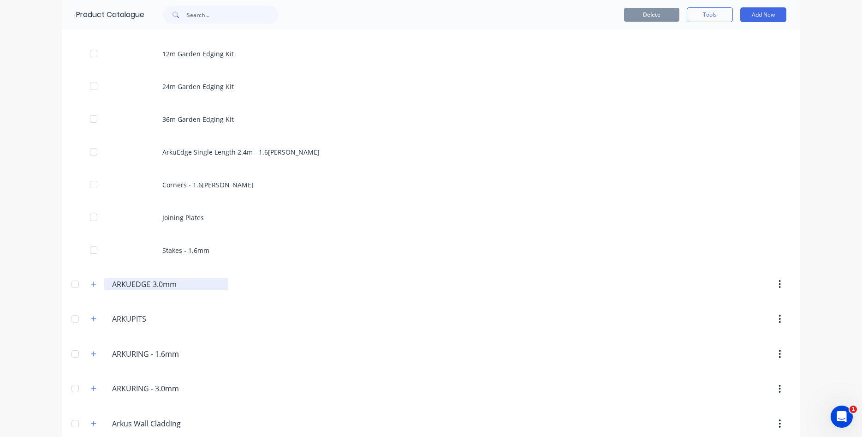
click at [153, 283] on input "ARKUEDGE 3.0mm" at bounding box center [166, 283] width 109 height 11
click at [95, 281] on icon "button" at bounding box center [94, 284] width 6 height 6
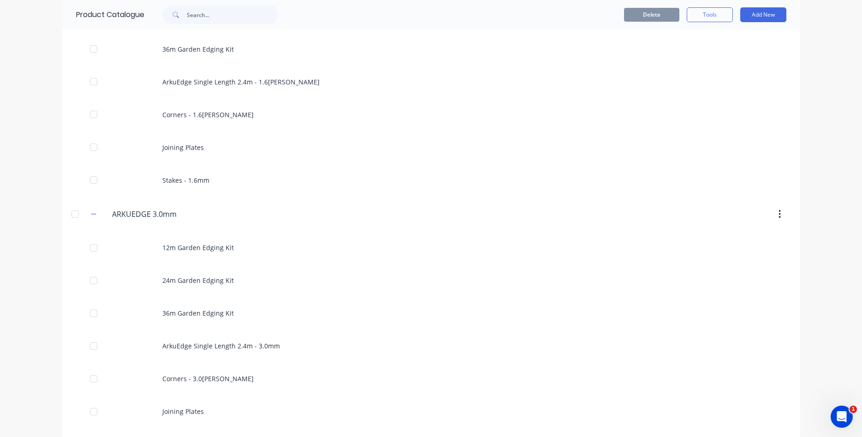
scroll to position [526, 0]
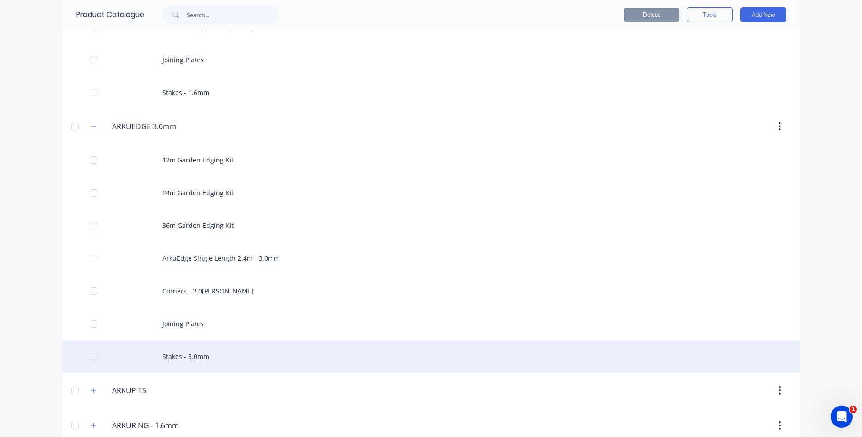
click at [182, 356] on div "Stakes - 3.0mm" at bounding box center [431, 356] width 738 height 33
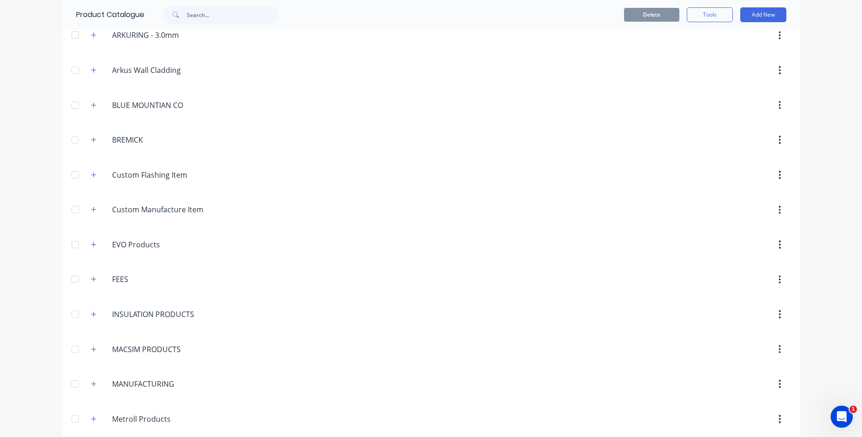
scroll to position [999, 0]
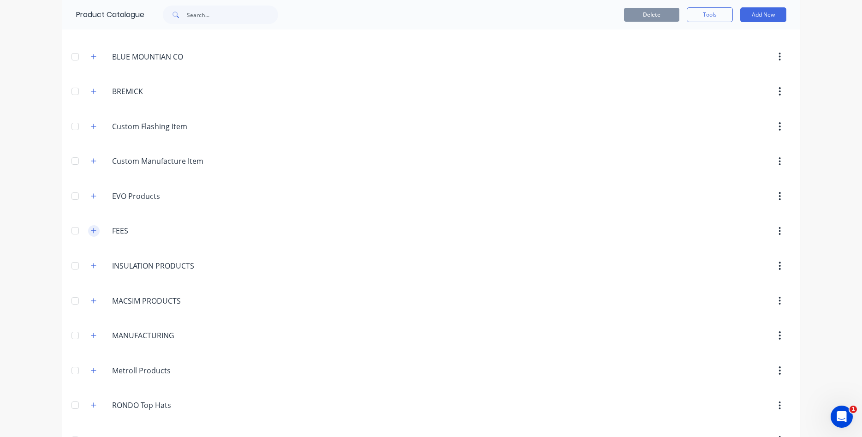
click at [94, 230] on icon "button" at bounding box center [94, 230] width 6 height 6
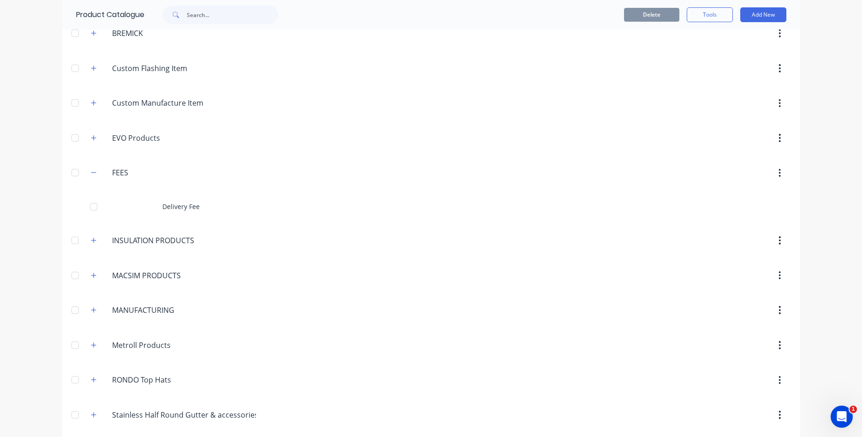
scroll to position [1104, 0]
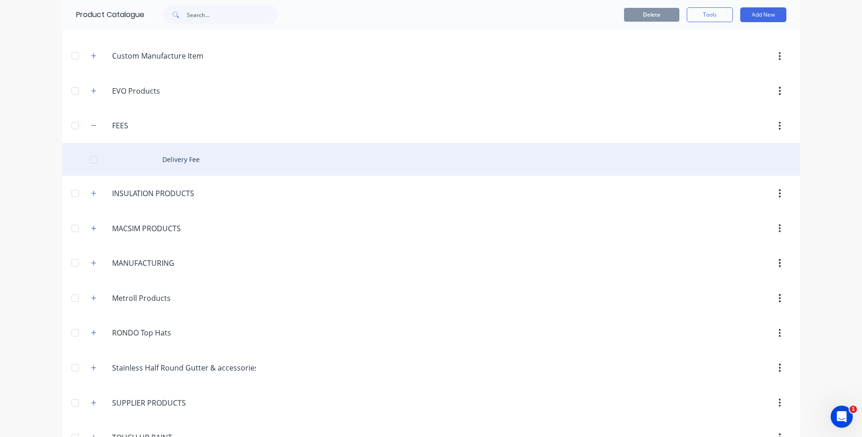
click at [190, 160] on div "Delivery Fee" at bounding box center [431, 159] width 738 height 33
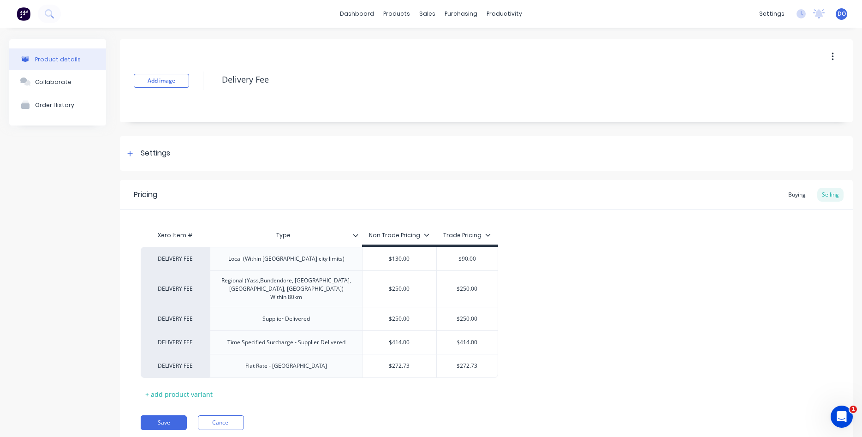
scroll to position [24, 0]
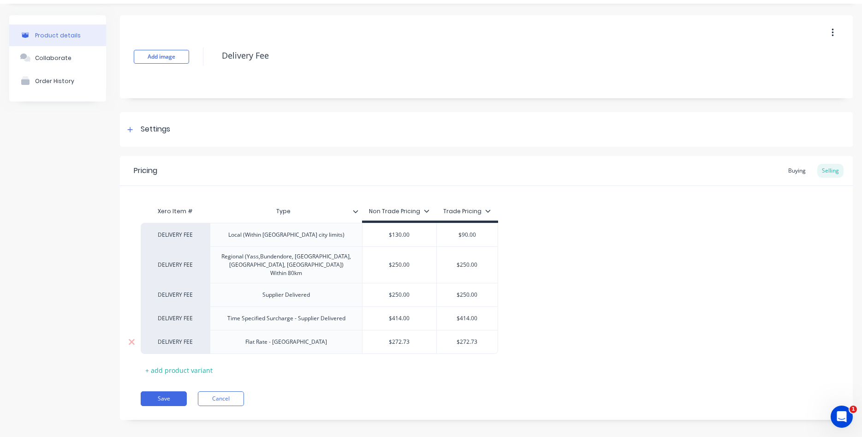
click at [187, 337] on div "DELIVERY FEE" at bounding box center [175, 341] width 51 height 8
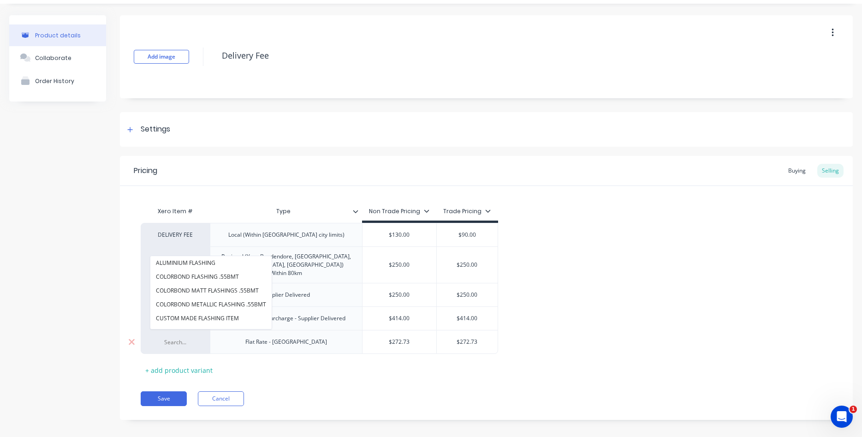
click at [201, 333] on div "DELIVERY FEE ALUMINIUM FLASHING COLORBOND FLASHING .55BMT COLORBOND MATT FLASHI…" at bounding box center [175, 342] width 69 height 24
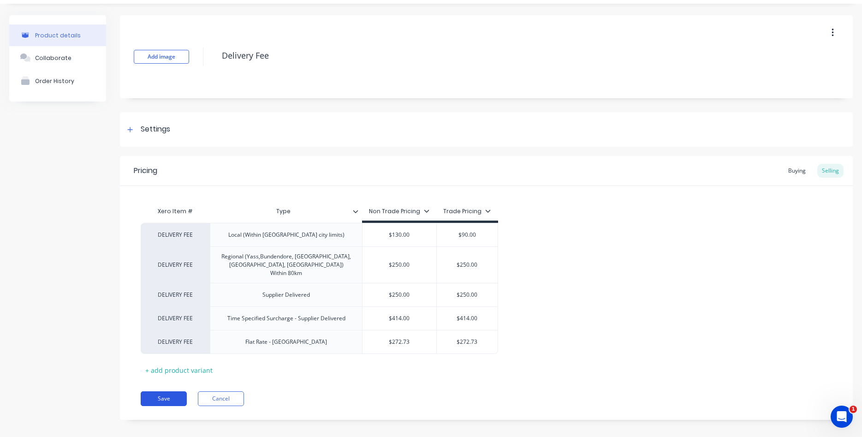
click at [170, 391] on button "Save" at bounding box center [164, 398] width 46 height 15
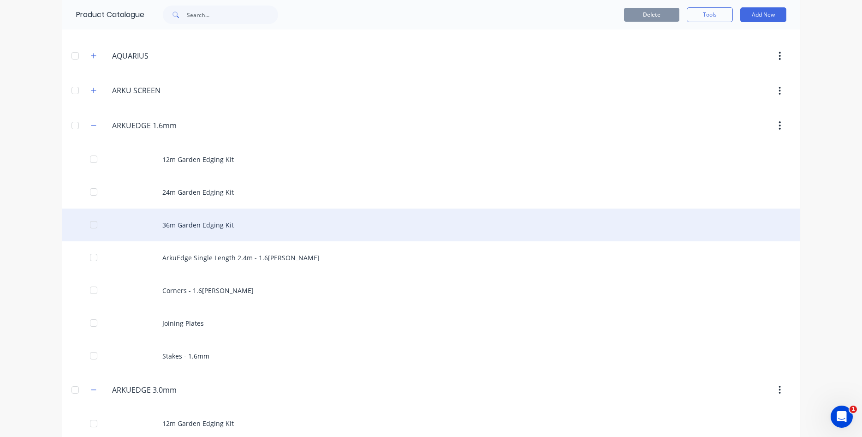
scroll to position [263, 0]
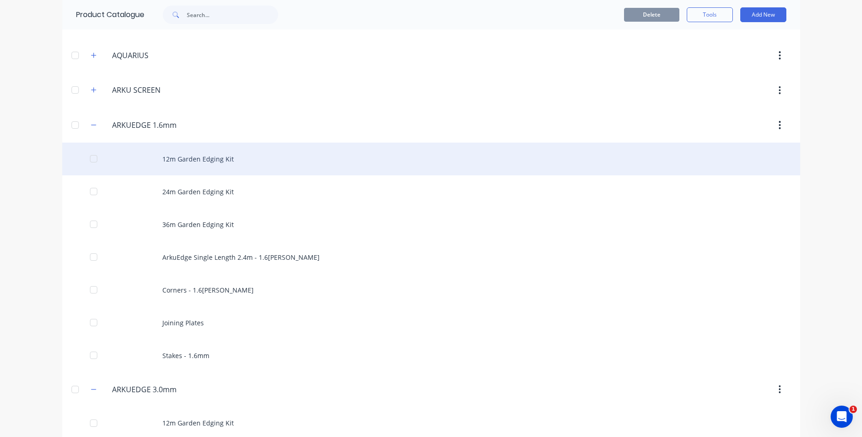
click at [207, 160] on div "12m Garden Edging Kit" at bounding box center [431, 158] width 738 height 33
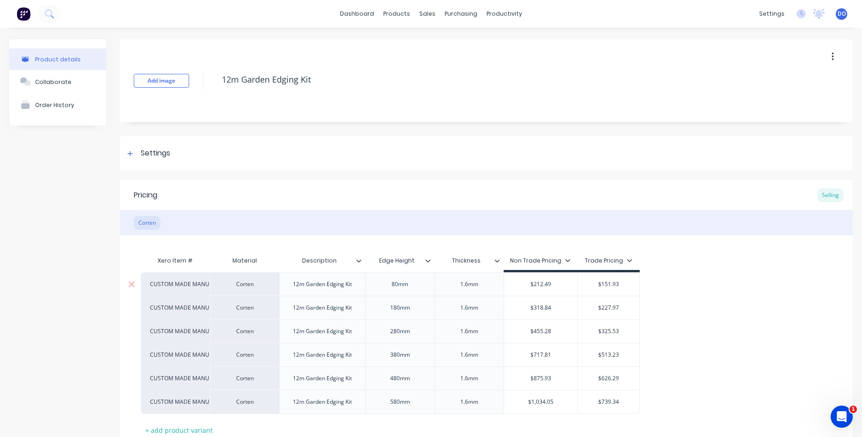
scroll to position [53, 0]
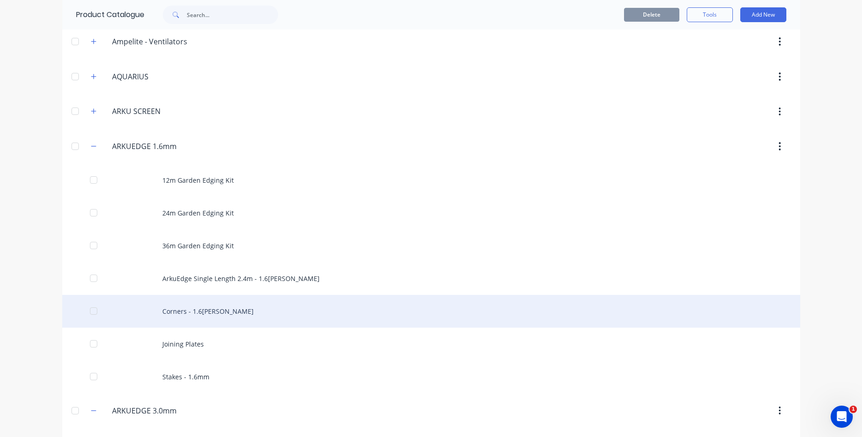
scroll to position [263, 0]
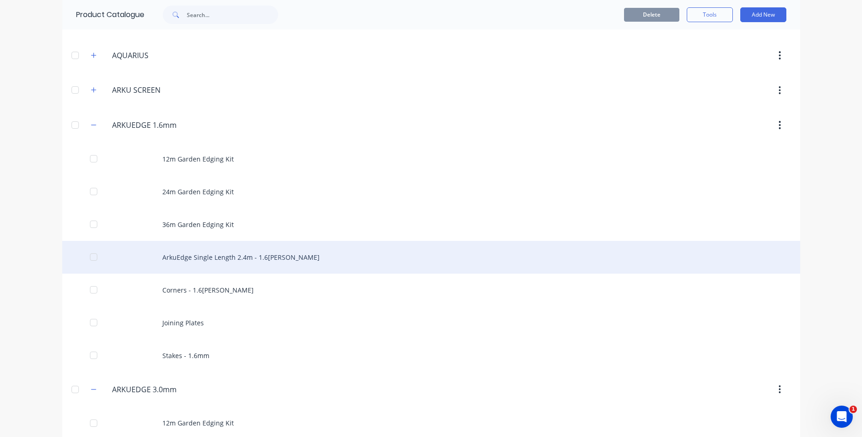
click at [214, 259] on div "ArkuEdge Single Length 2.4m - 1.6[PERSON_NAME]" at bounding box center [431, 257] width 738 height 33
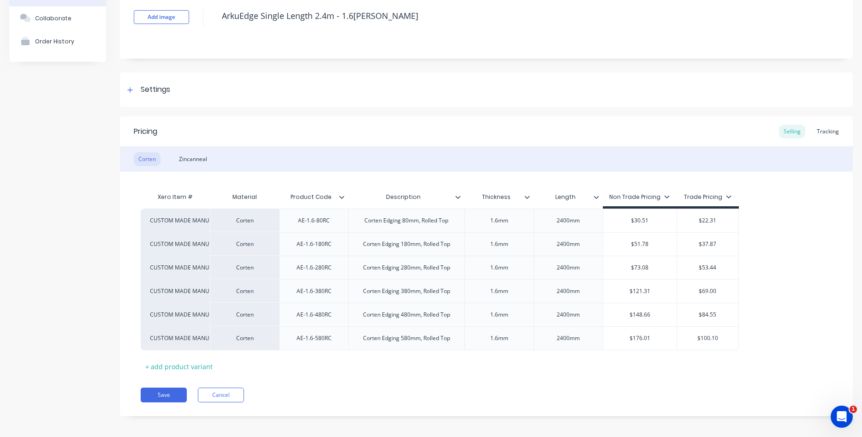
scroll to position [68, 0]
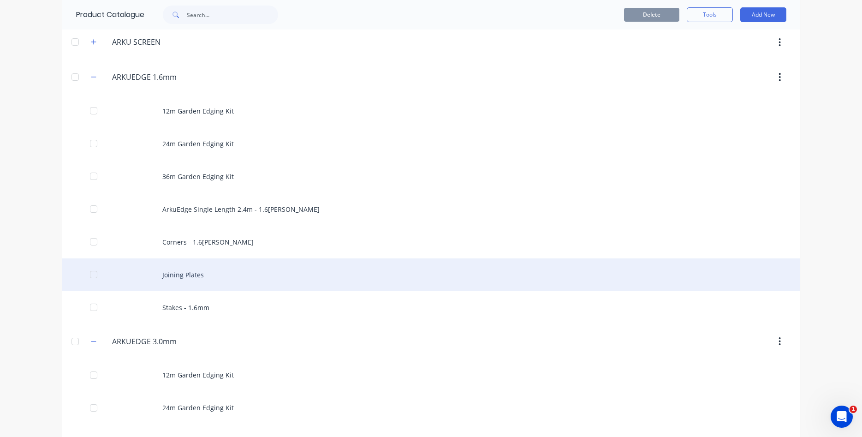
scroll to position [315, 0]
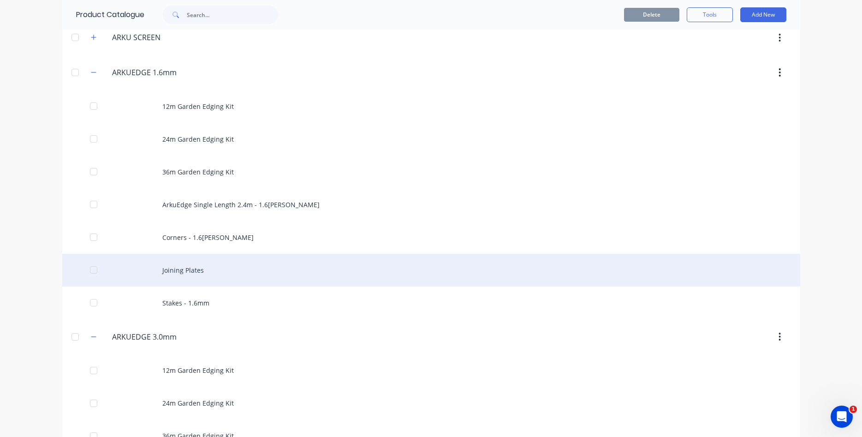
click at [195, 269] on div "Joining Plates" at bounding box center [431, 270] width 738 height 33
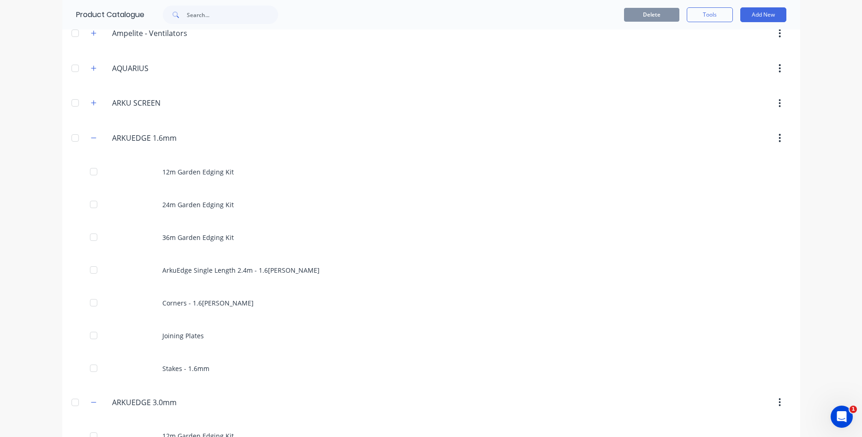
scroll to position [263, 0]
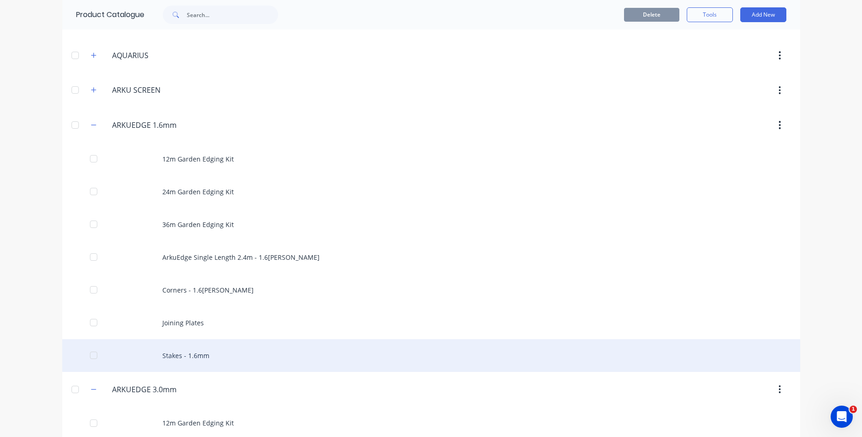
click at [188, 351] on div "Stakes - 1.6mm" at bounding box center [431, 355] width 738 height 33
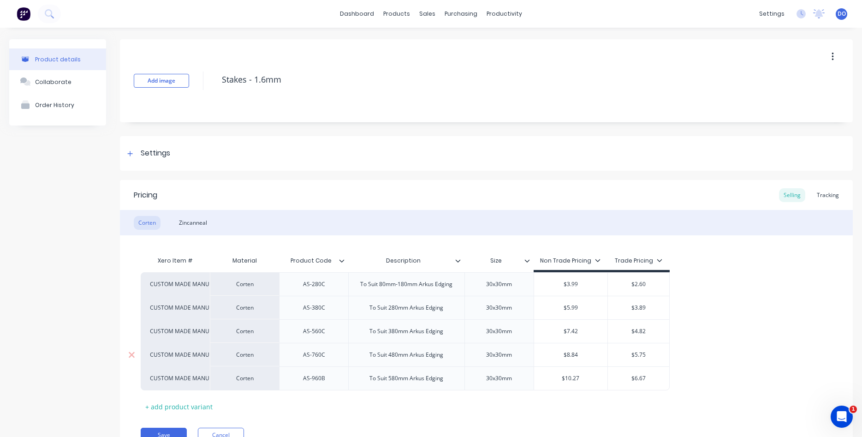
type textarea "x"
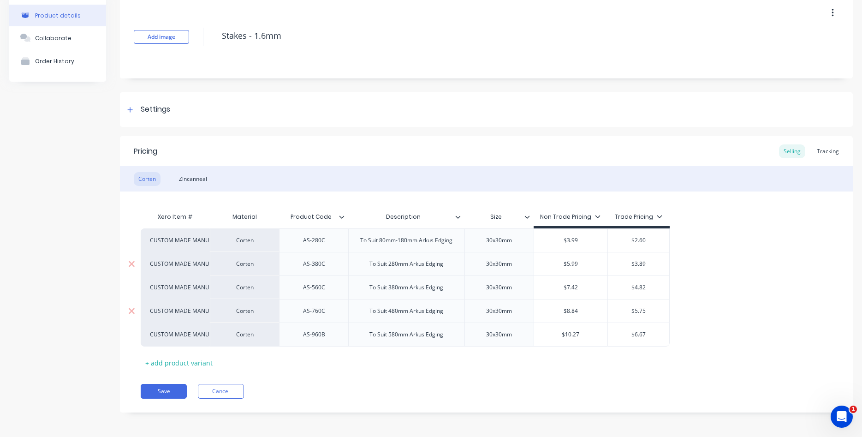
scroll to position [45, 0]
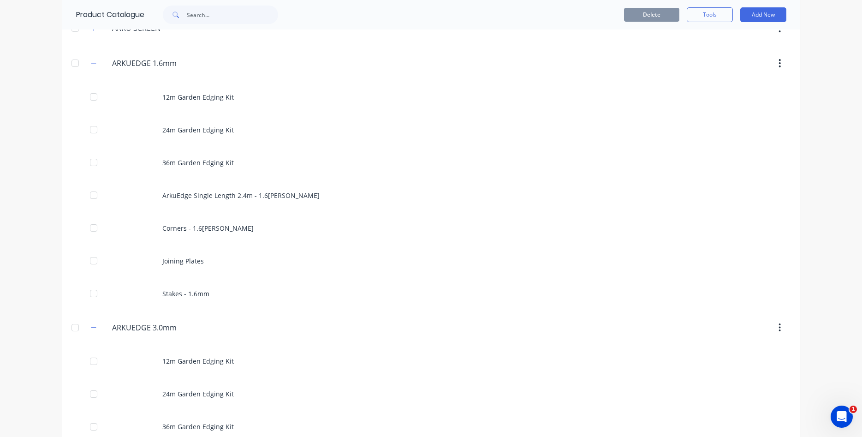
scroll to position [368, 0]
